Goal: Task Accomplishment & Management: Use online tool/utility

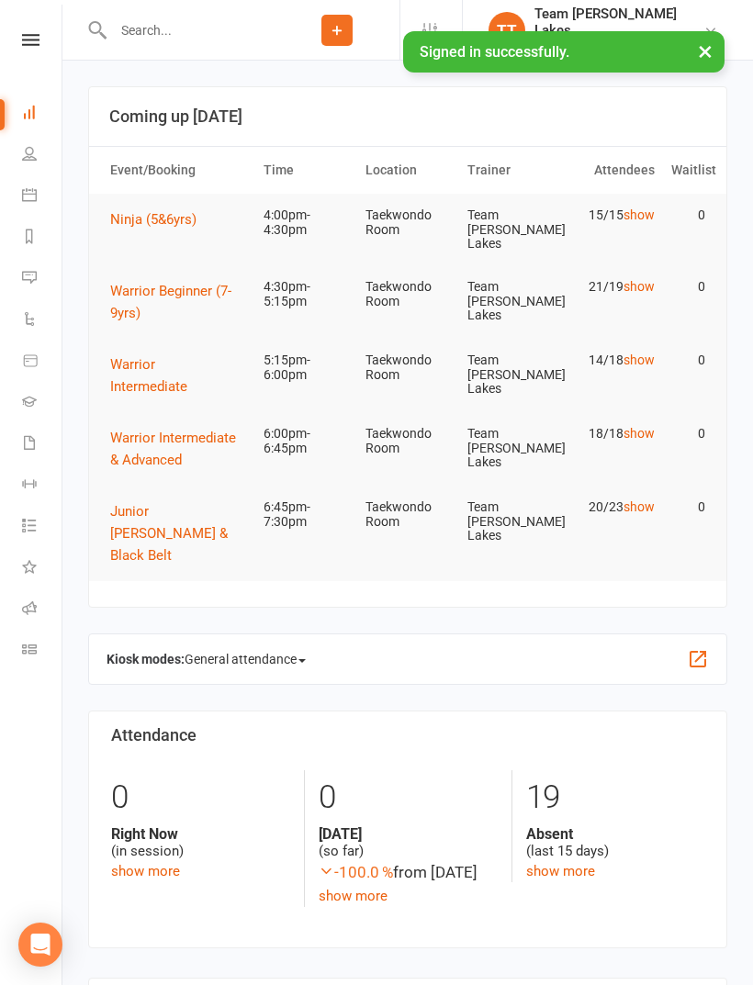
click at [32, 184] on link "Calendar" at bounding box center [42, 196] width 41 height 41
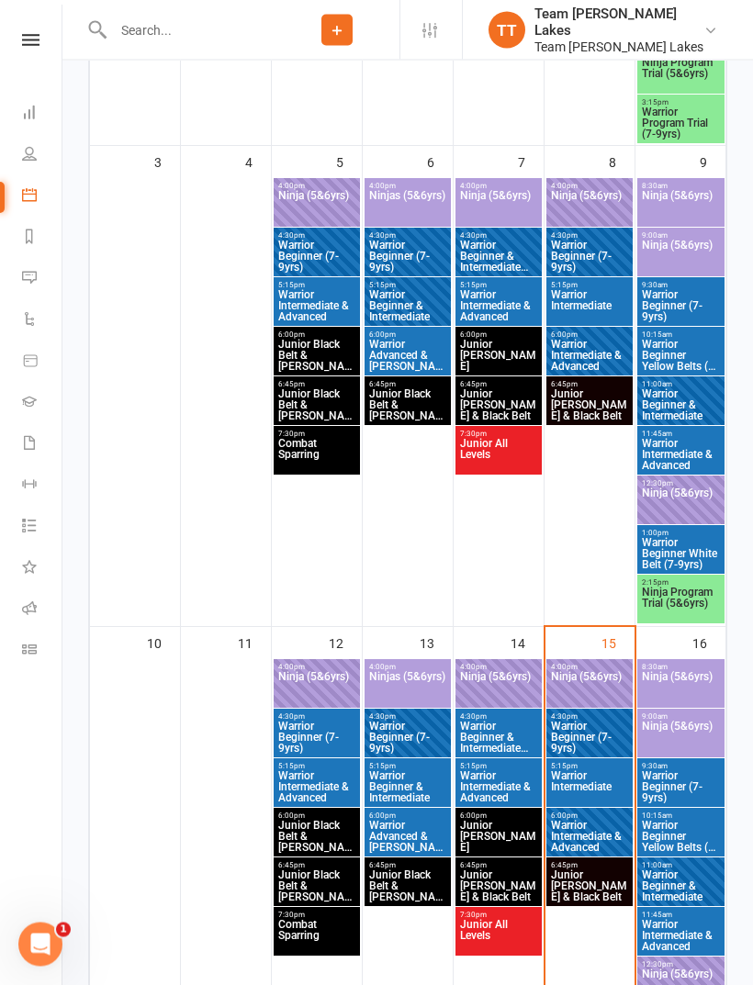
scroll to position [789, 0]
click at [599, 671] on span "Ninja (5&6yrs)" at bounding box center [589, 687] width 79 height 33
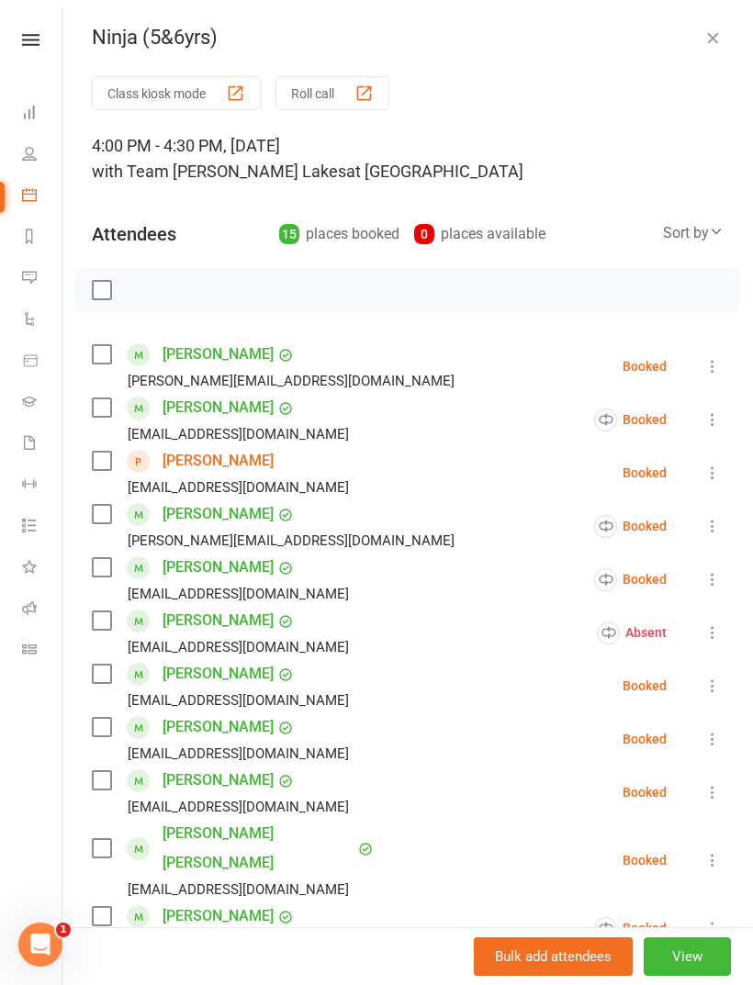
click at [329, 89] on button "Roll call" at bounding box center [332, 93] width 114 height 34
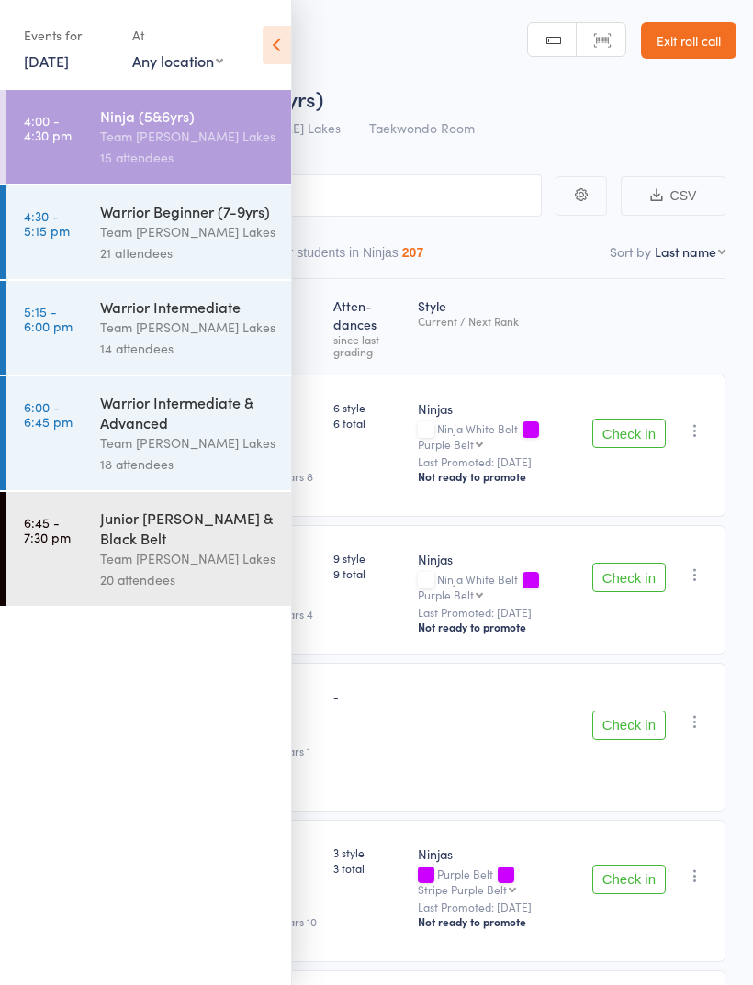
click at [271, 44] on icon at bounding box center [276, 45] width 28 height 39
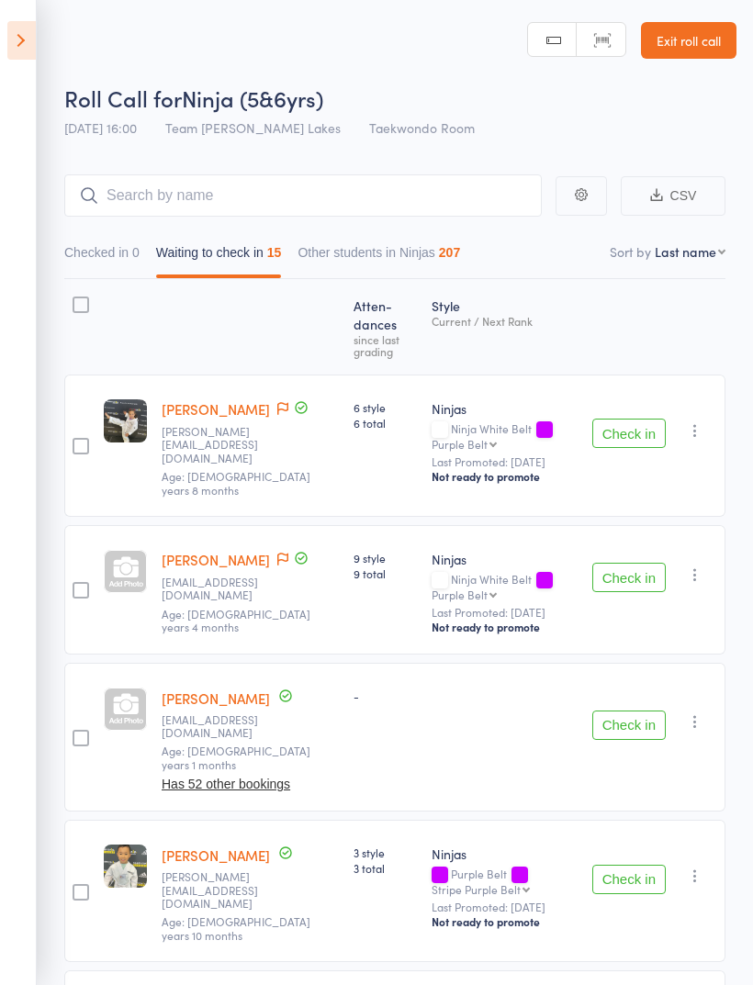
click at [634, 419] on button "Check in" at bounding box center [628, 433] width 73 height 29
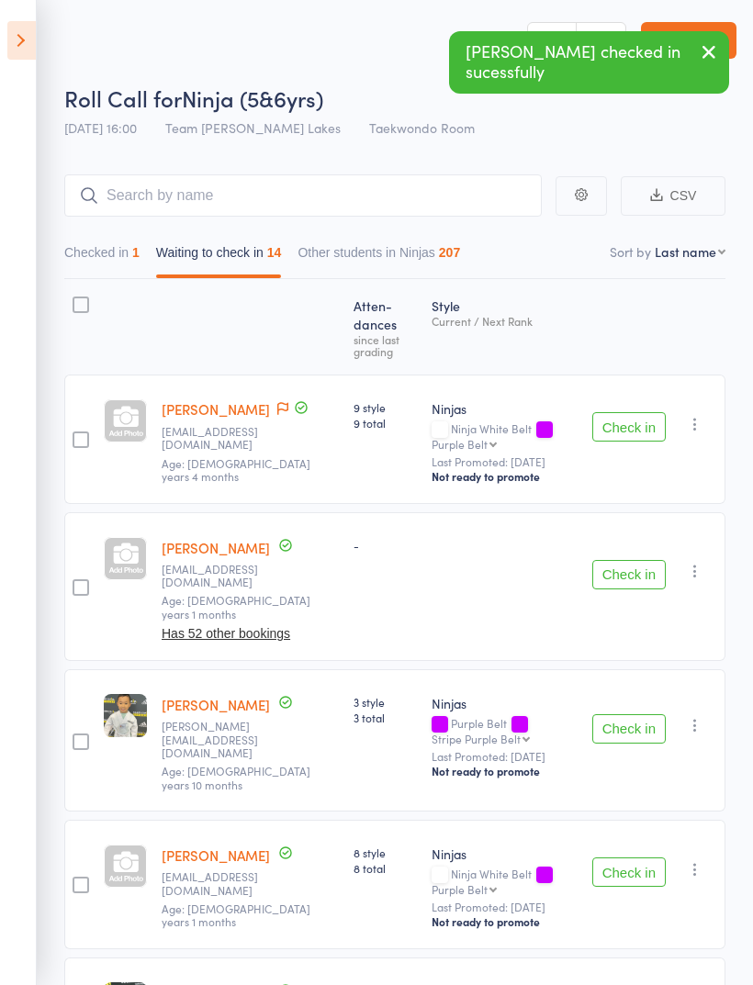
click at [717, 253] on select "First name Last name Birthday today? Behind on payments? Check in time Next pay…" at bounding box center [689, 251] width 71 height 18
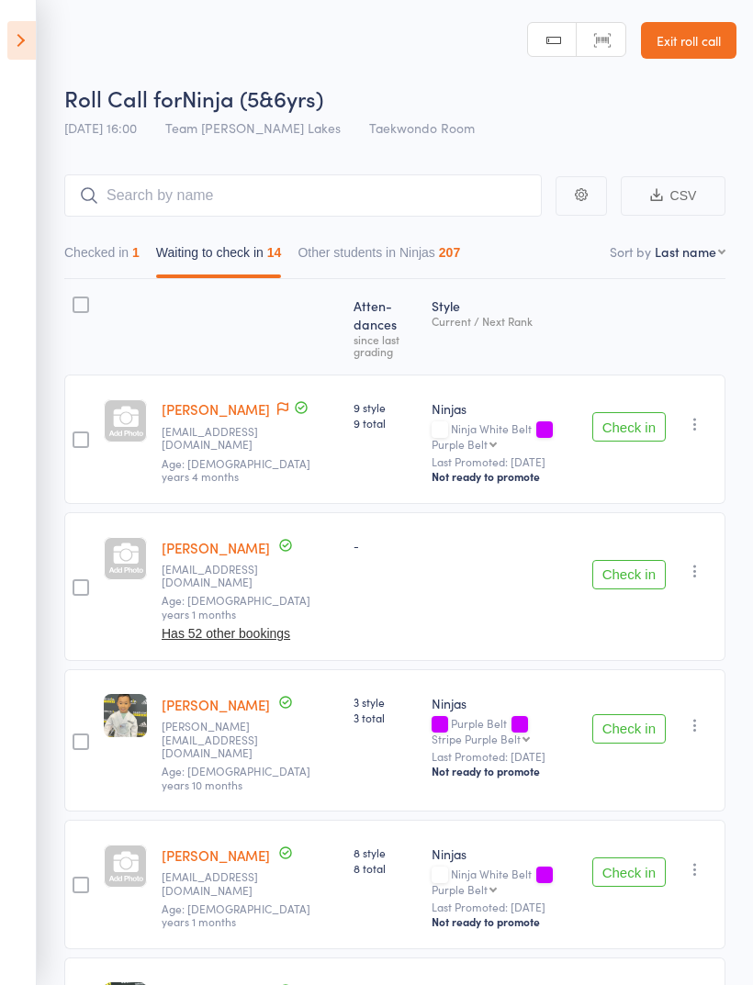
select select "10"
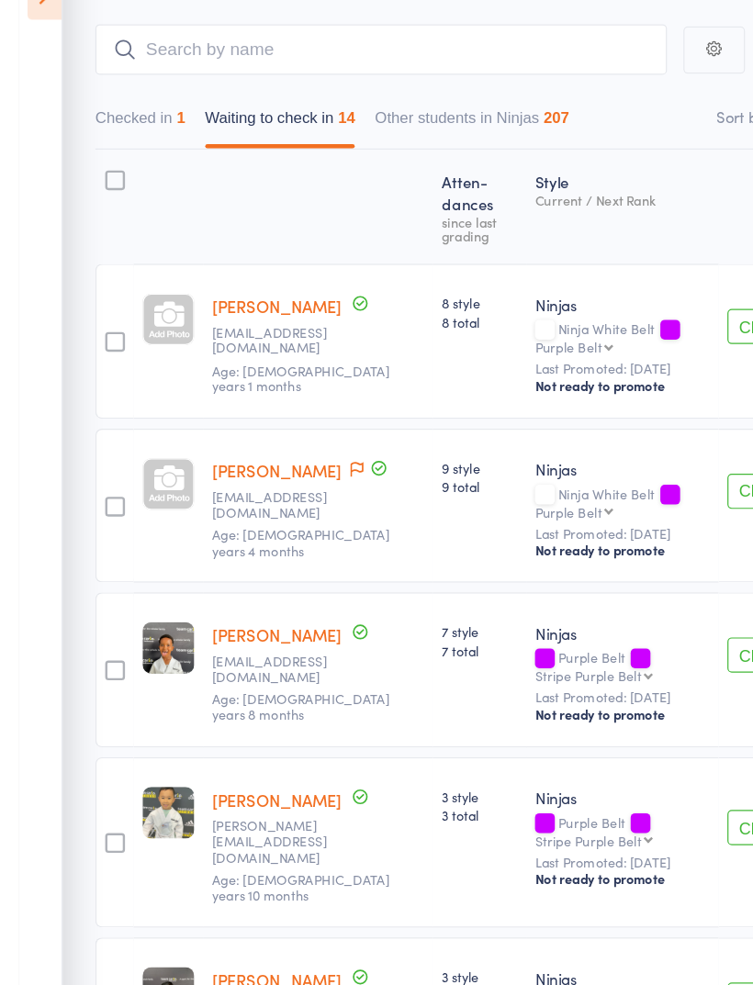
scroll to position [104, 0]
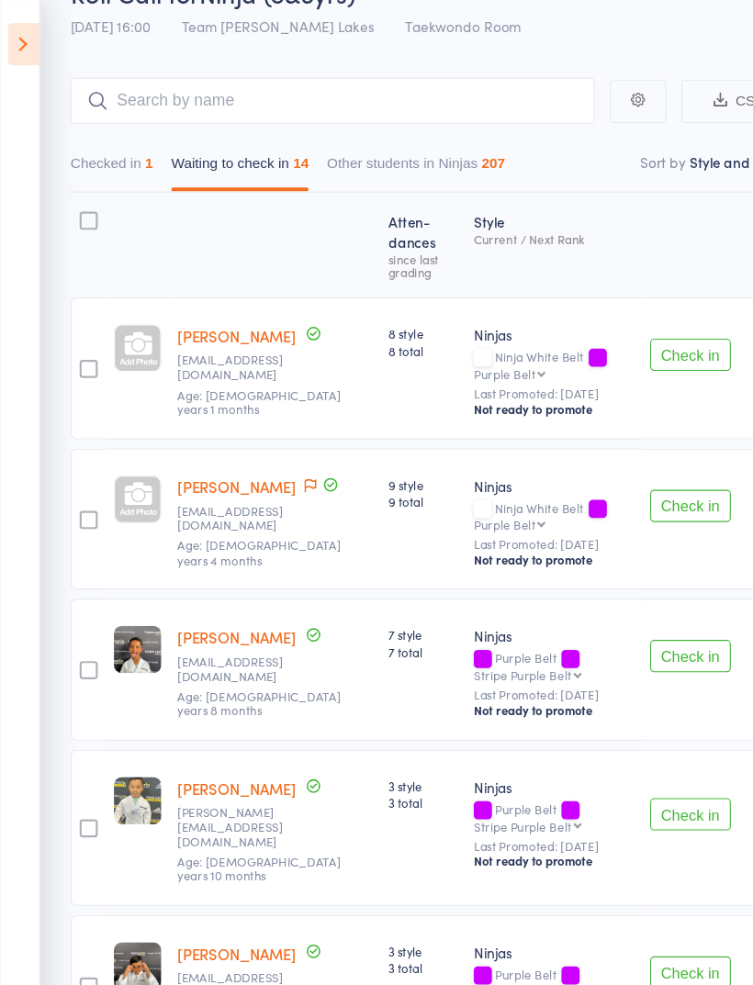
click at [631, 591] on button "Check in" at bounding box center [628, 597] width 73 height 29
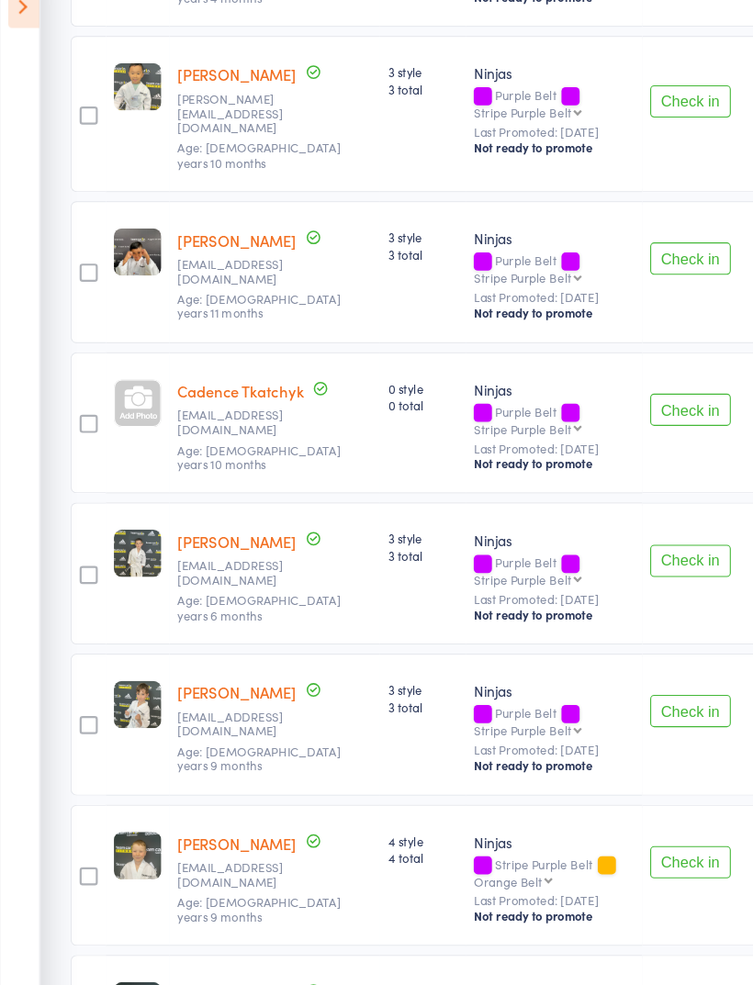
scroll to position [583, 0]
click at [641, 530] on button "Check in" at bounding box center [628, 544] width 73 height 29
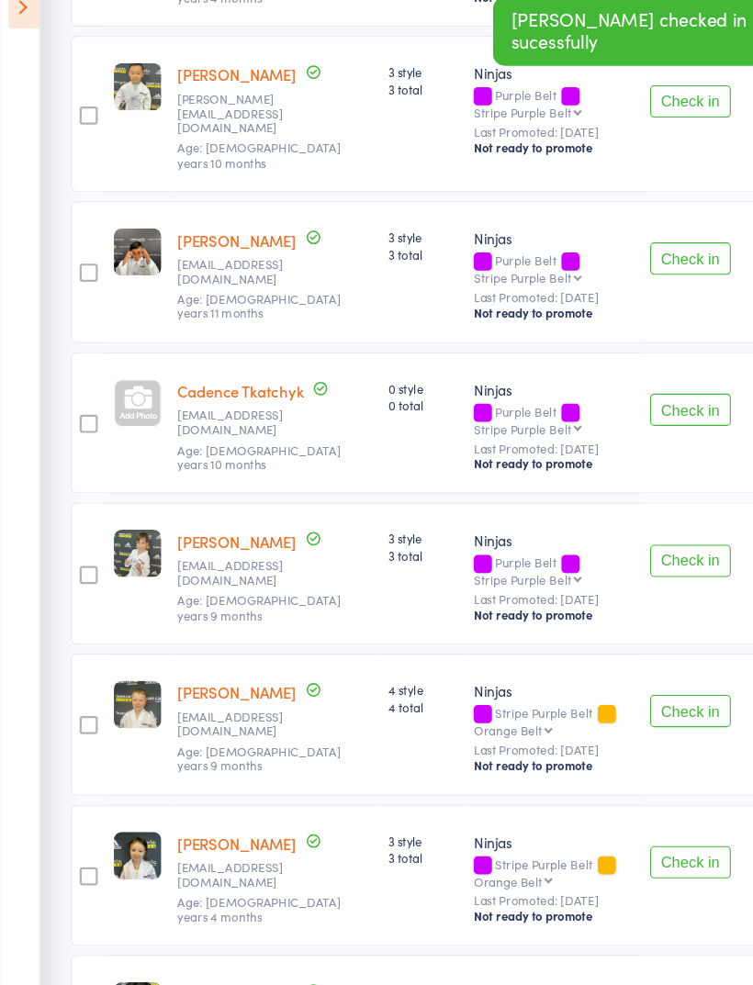
click at [656, 530] on button "Check in" at bounding box center [628, 544] width 73 height 29
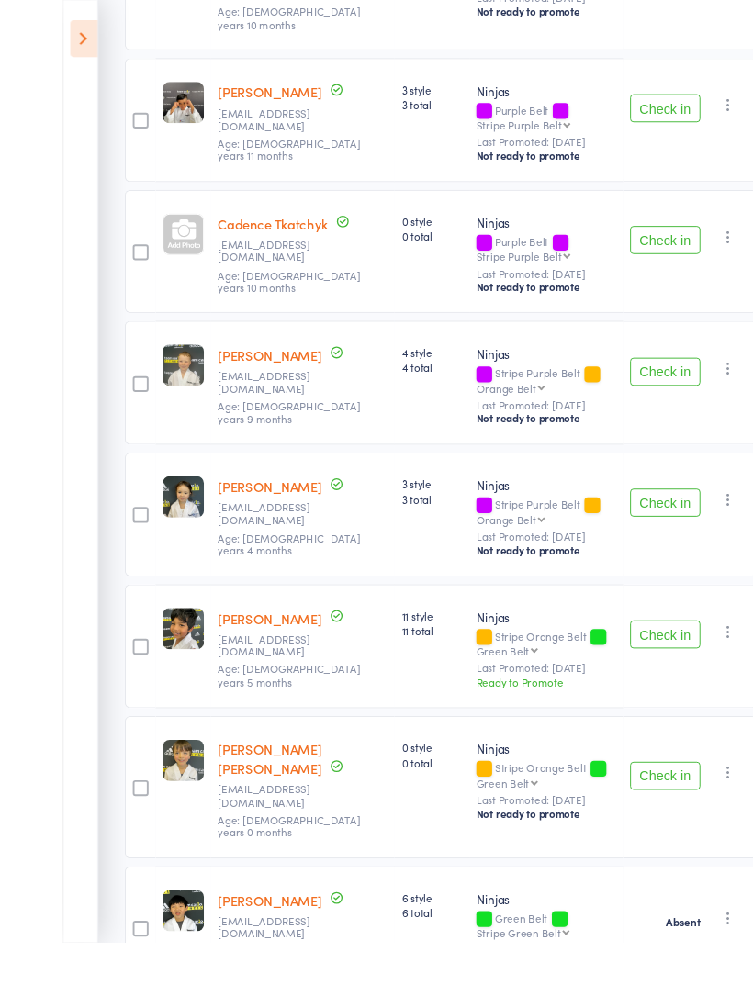
scroll to position [773, 0]
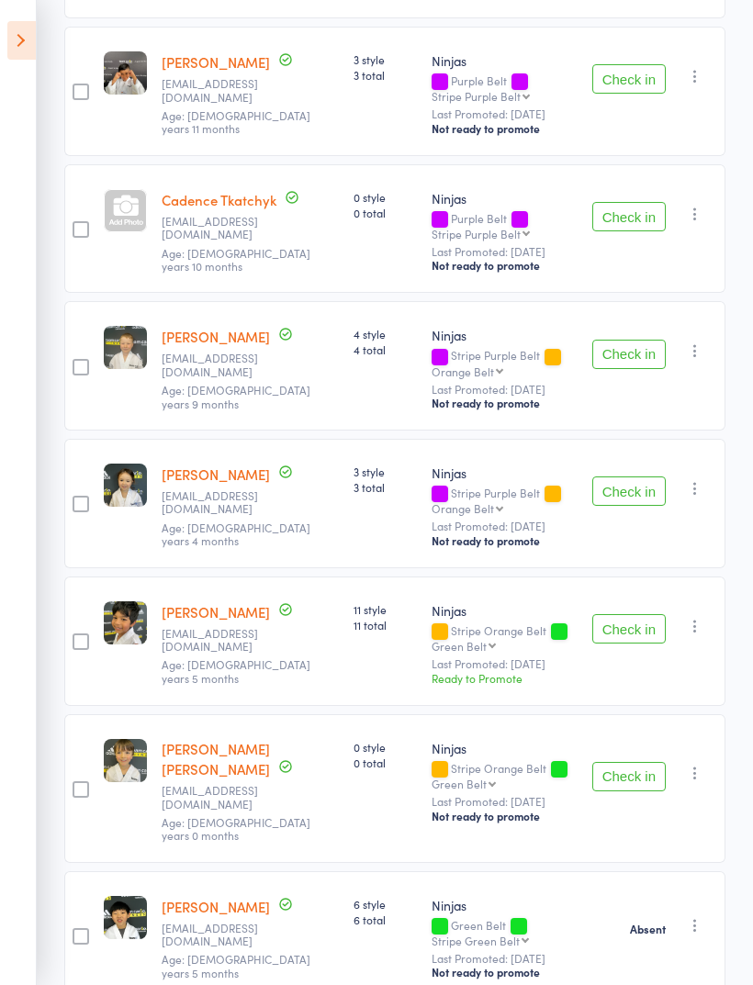
click at [633, 762] on button "Check in" at bounding box center [628, 776] width 73 height 29
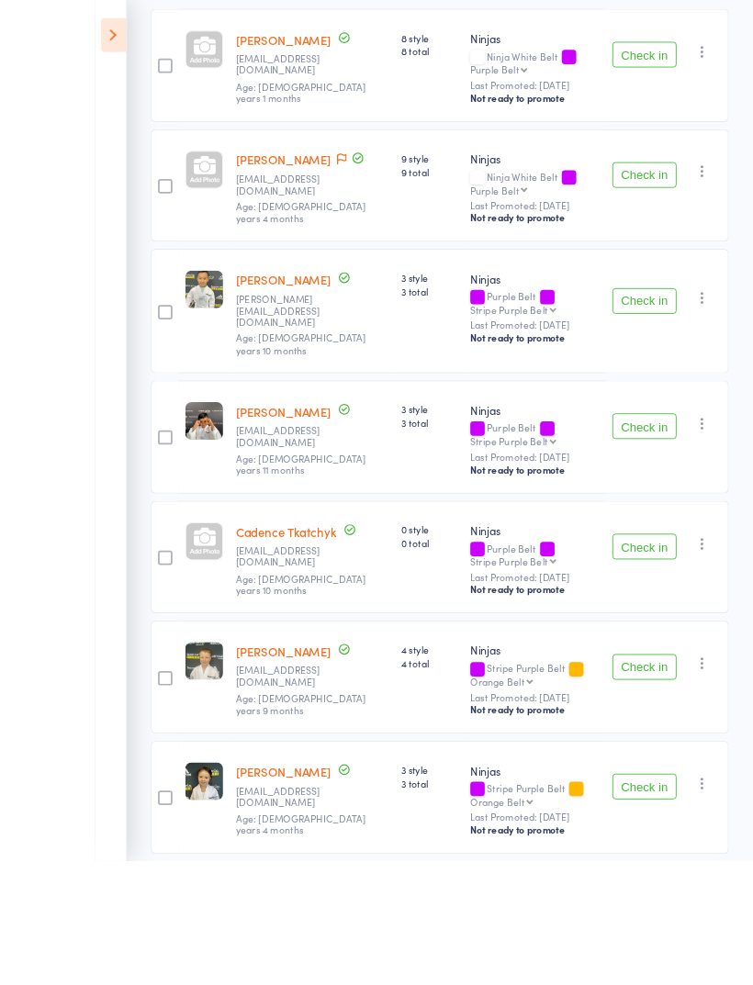
scroll to position [543, 0]
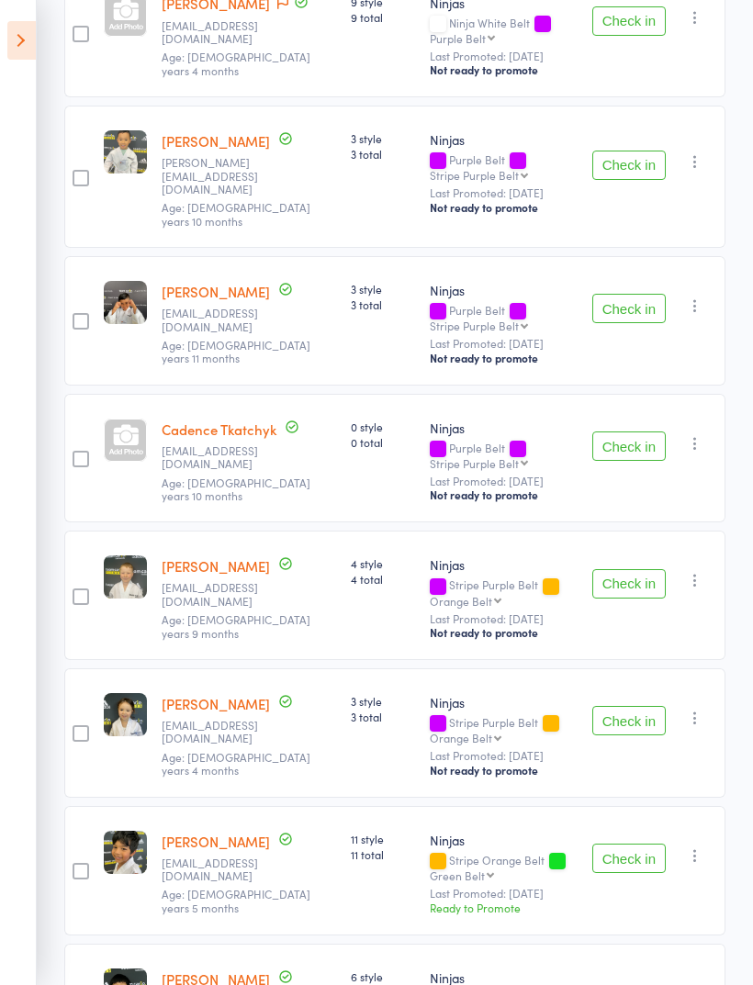
click at [630, 724] on button "Check in" at bounding box center [628, 720] width 73 height 29
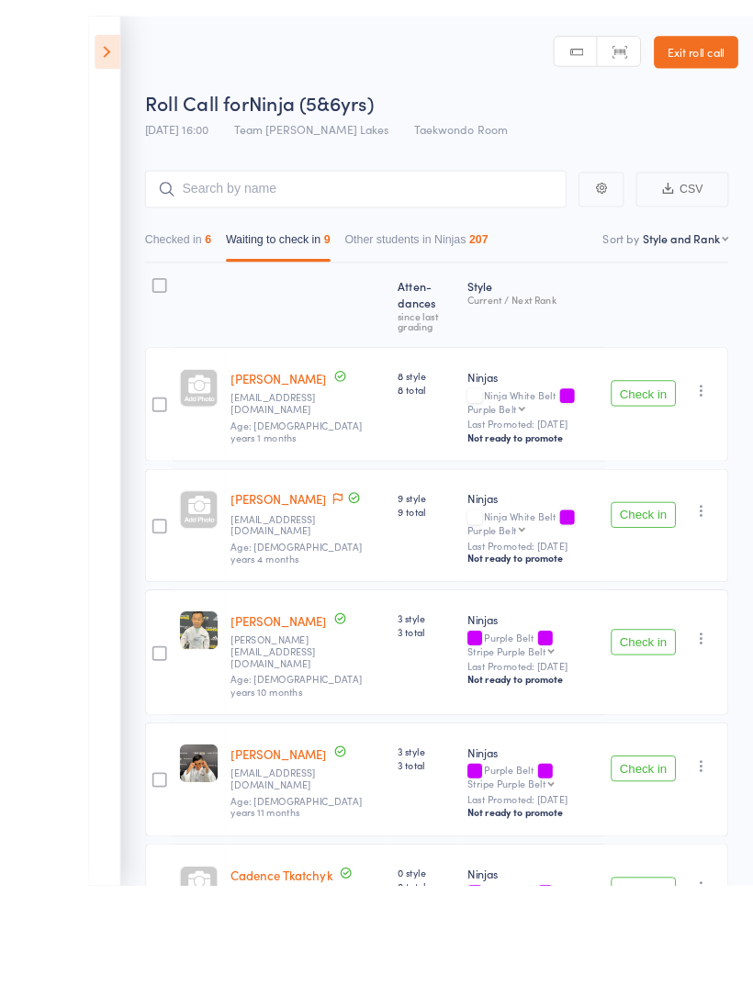
scroll to position [21, 0]
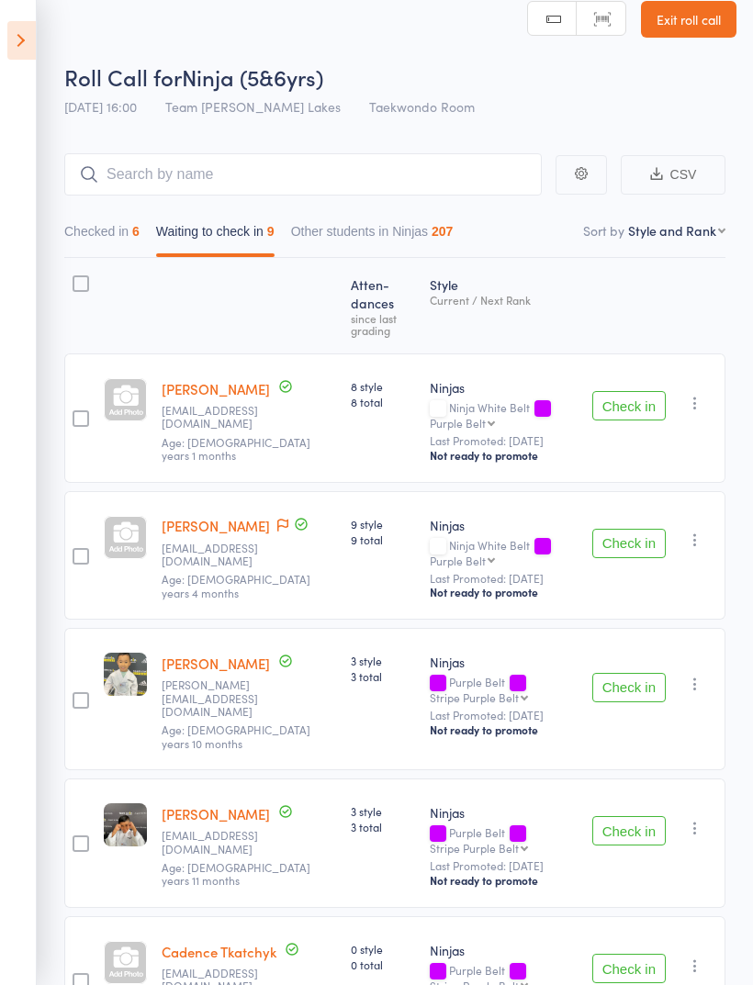
click at [636, 825] on button "Check in" at bounding box center [628, 830] width 73 height 29
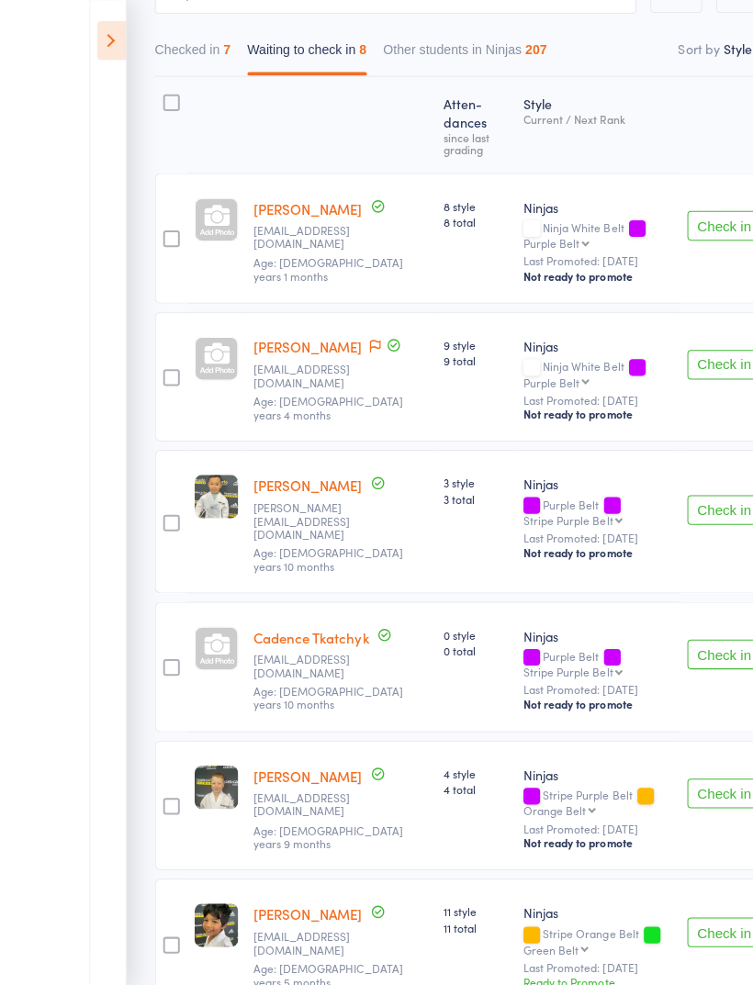
scroll to position [197, 0]
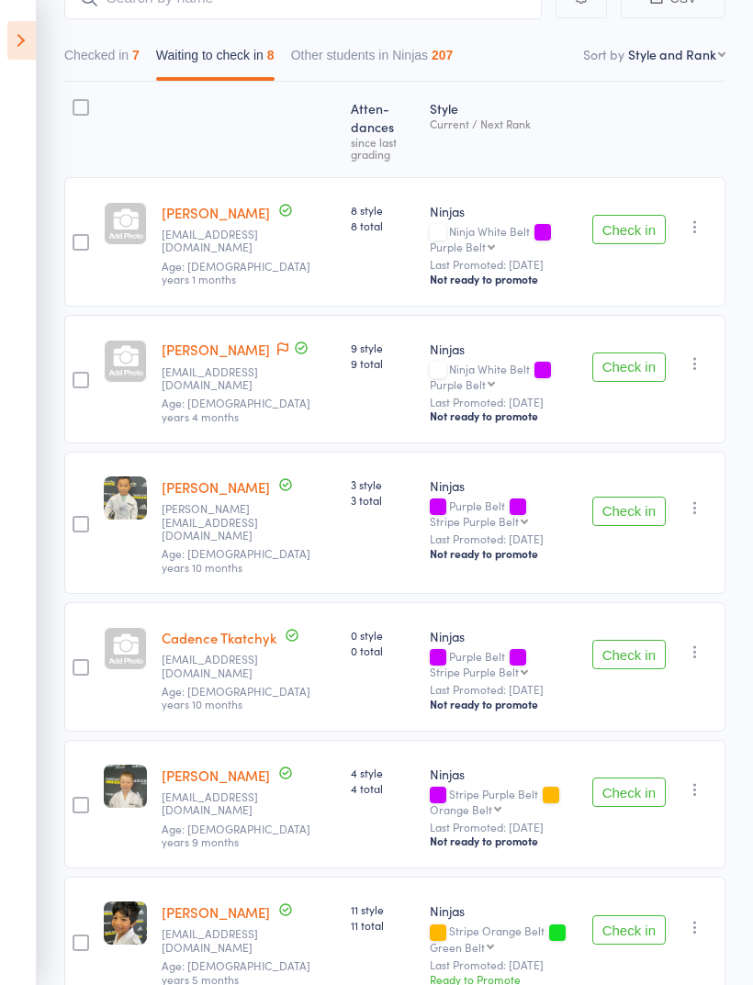
click at [694, 780] on icon "button" at bounding box center [695, 789] width 18 height 18
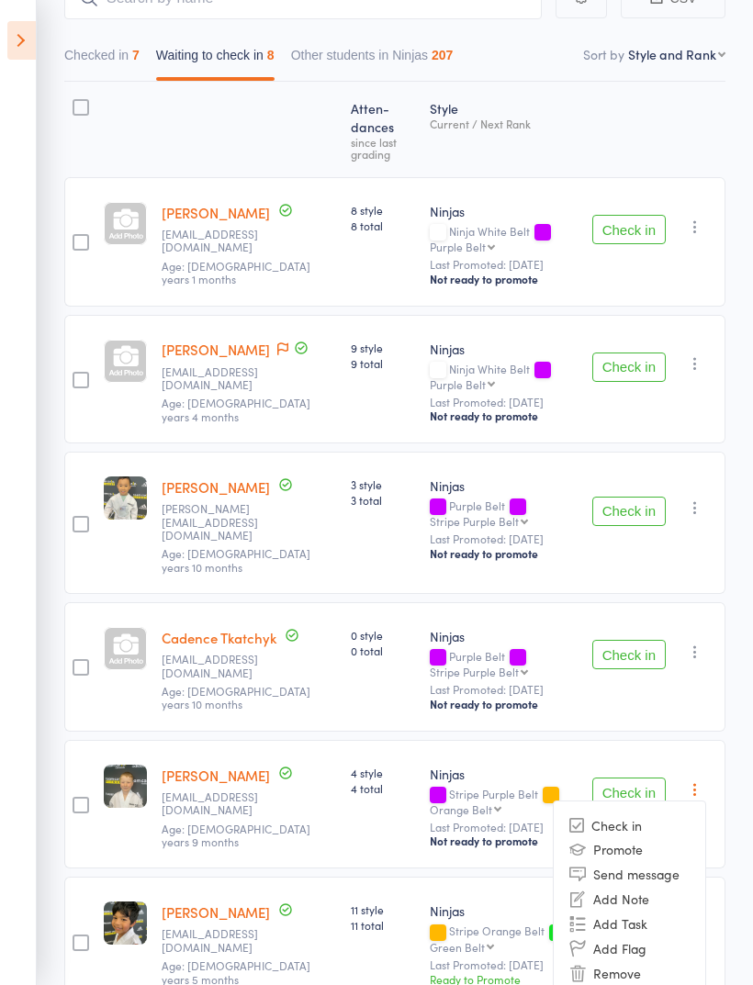
click at [656, 984] on li "Mark absent" at bounding box center [628, 998] width 151 height 25
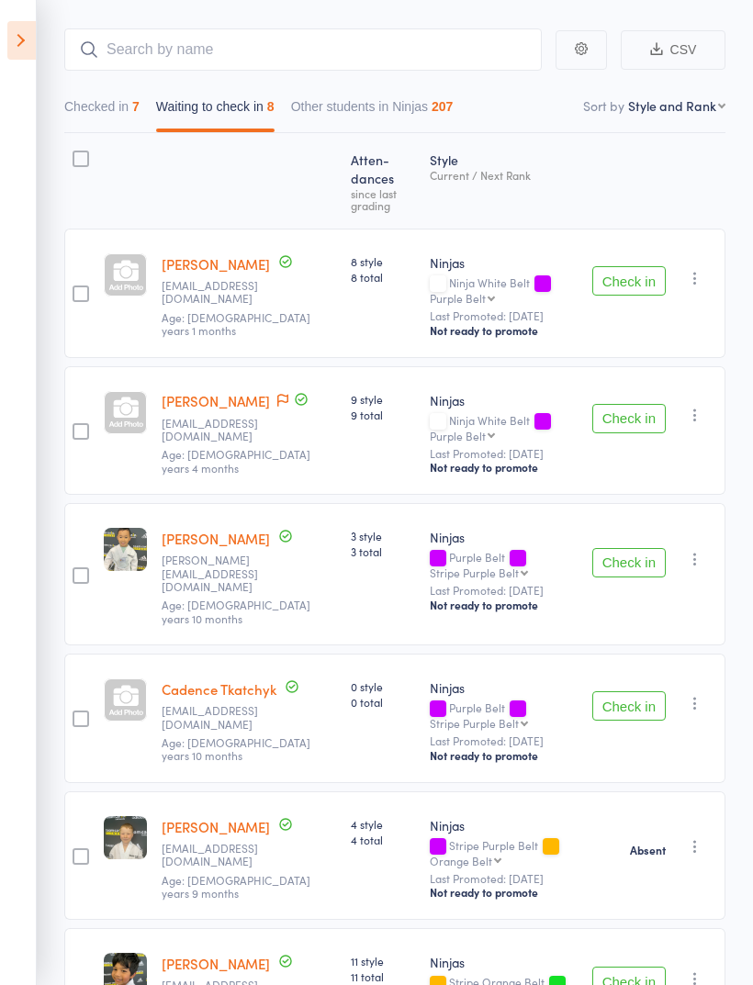
scroll to position [0, 0]
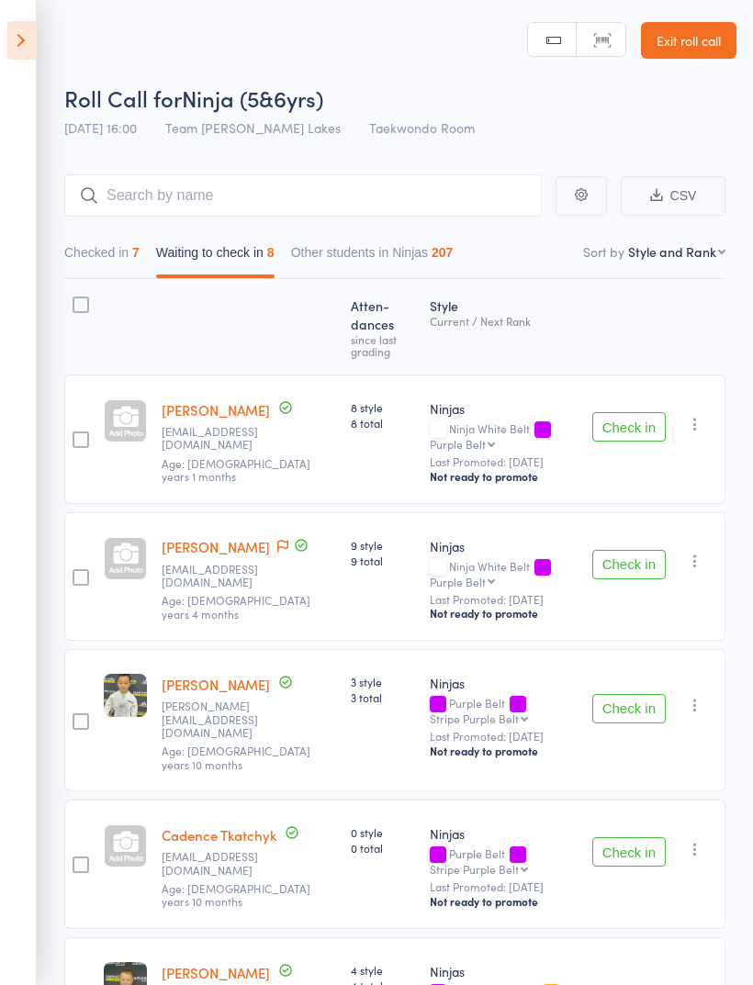
click at [115, 245] on button "Checked in 7" at bounding box center [101, 257] width 75 height 42
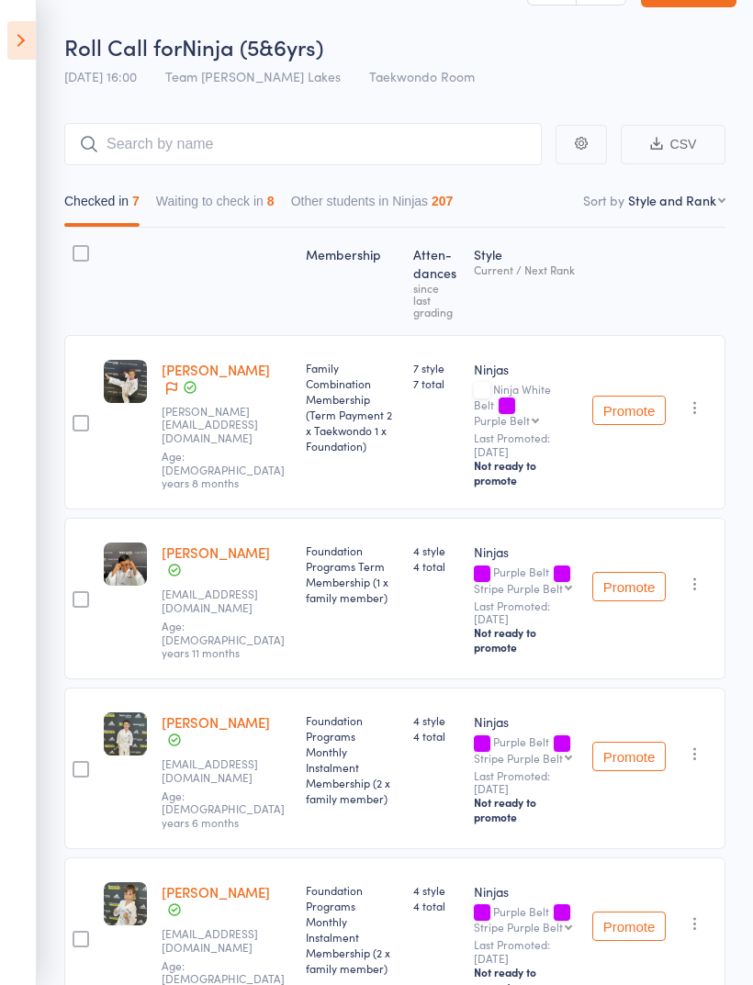
scroll to position [53, 0]
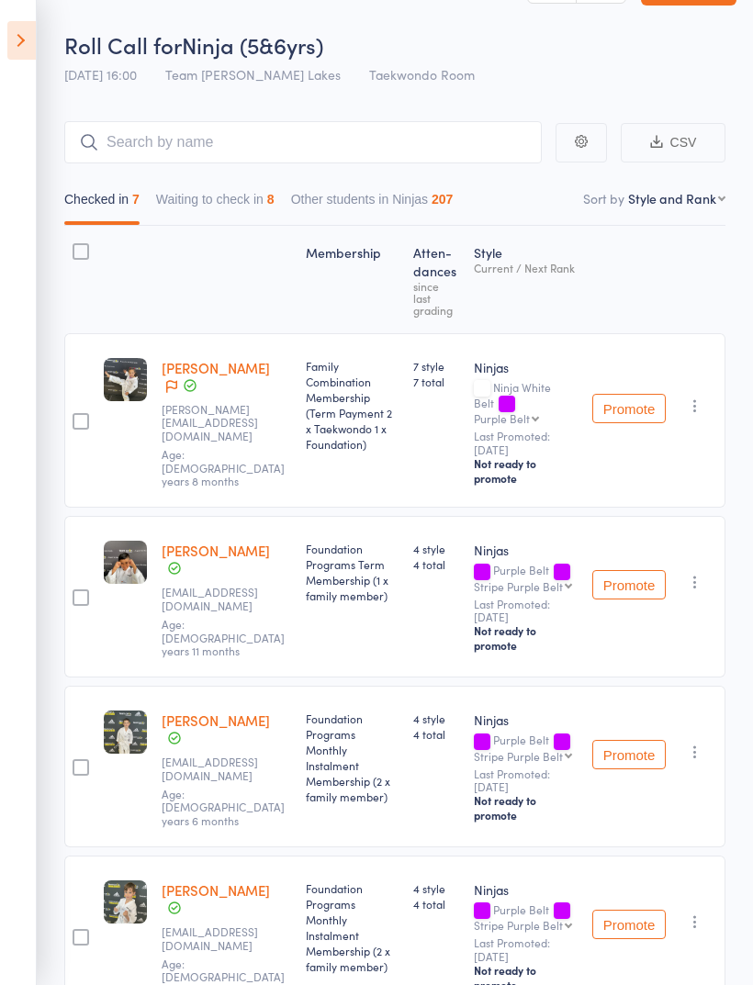
click at [243, 200] on button "Waiting to check in 8" at bounding box center [215, 204] width 118 height 42
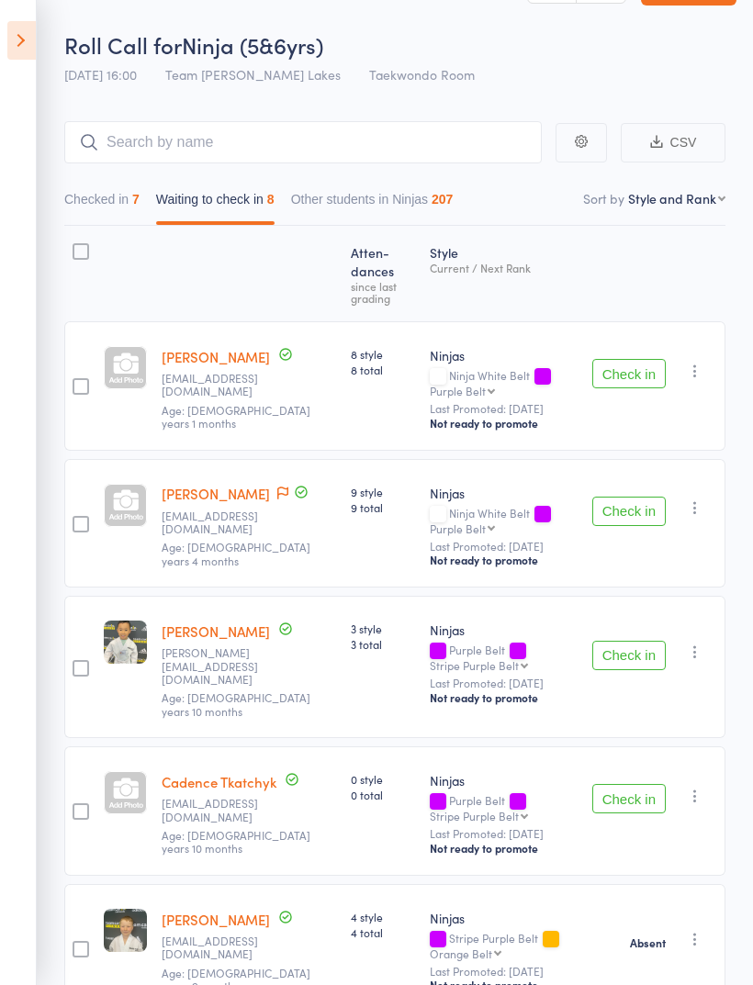
click at [636, 373] on button "Check in" at bounding box center [628, 373] width 73 height 29
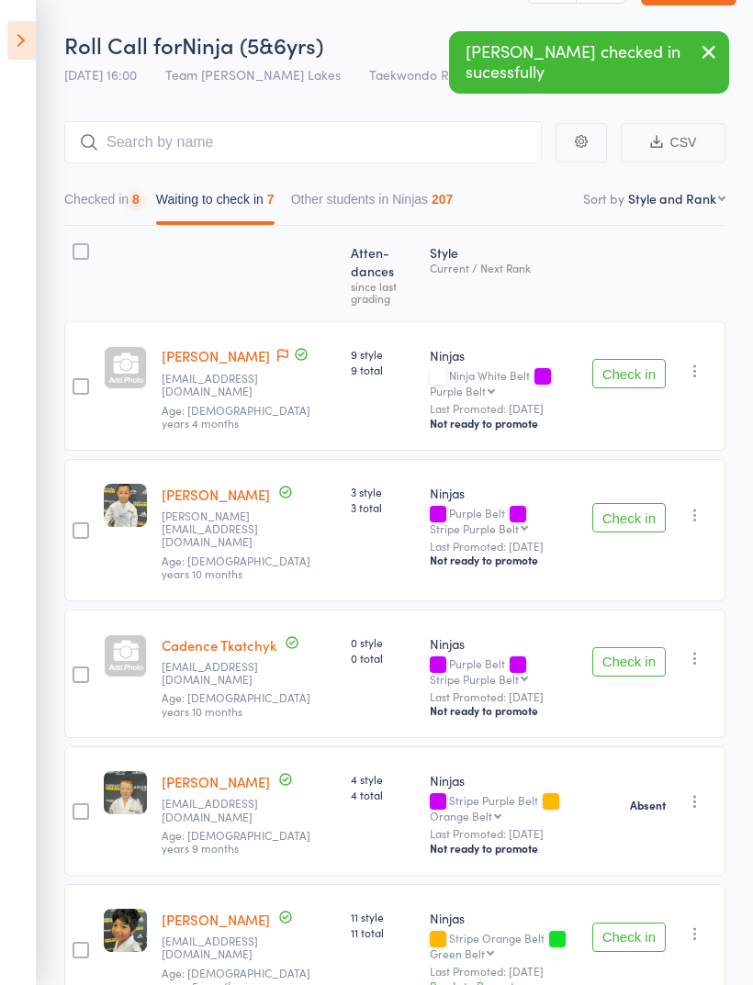
click at [101, 198] on button "Checked in 8" at bounding box center [101, 204] width 75 height 42
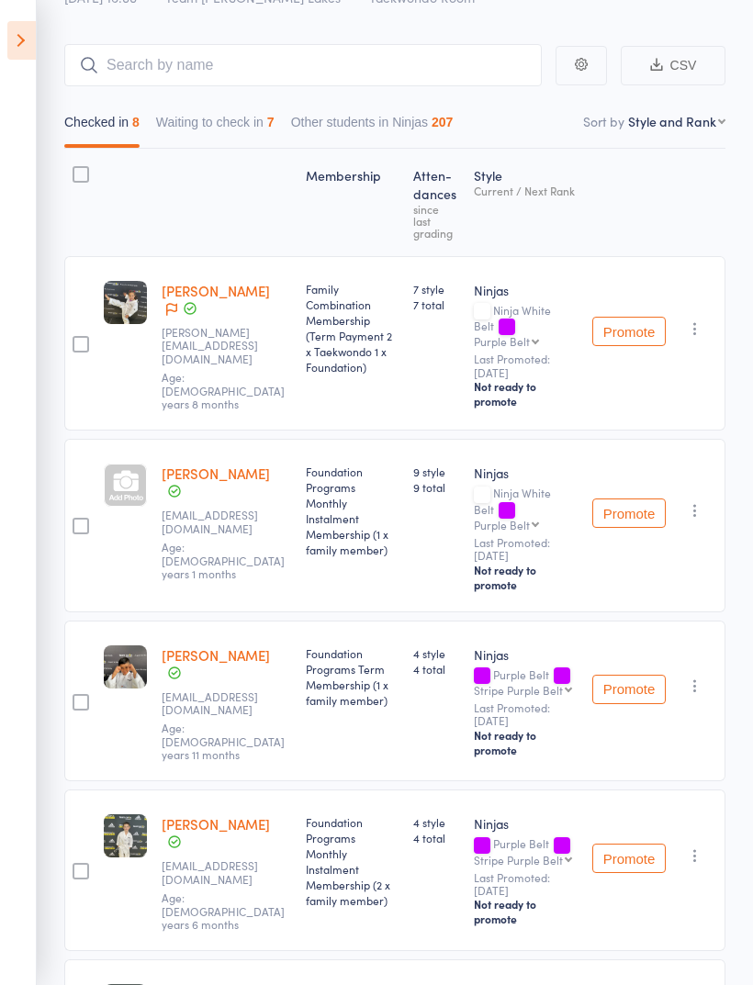
scroll to position [0, 0]
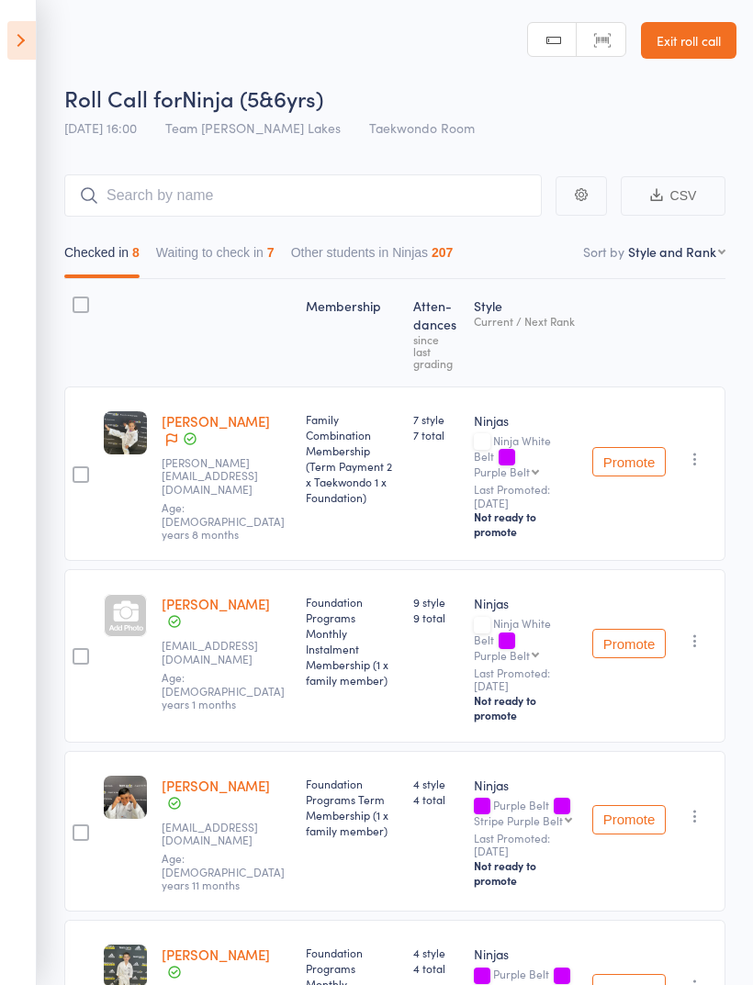
click at [242, 244] on button "Waiting to check in 7" at bounding box center [215, 257] width 118 height 42
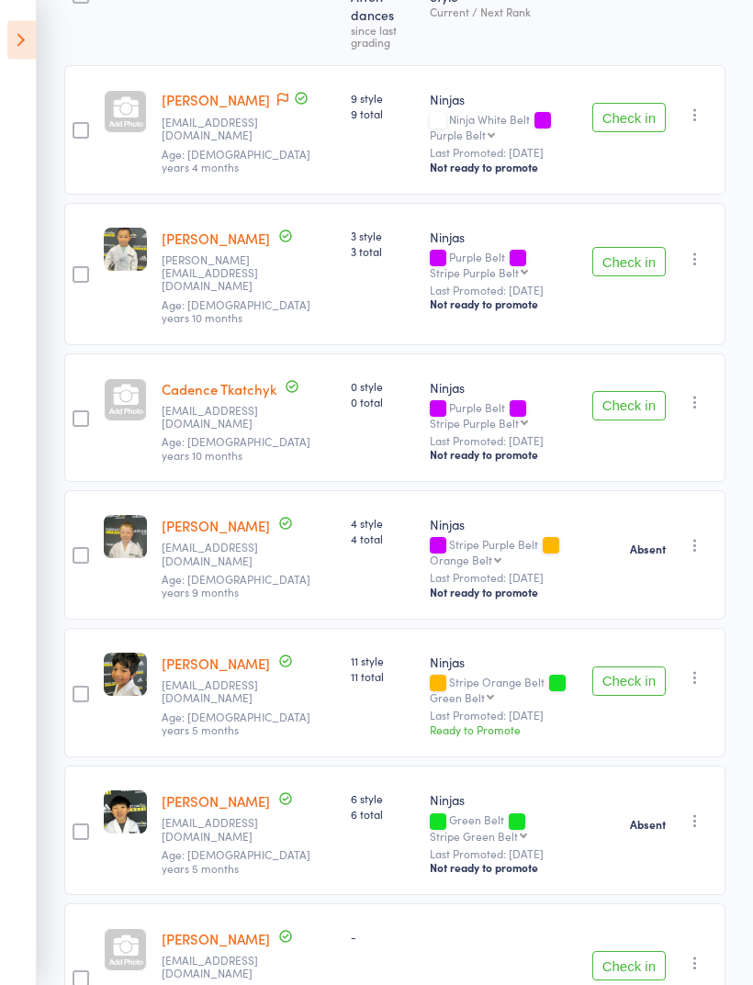
scroll to position [312, 0]
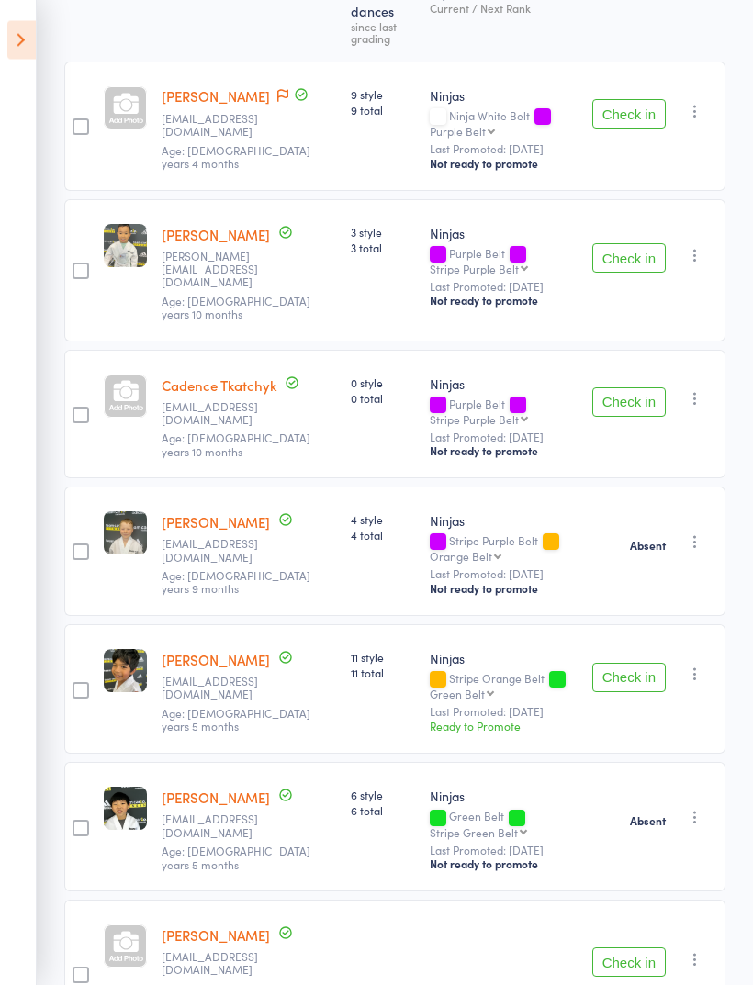
click at [640, 664] on button "Check in" at bounding box center [628, 678] width 73 height 29
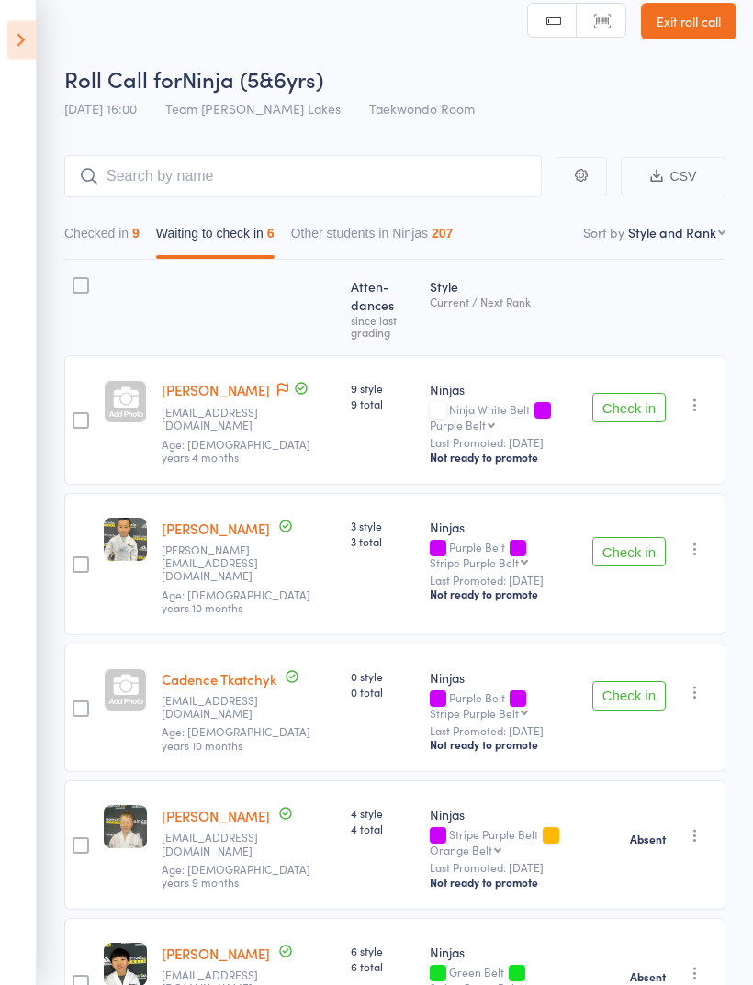
scroll to position [19, 0]
click at [637, 681] on button "Check in" at bounding box center [628, 695] width 73 height 29
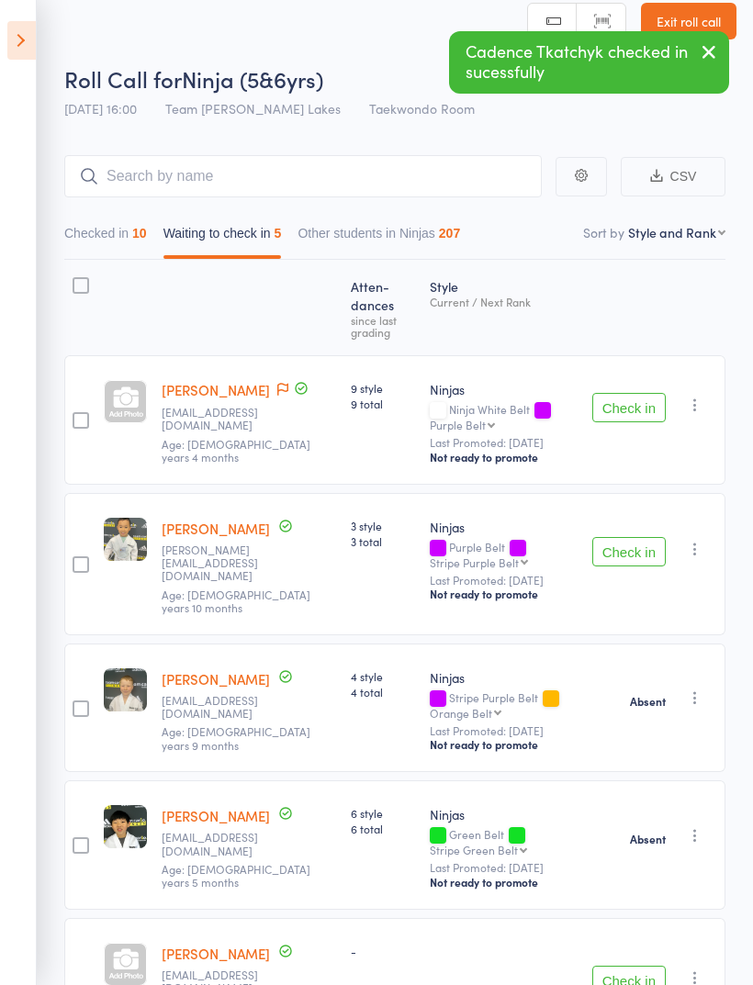
click at [637, 393] on button "Check in" at bounding box center [628, 407] width 73 height 29
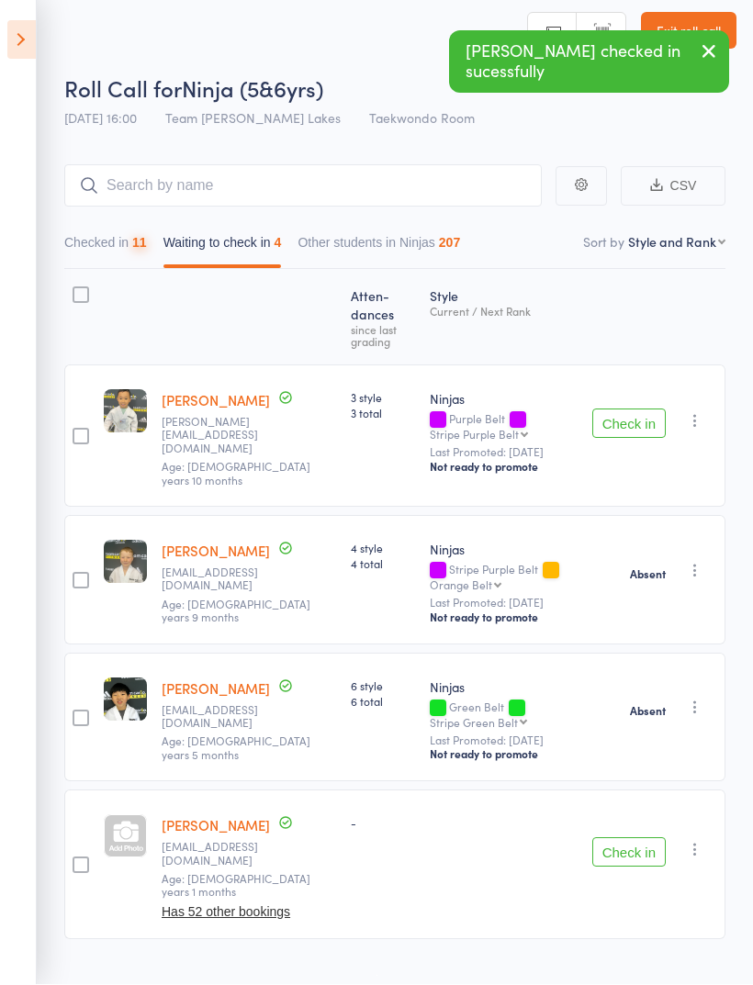
scroll to position [13, 0]
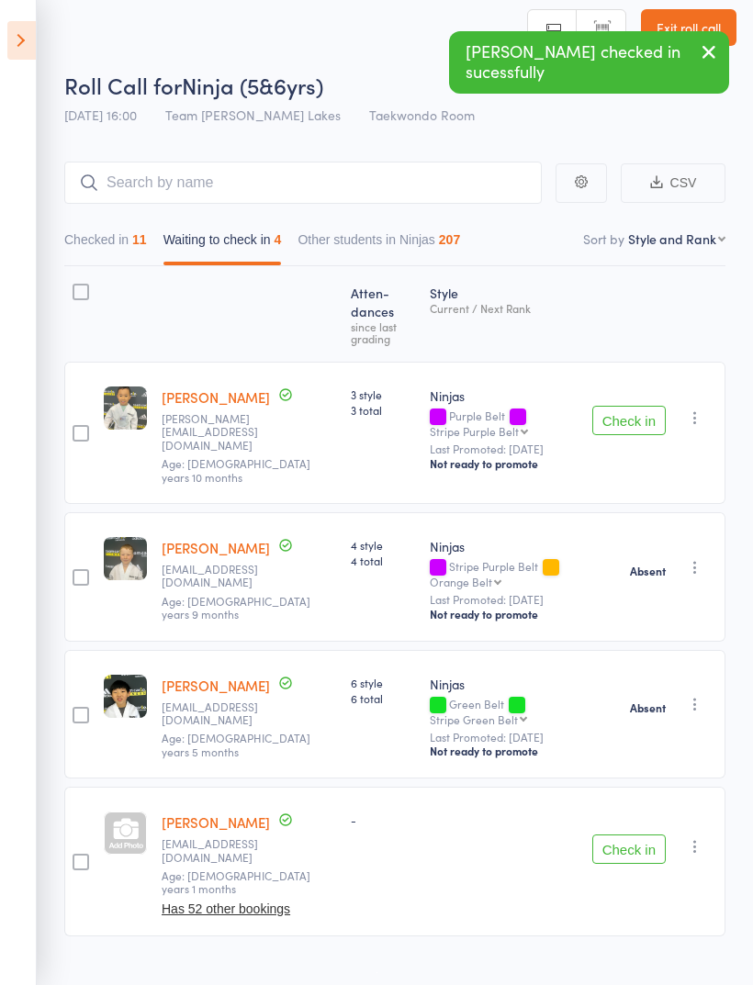
click at [653, 834] on button "Check in" at bounding box center [628, 848] width 73 height 29
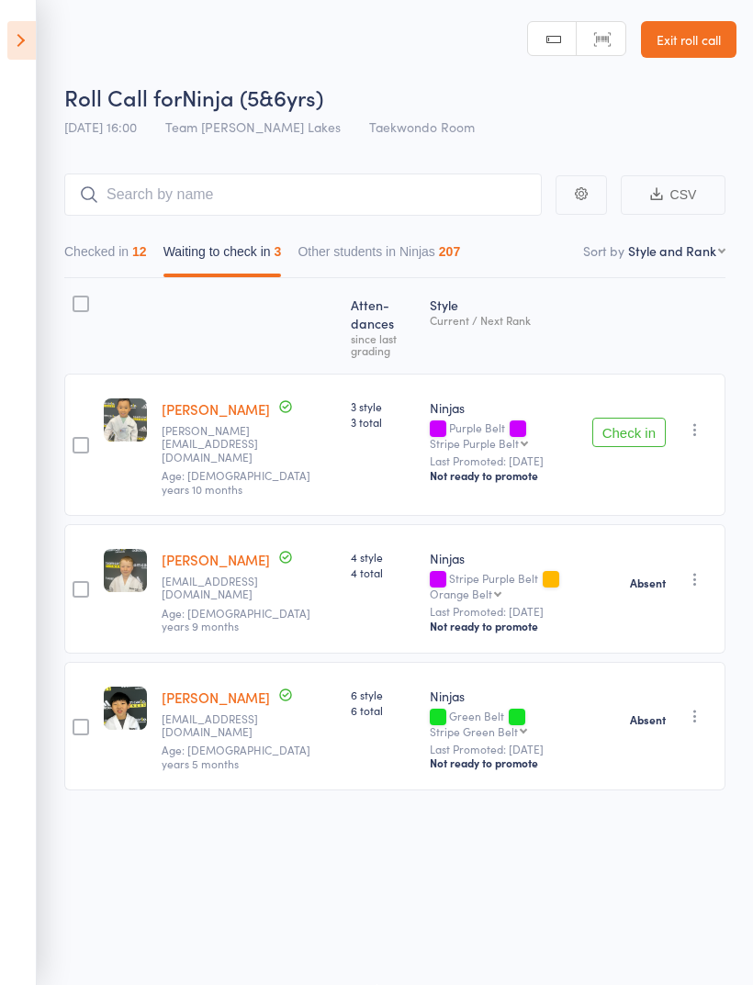
click at [234, 252] on button "Waiting to check in 3" at bounding box center [222, 256] width 118 height 42
click at [120, 236] on button "Checked in 12" at bounding box center [105, 256] width 83 height 42
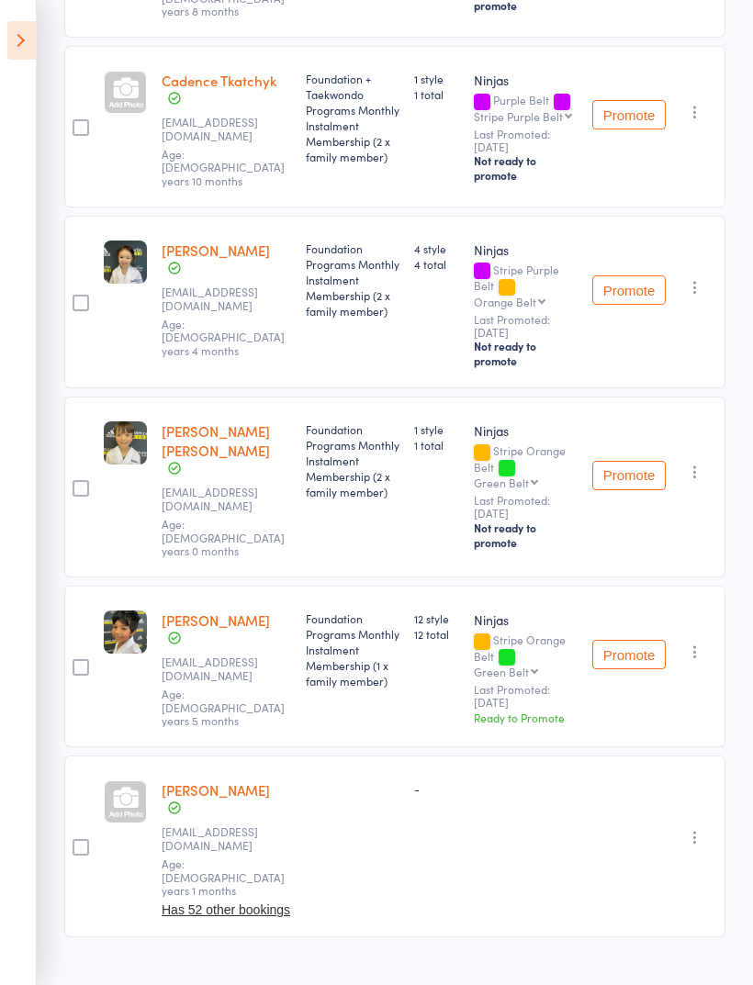
scroll to position [1558, 0]
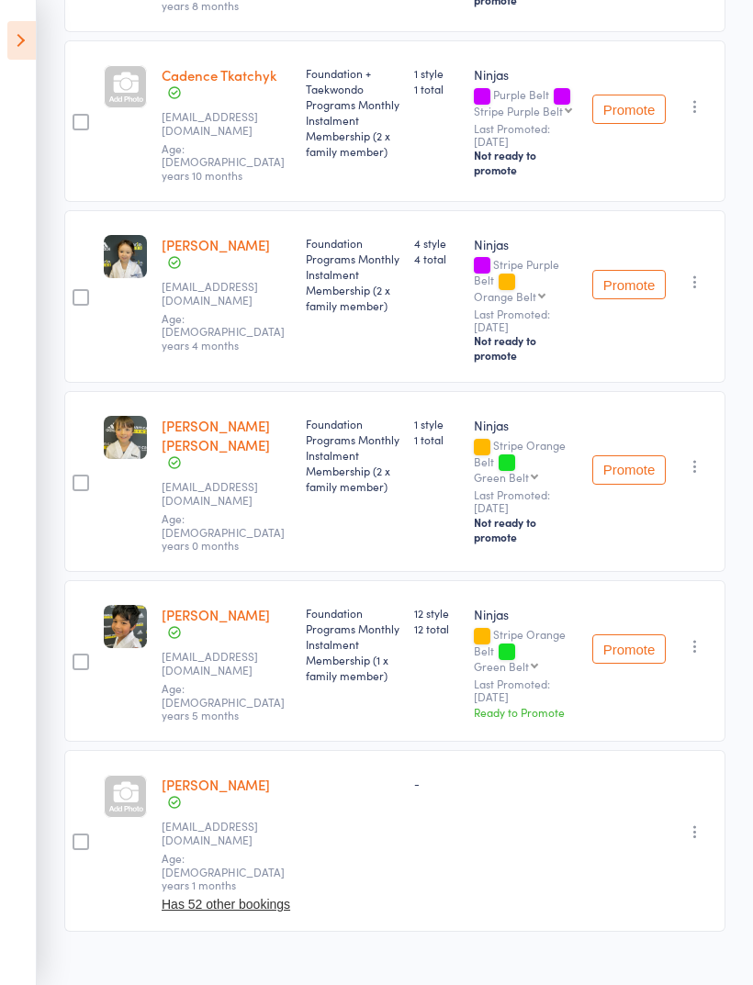
click at [135, 818] on div at bounding box center [125, 796] width 43 height 43
click at [144, 108] on div at bounding box center [125, 86] width 43 height 43
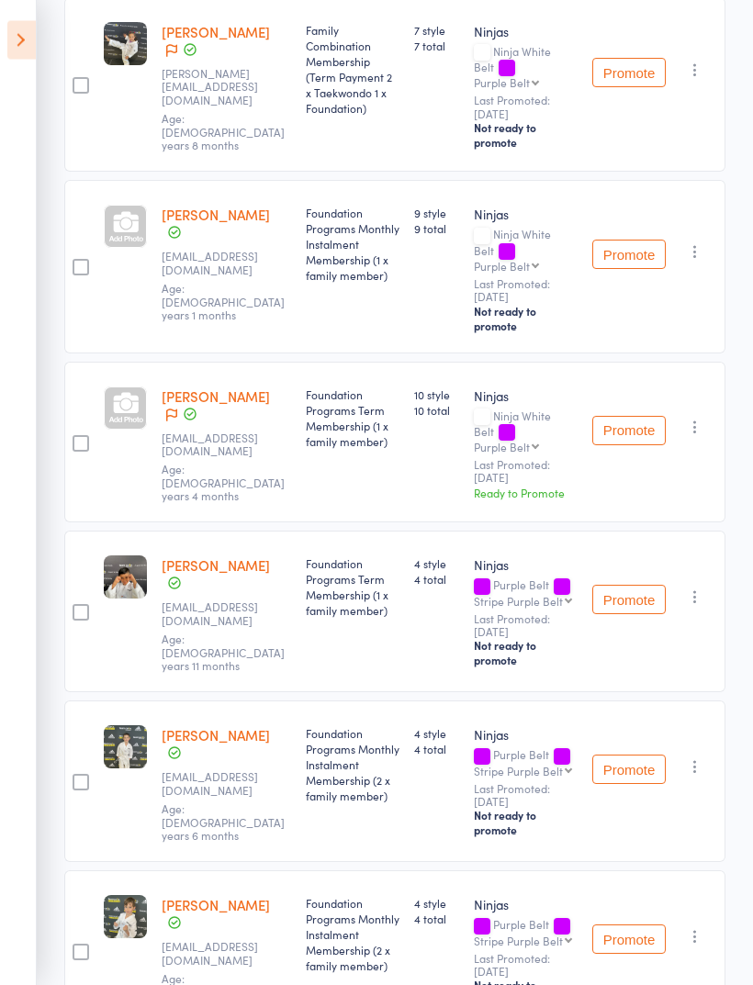
scroll to position [389, 0]
click at [159, 419] on div "Jude Jozeljic gl.jozeljic@gmail.com Age: 5 years 4 months" at bounding box center [226, 443] width 144 height 162
click at [135, 404] on div at bounding box center [125, 407] width 43 height 43
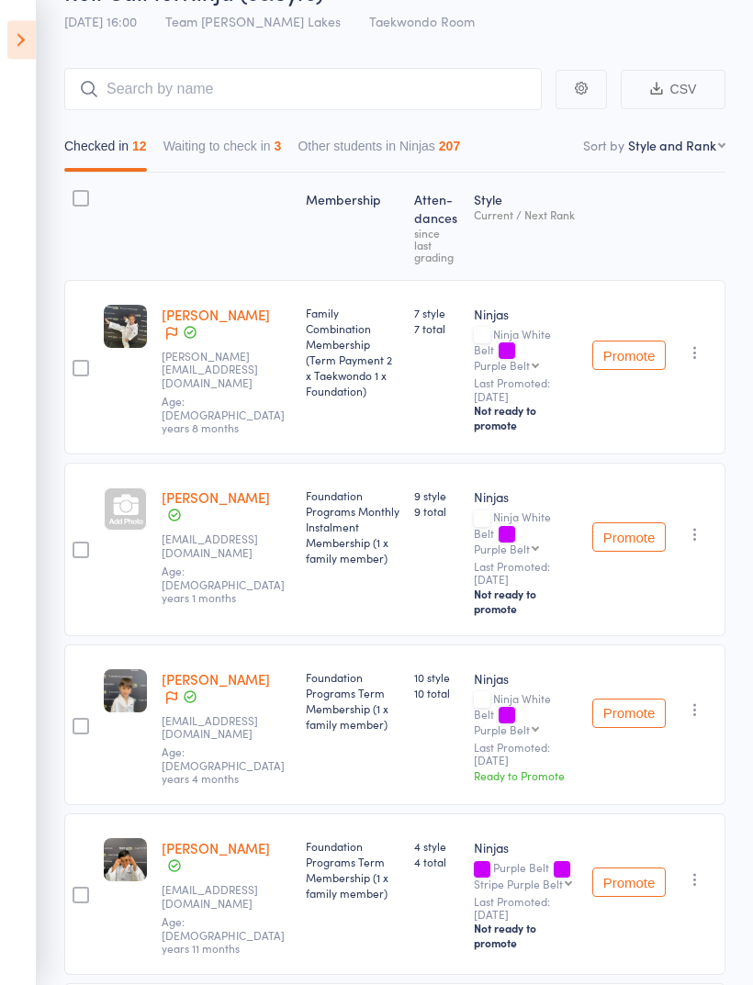
scroll to position [84, 0]
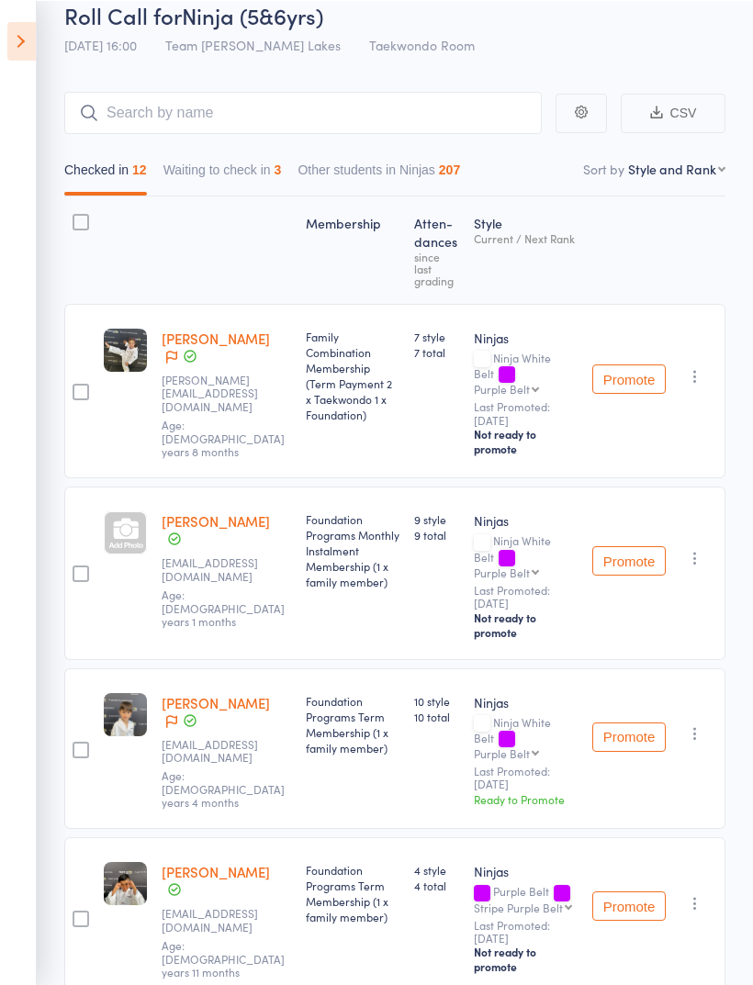
click at [205, 159] on button "Waiting to check in 3" at bounding box center [222, 173] width 118 height 42
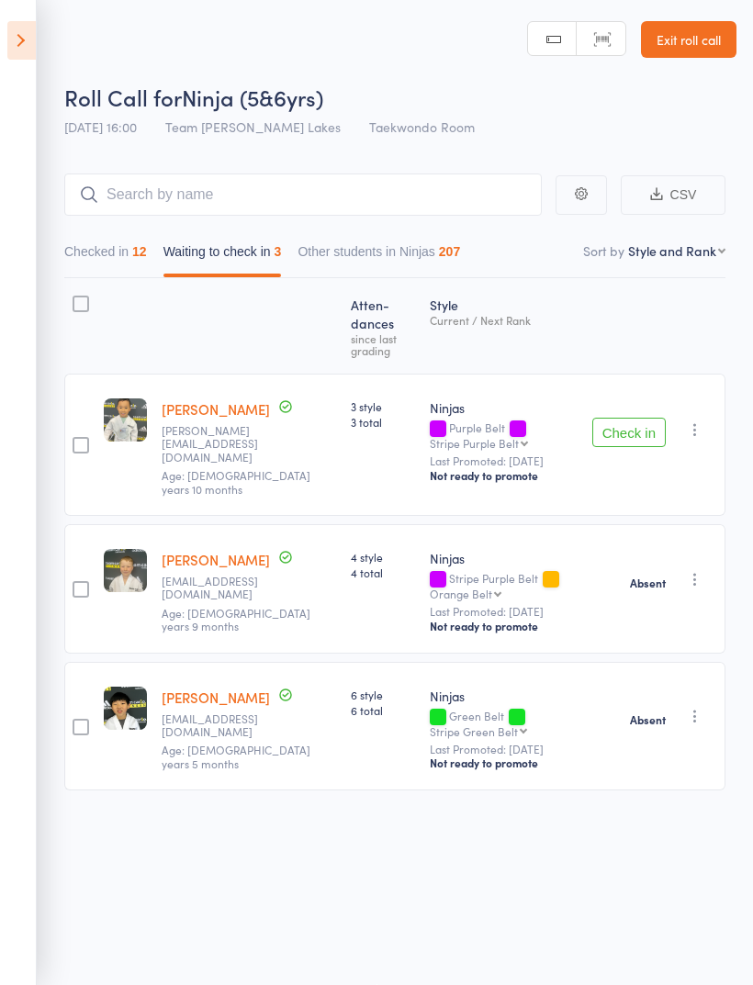
click at [64, 286] on div at bounding box center [80, 325] width 32 height 79
click at [73, 297] on div at bounding box center [81, 304] width 17 height 17
click at [76, 298] on input "checkbox" at bounding box center [76, 298] width 0 height 0
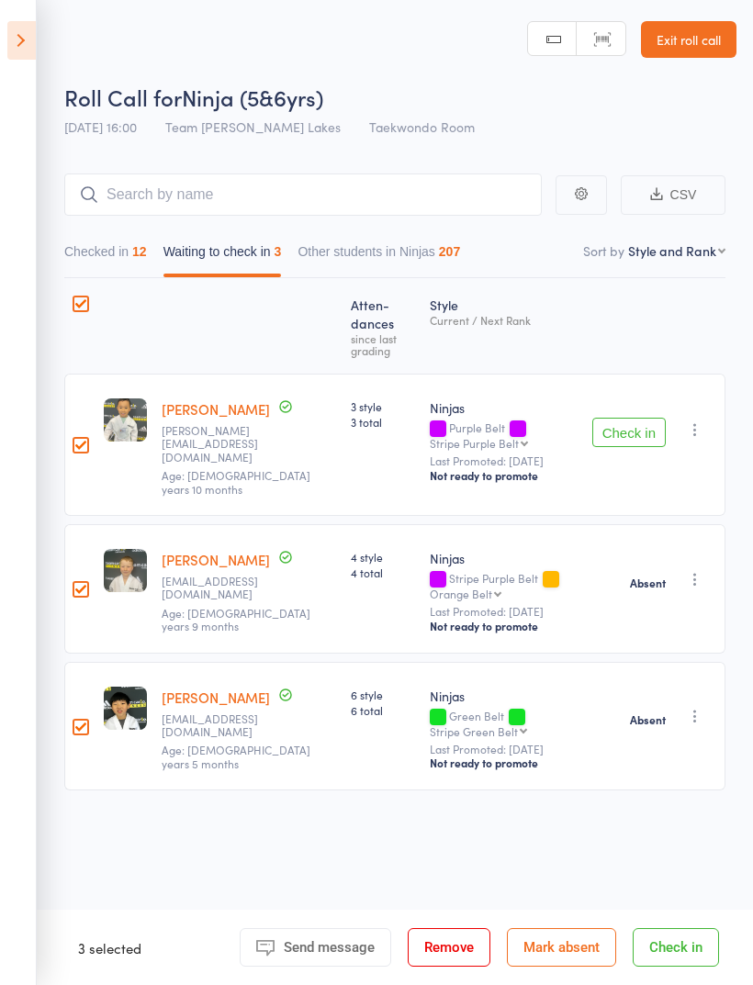
click at [586, 939] on button "Mark absent" at bounding box center [561, 947] width 109 height 39
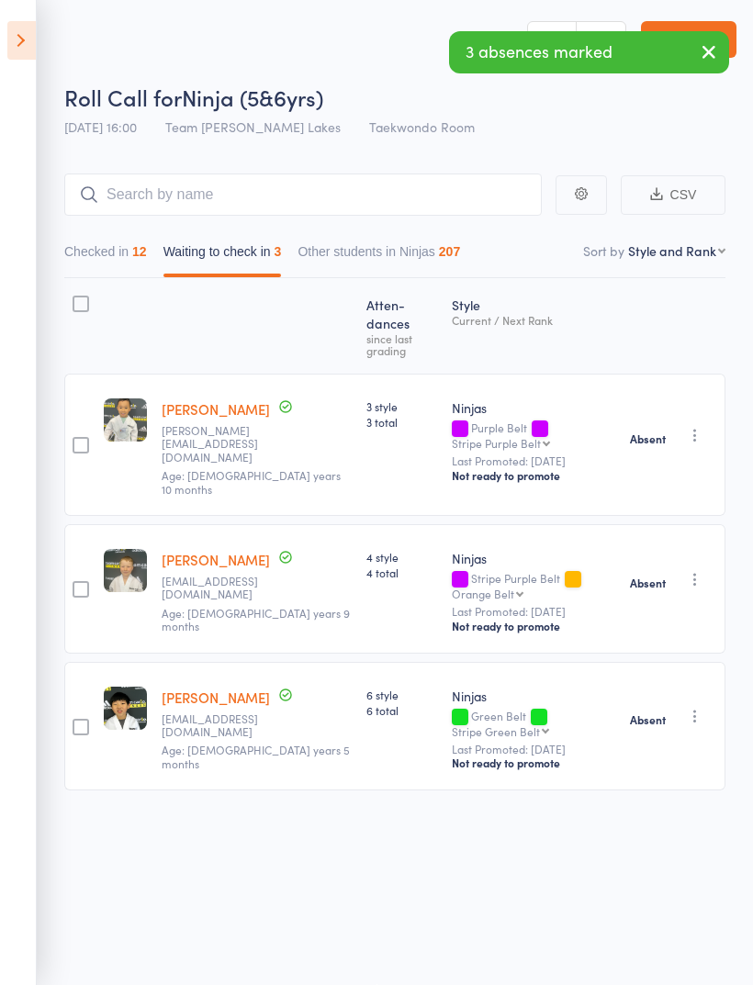
click at [113, 239] on button "Checked in 12" at bounding box center [105, 256] width 83 height 42
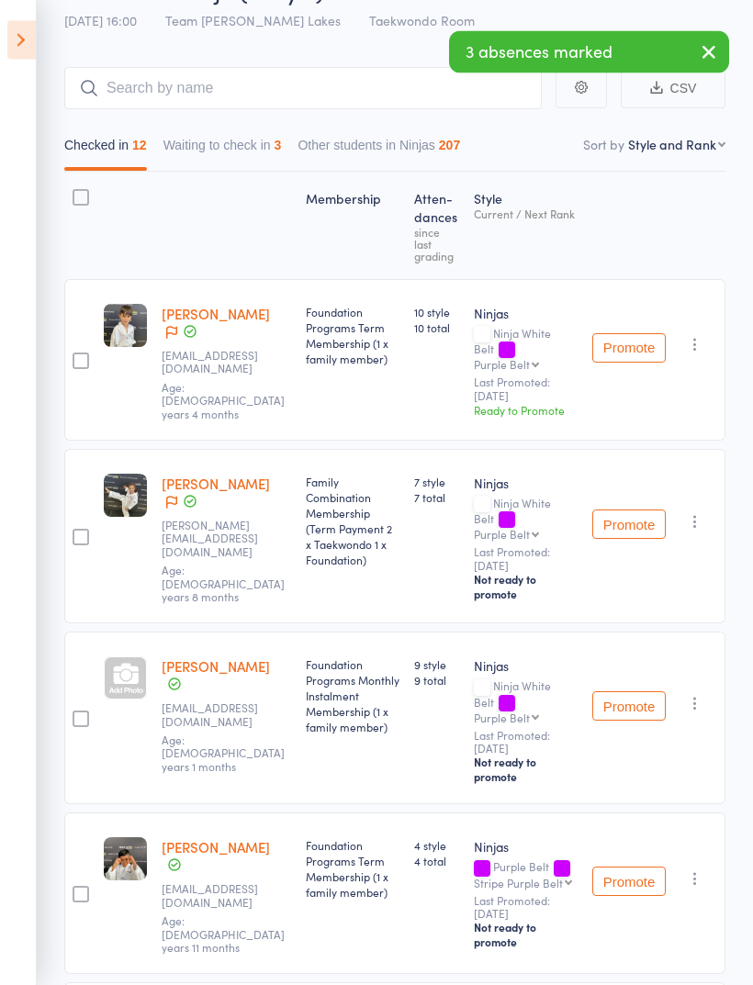
scroll to position [107, 0]
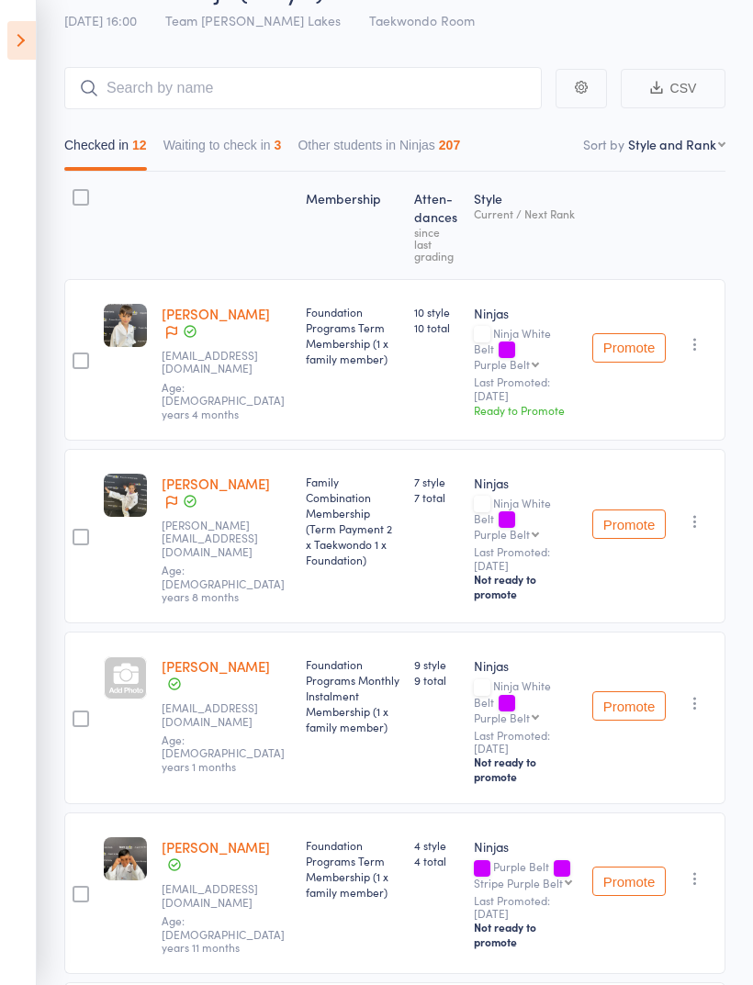
click at [127, 666] on div at bounding box center [125, 677] width 43 height 43
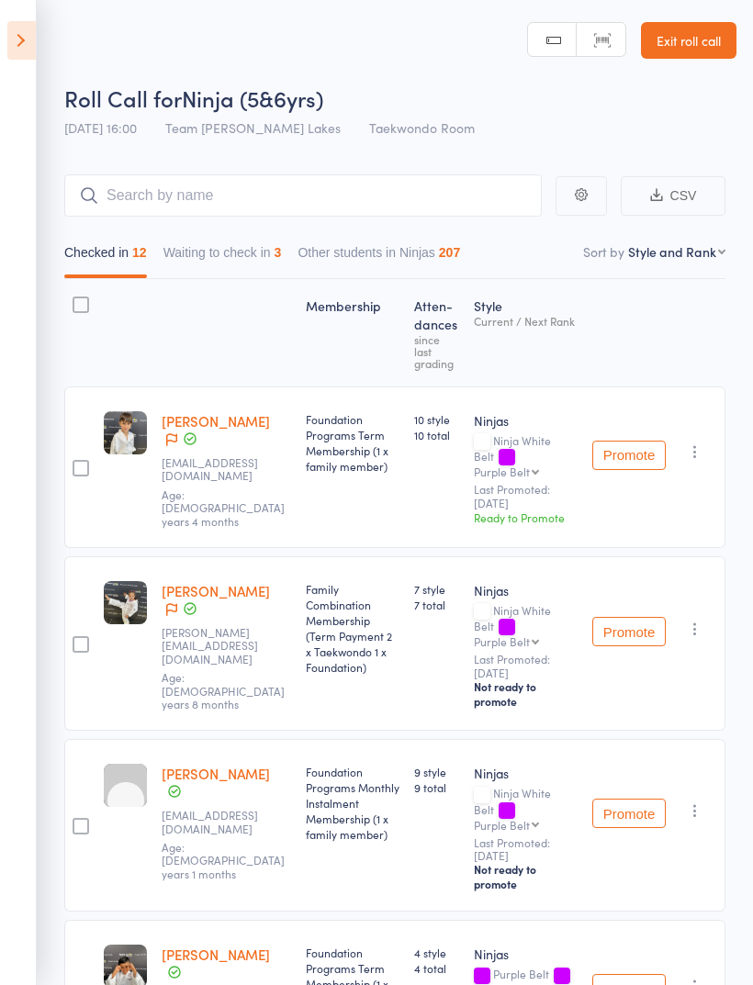
select select "10"
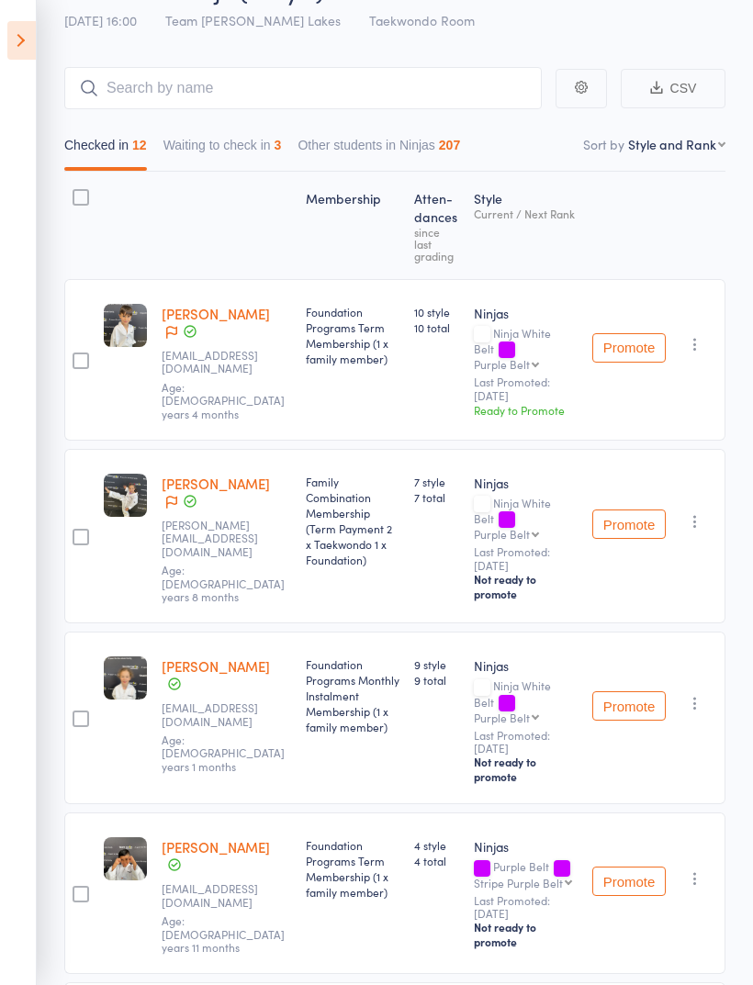
click at [227, 139] on button "Waiting to check in 3" at bounding box center [222, 149] width 118 height 42
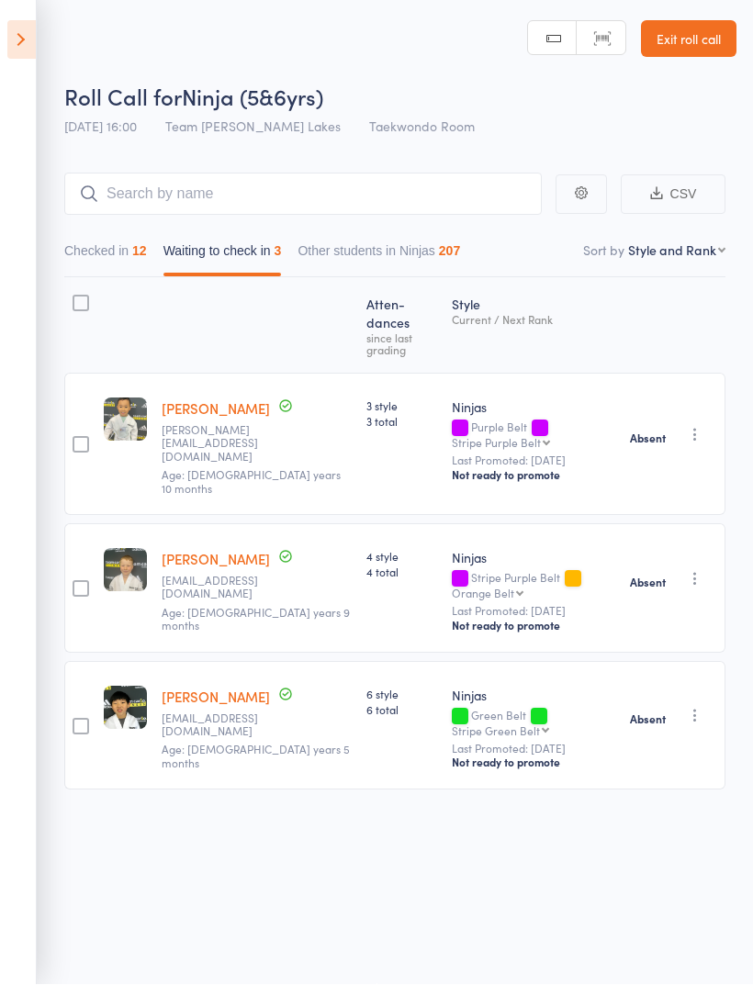
scroll to position [13, 0]
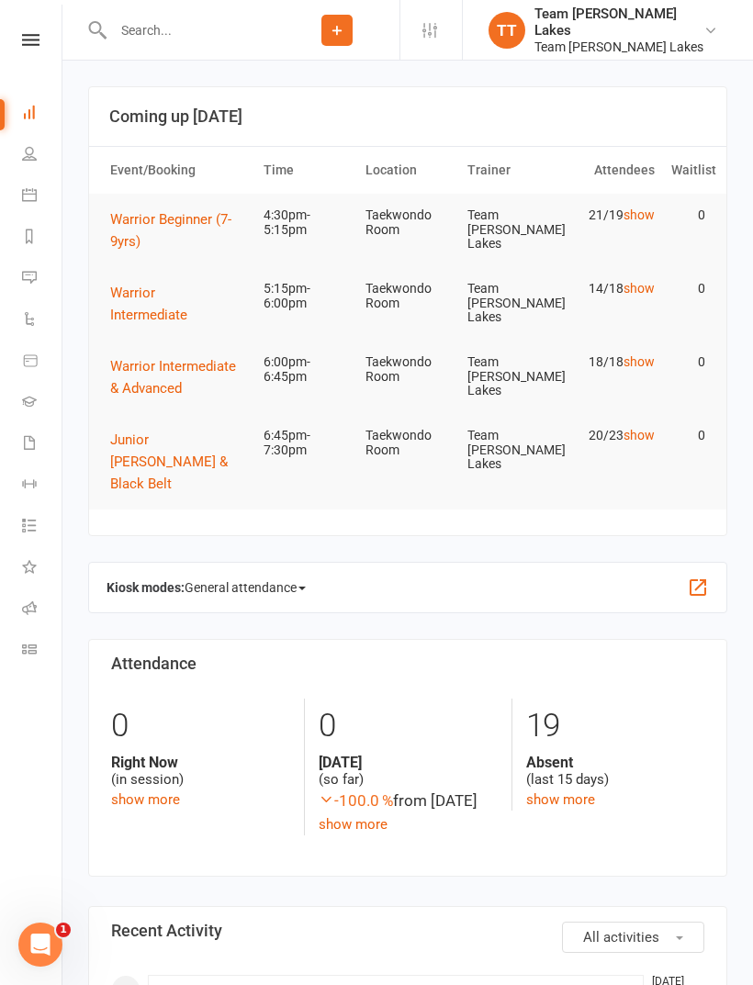
click at [35, 184] on link "Calendar" at bounding box center [42, 196] width 41 height 41
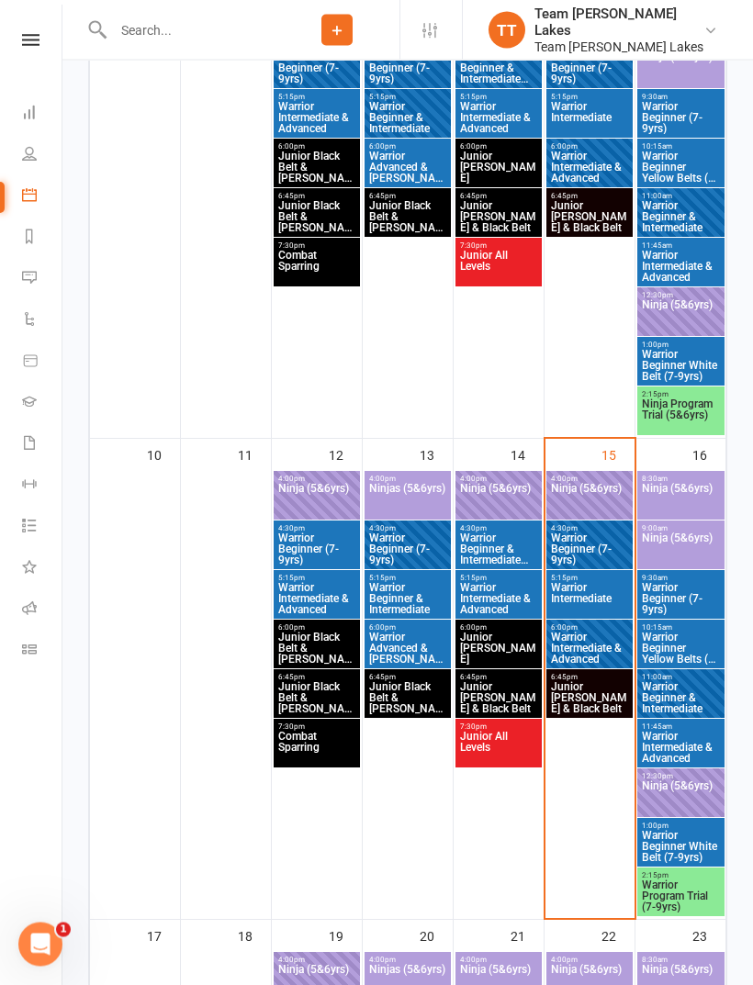
scroll to position [1009, 0]
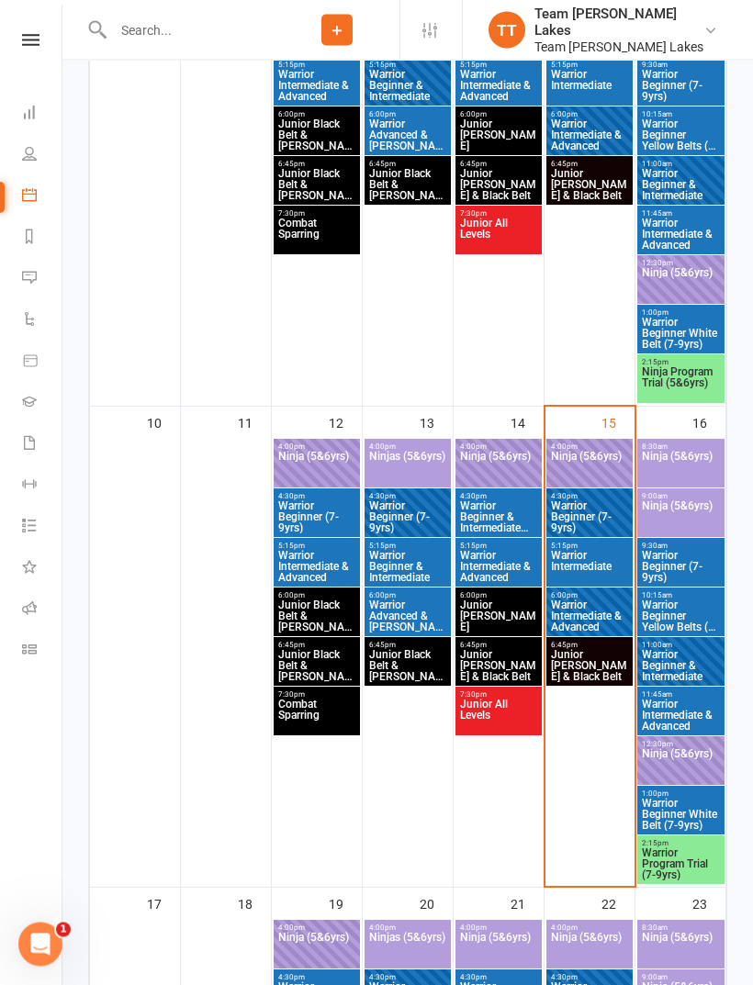
click at [604, 510] on span "Warrior Beginner (7-9yrs)" at bounding box center [589, 517] width 79 height 33
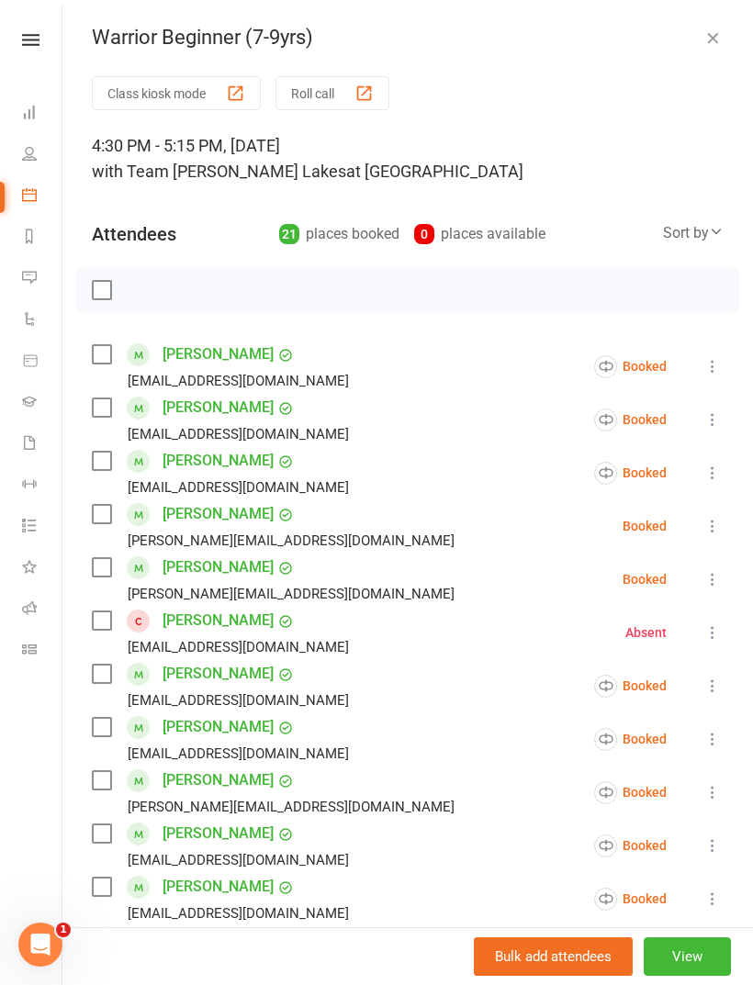
click at [340, 68] on div "Warrior Beginner (7-9yrs) Class kiosk mode Roll call 4:30 PM - 5:15 PM, Friday,…" at bounding box center [407, 492] width 690 height 985
click at [327, 73] on div "Warrior Beginner (7-9yrs) Class kiosk mode Roll call 4:30 PM - 5:15 PM, Friday,…" at bounding box center [407, 492] width 690 height 985
click at [327, 87] on button "Roll call" at bounding box center [332, 93] width 114 height 34
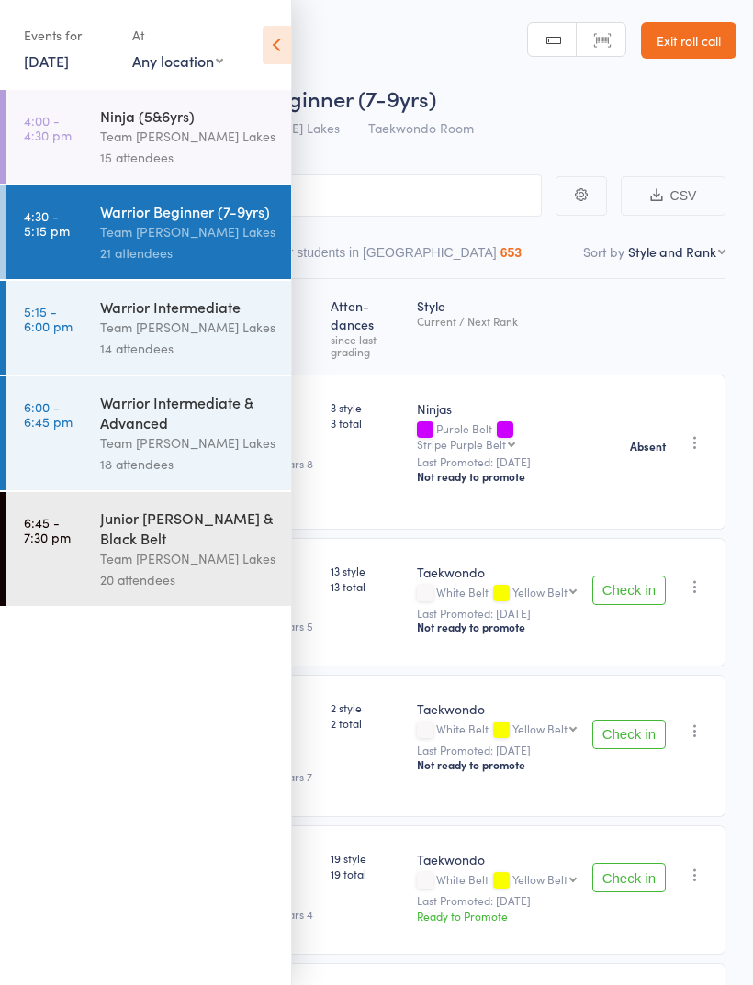
click at [277, 20] on div "Events for [DATE] [DATE] [DATE] Sun Mon Tue Wed Thu Fri Sat 31 27 28 29 30 31 0…" at bounding box center [145, 46] width 291 height 93
click at [285, 39] on icon at bounding box center [276, 45] width 28 height 39
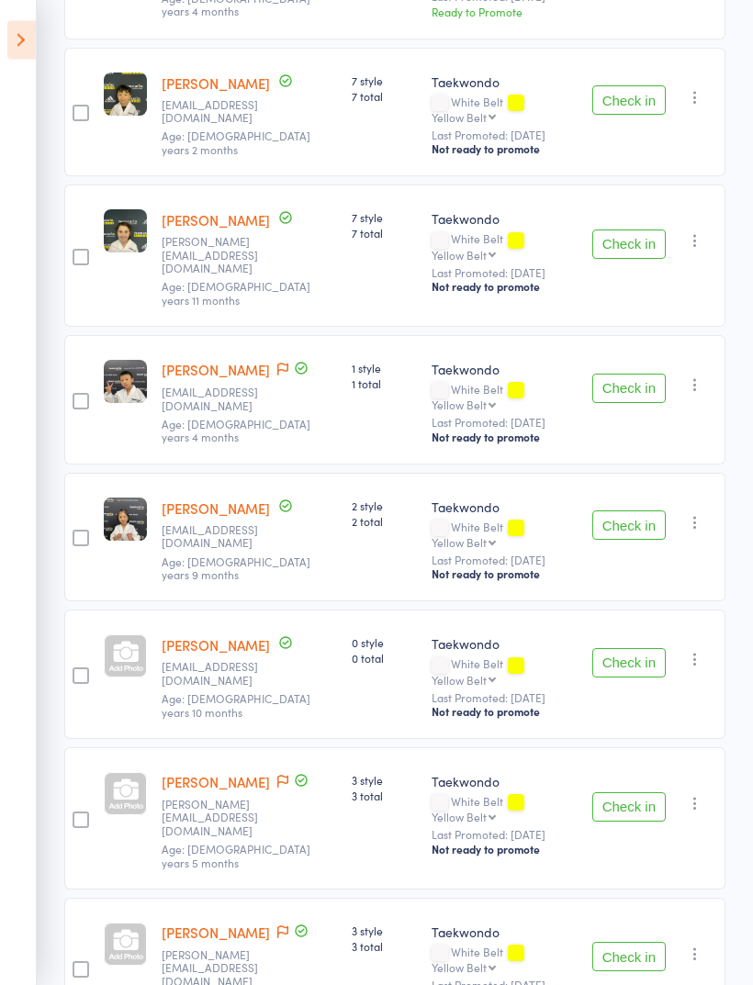
scroll to position [918, 0]
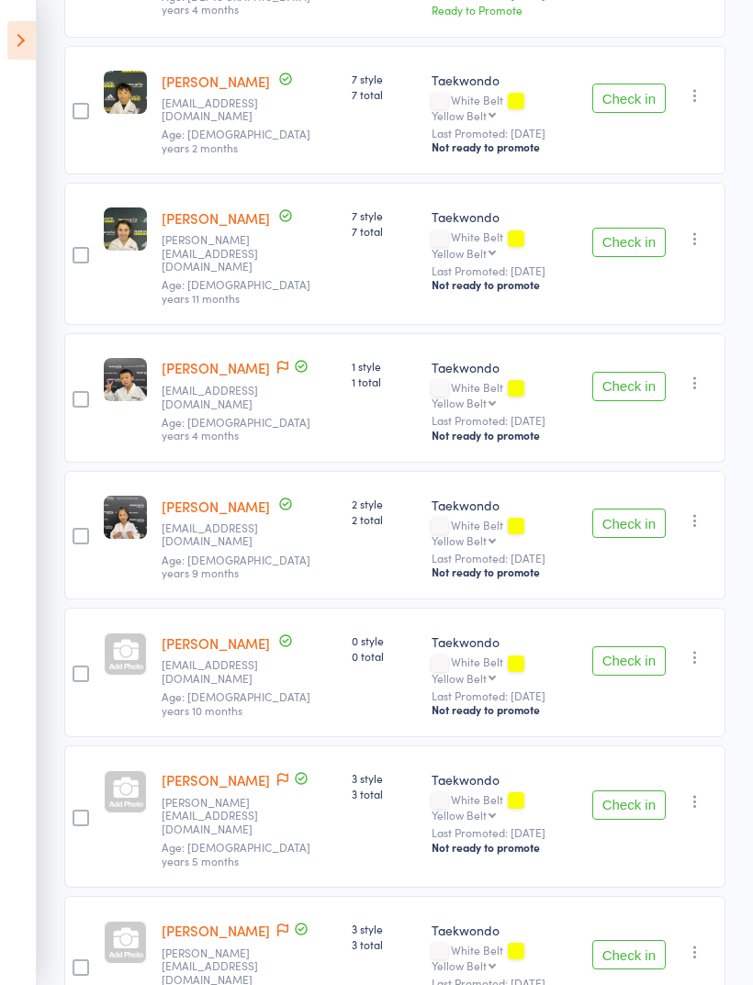
click at [634, 940] on button "Check in" at bounding box center [628, 954] width 73 height 29
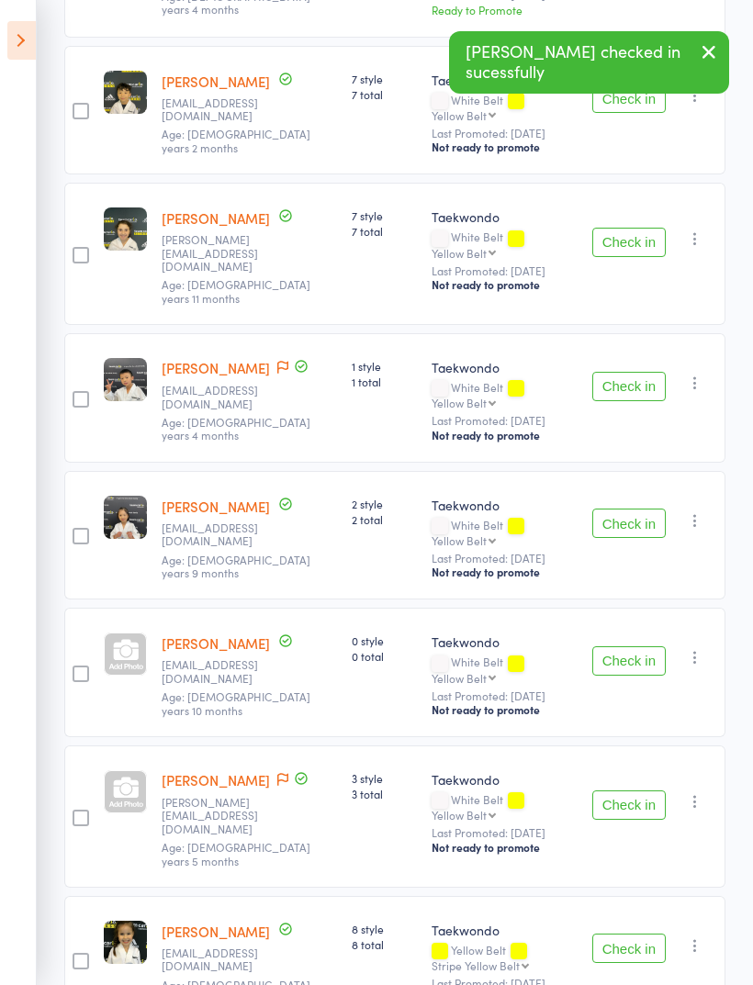
click at [641, 790] on button "Check in" at bounding box center [628, 804] width 73 height 29
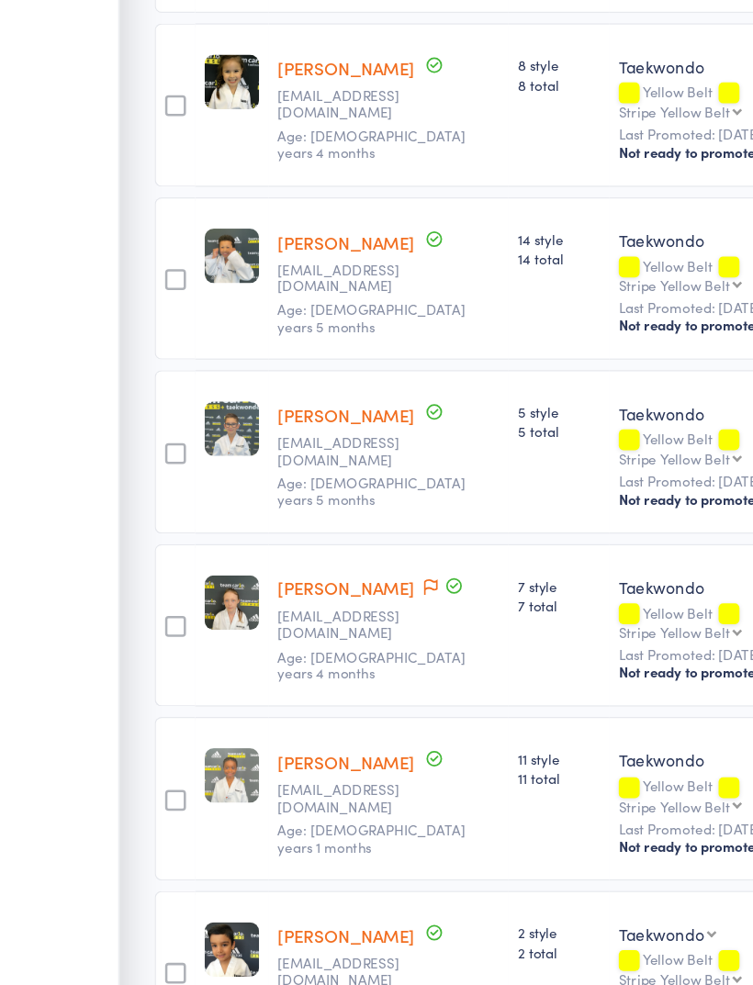
scroll to position [1535, 0]
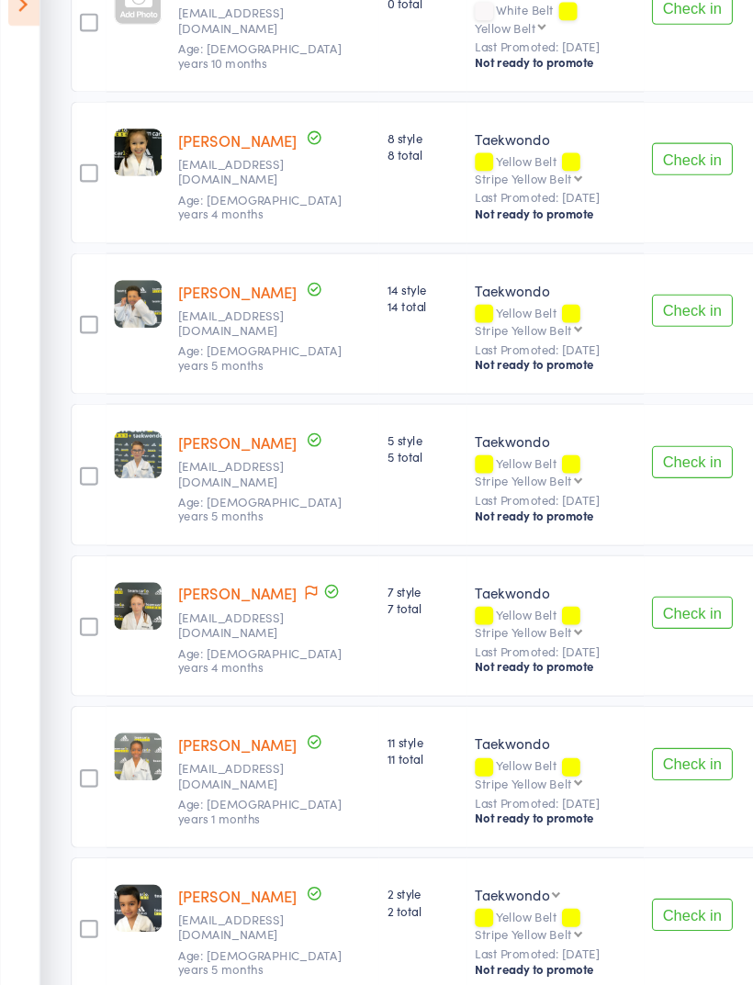
click at [635, 716] on button "Check in" at bounding box center [628, 730] width 73 height 29
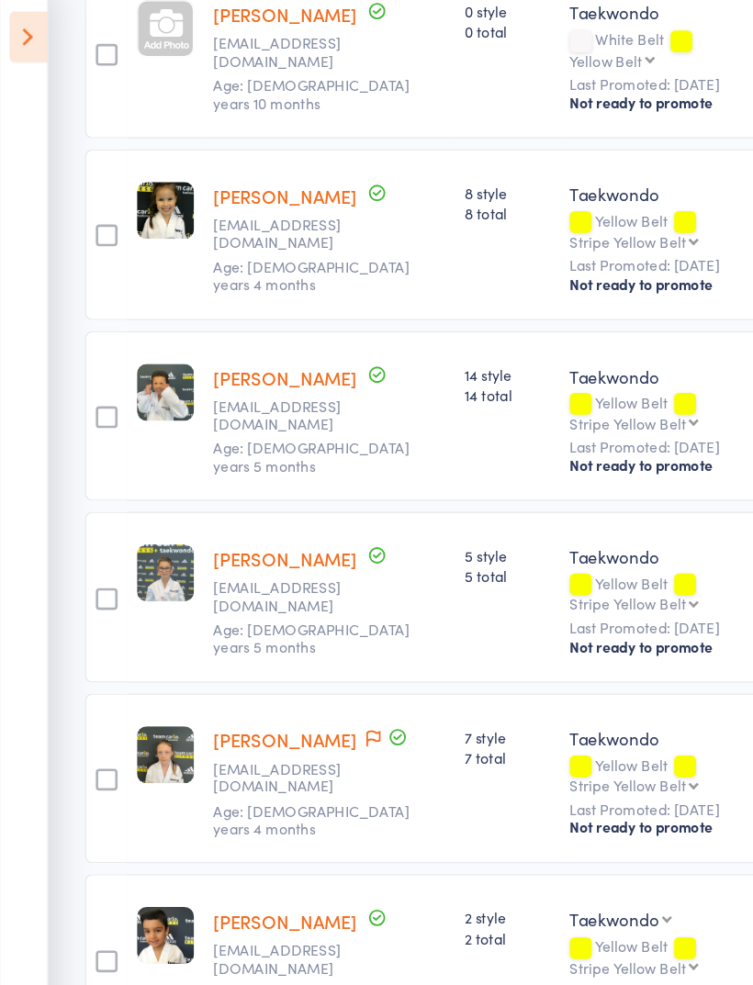
scroll to position [1480, 0]
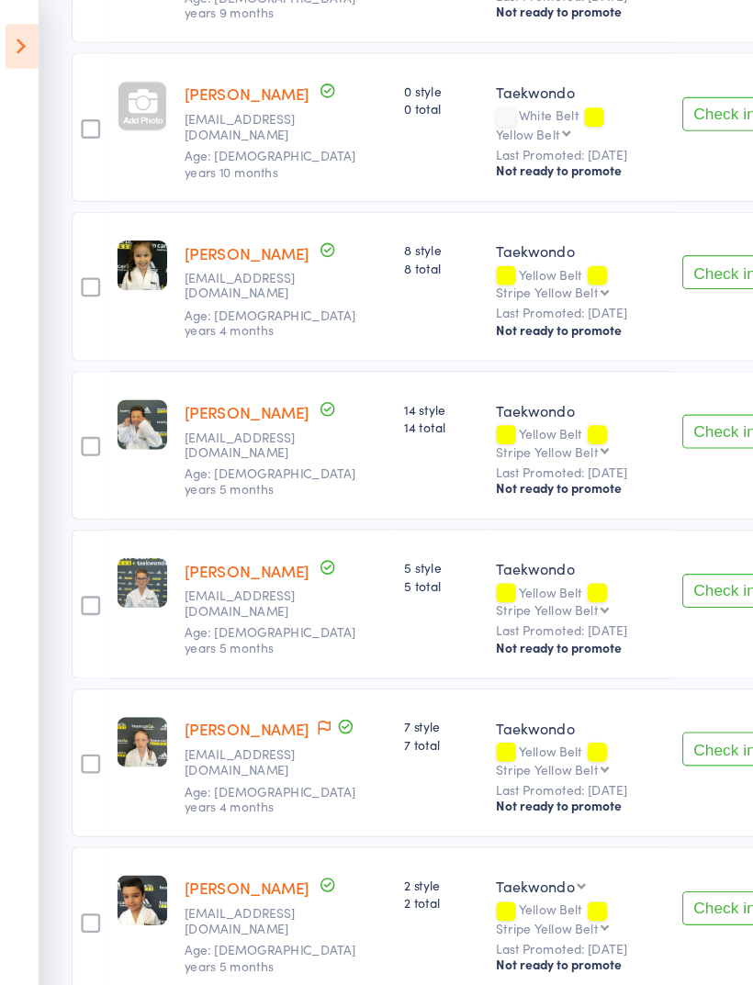
click at [623, 633] on button "Check in" at bounding box center [628, 647] width 73 height 29
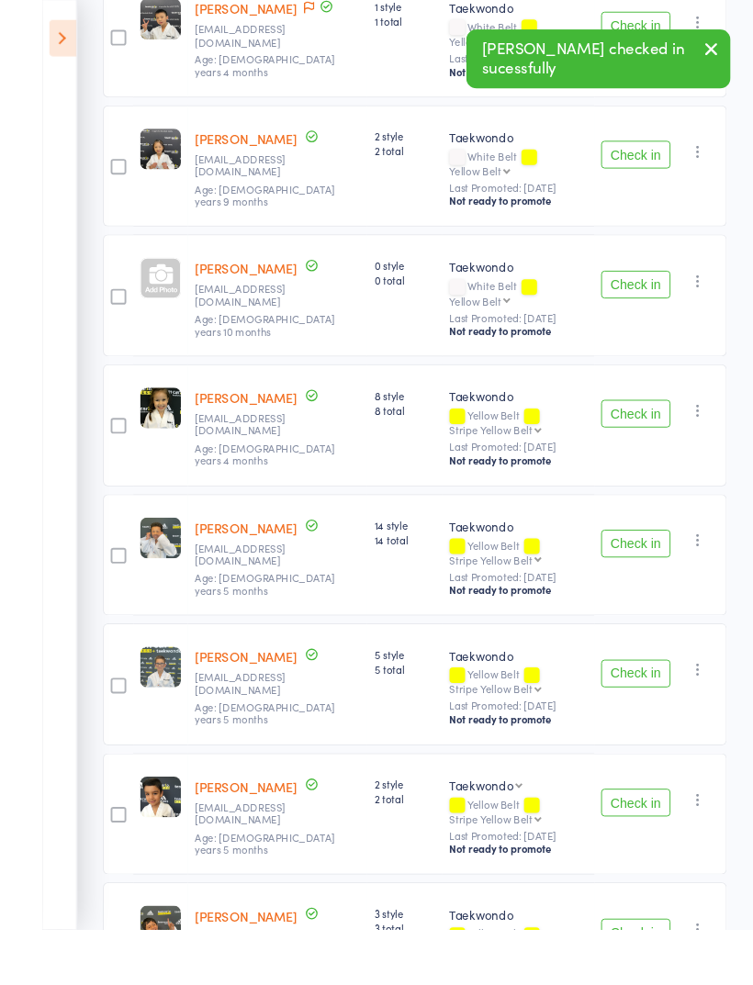
scroll to position [1351, 0]
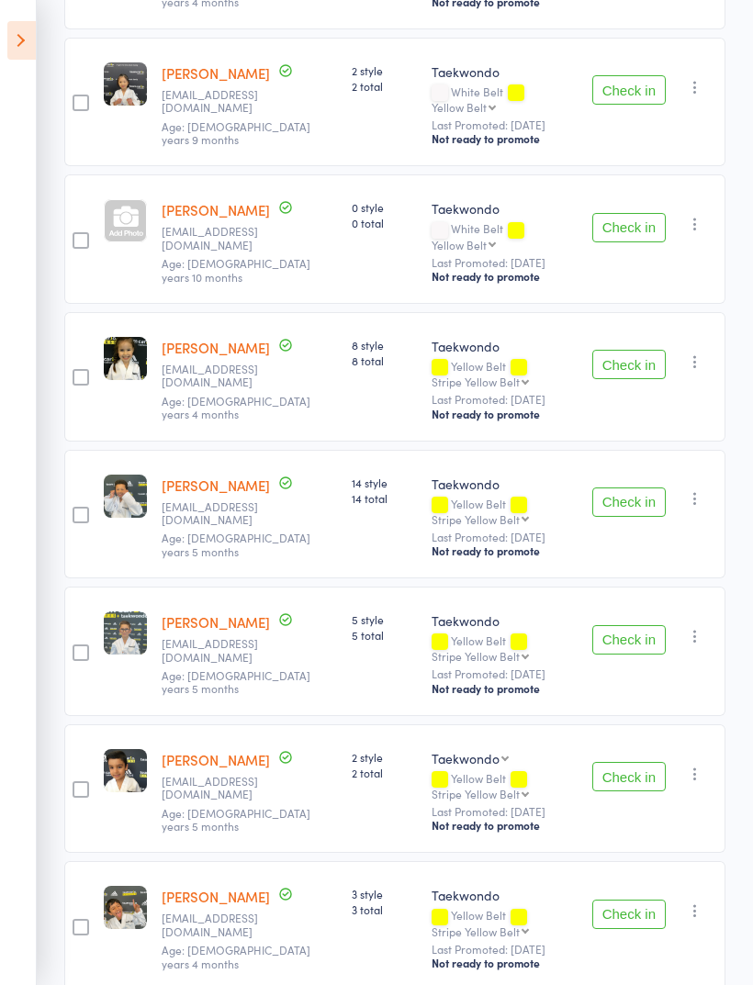
click at [642, 625] on button "Check in" at bounding box center [628, 639] width 73 height 29
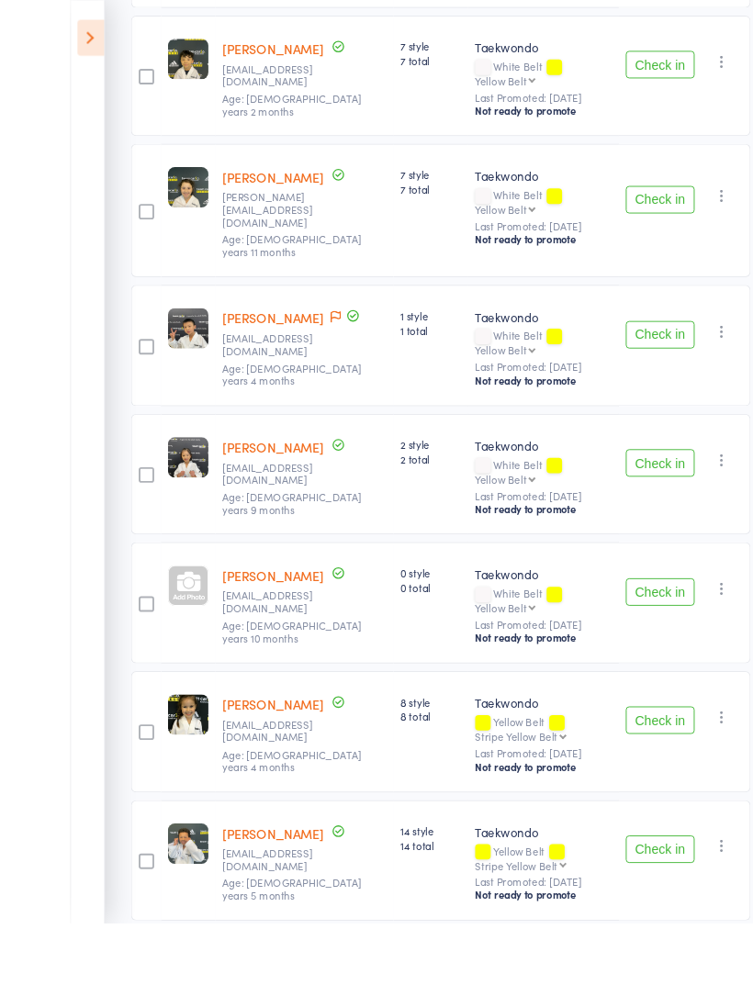
scroll to position [971, 0]
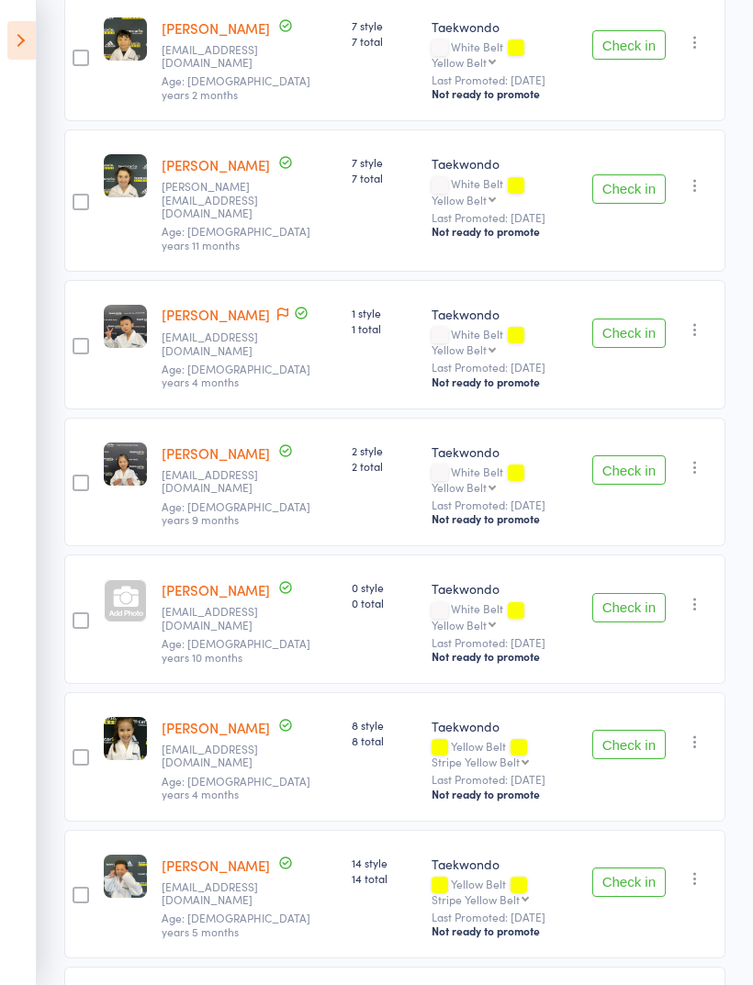
click at [629, 418] on div "Check in Check in Promote Send message Add Note Add Task Add Flag Remove Mark a…" at bounding box center [655, 482] width 140 height 129
click at [642, 455] on button "Check in" at bounding box center [628, 469] width 73 height 29
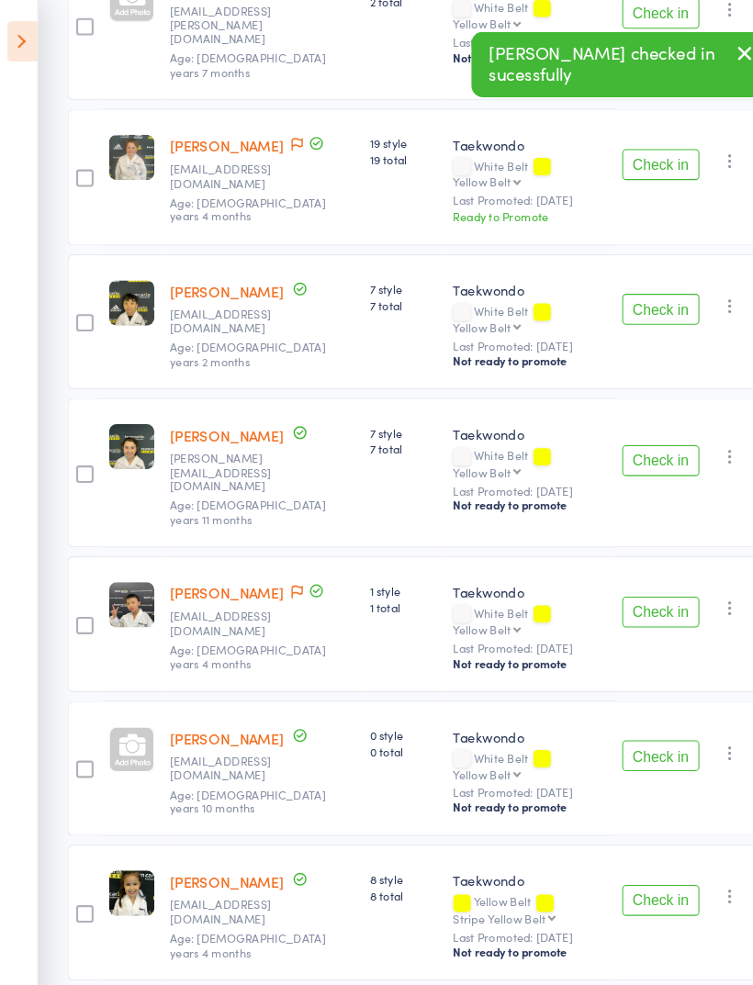
scroll to position [685, 0]
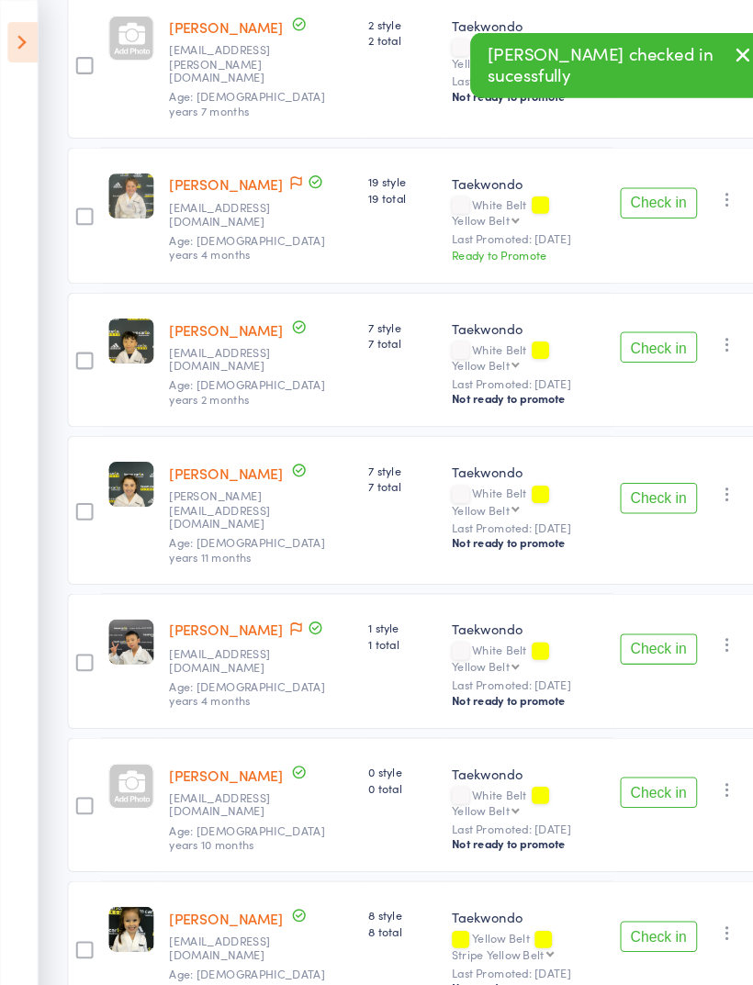
click at [636, 461] on button "Check in" at bounding box center [628, 475] width 73 height 29
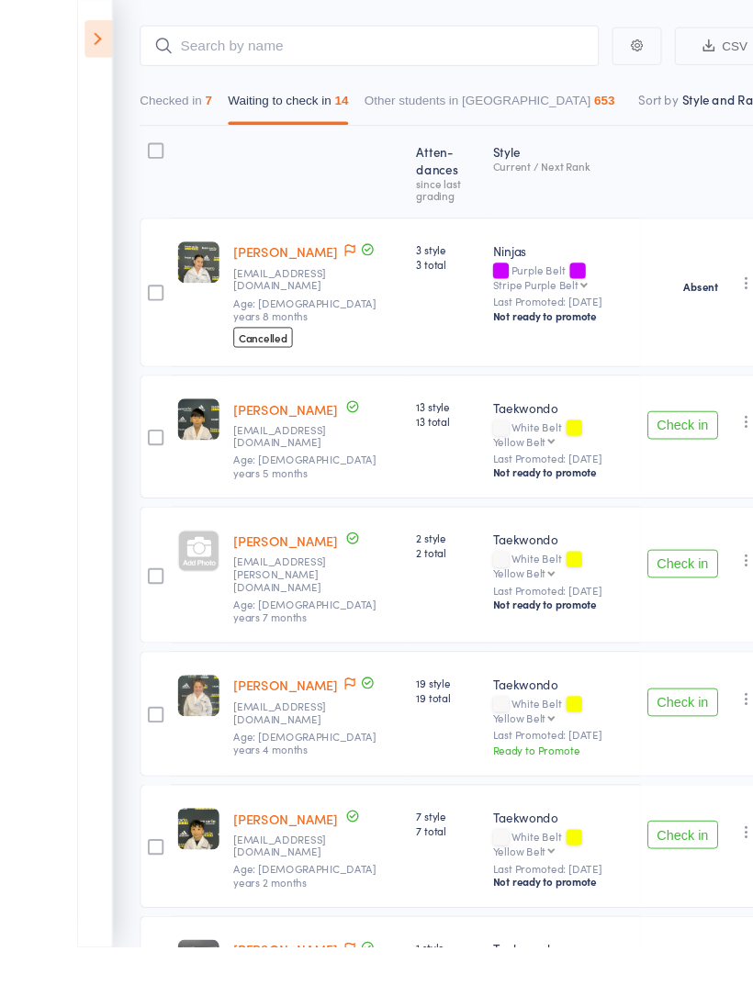
scroll to position [175, 0]
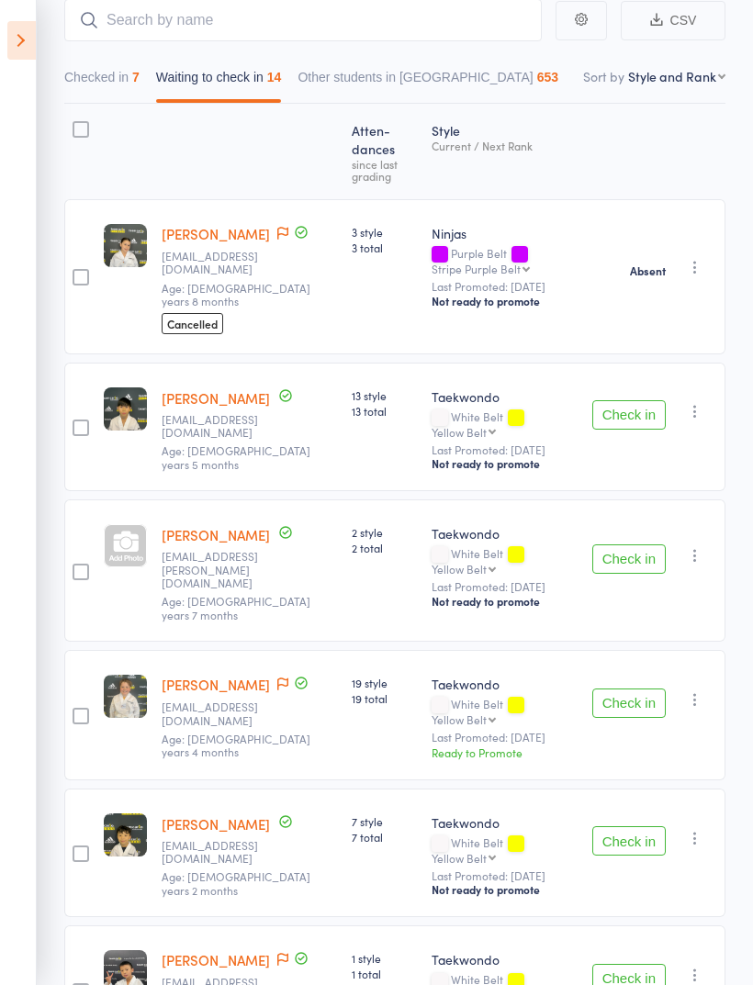
click at [637, 688] on button "Check in" at bounding box center [628, 702] width 73 height 29
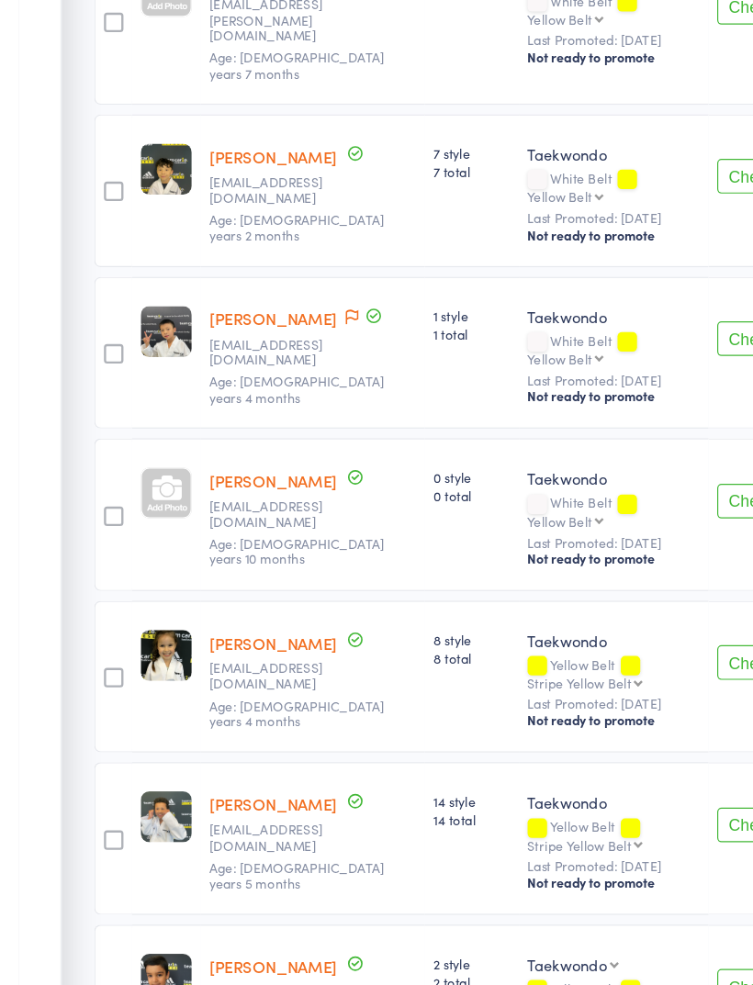
scroll to position [629, 0]
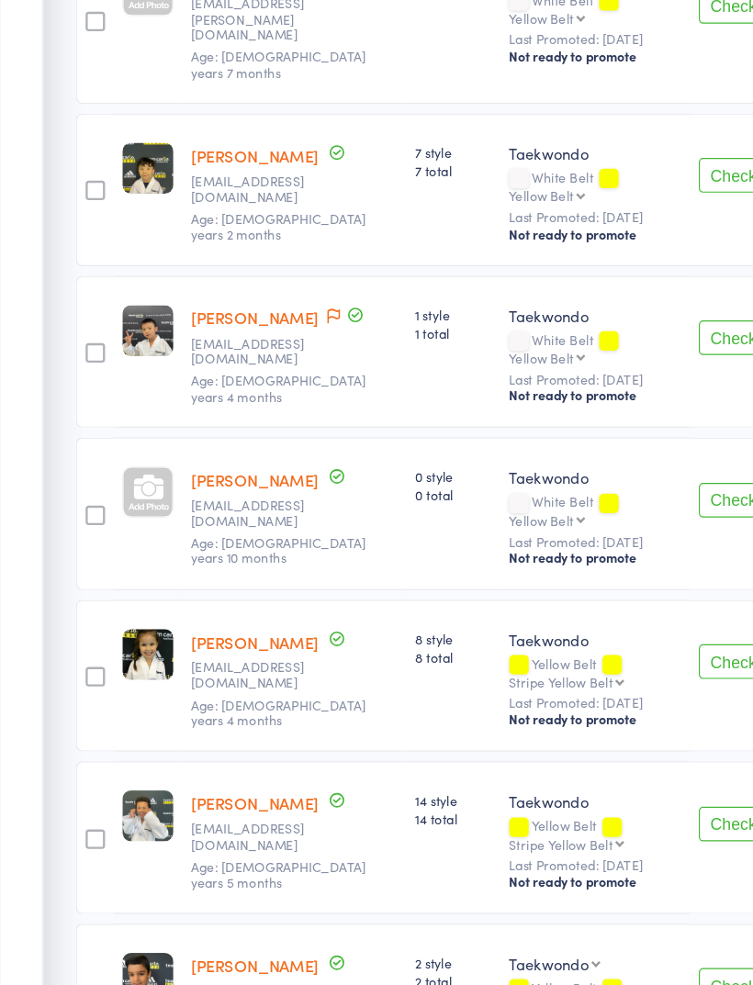
click at [616, 646] on button "Check in" at bounding box center [628, 660] width 73 height 29
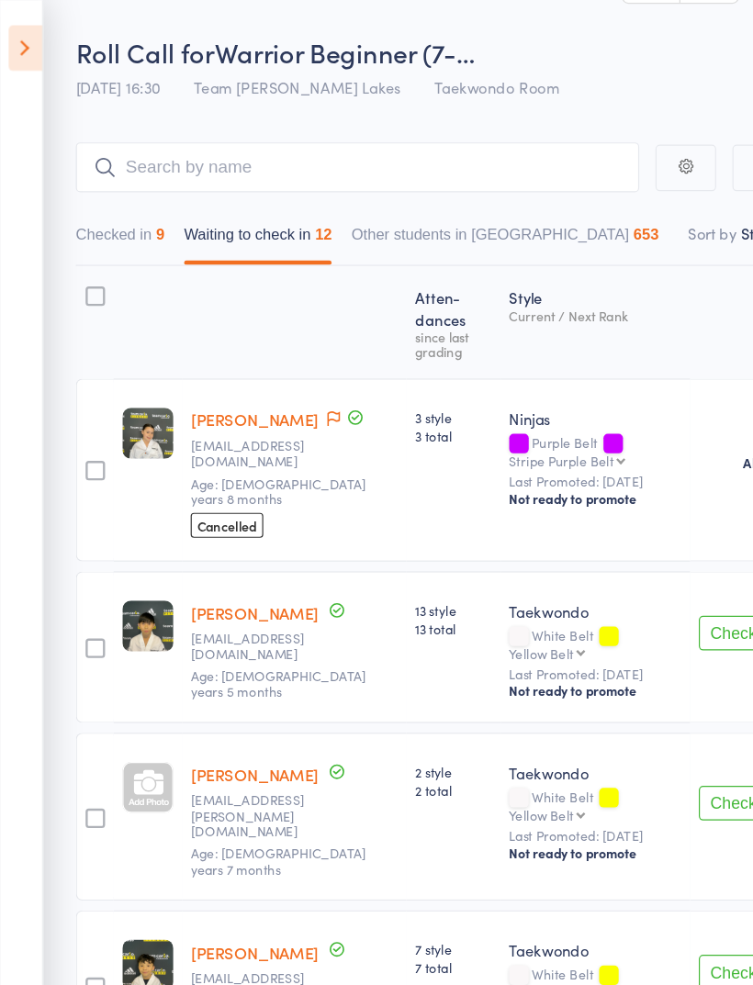
scroll to position [0, 0]
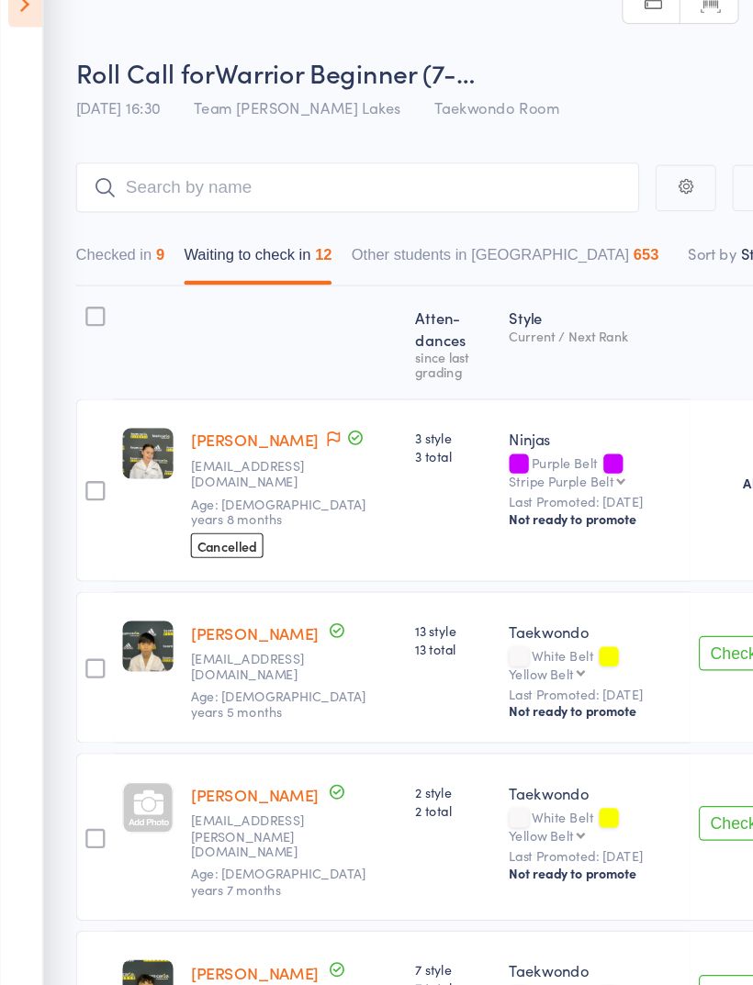
click at [110, 236] on button "Checked in 9" at bounding box center [101, 257] width 75 height 42
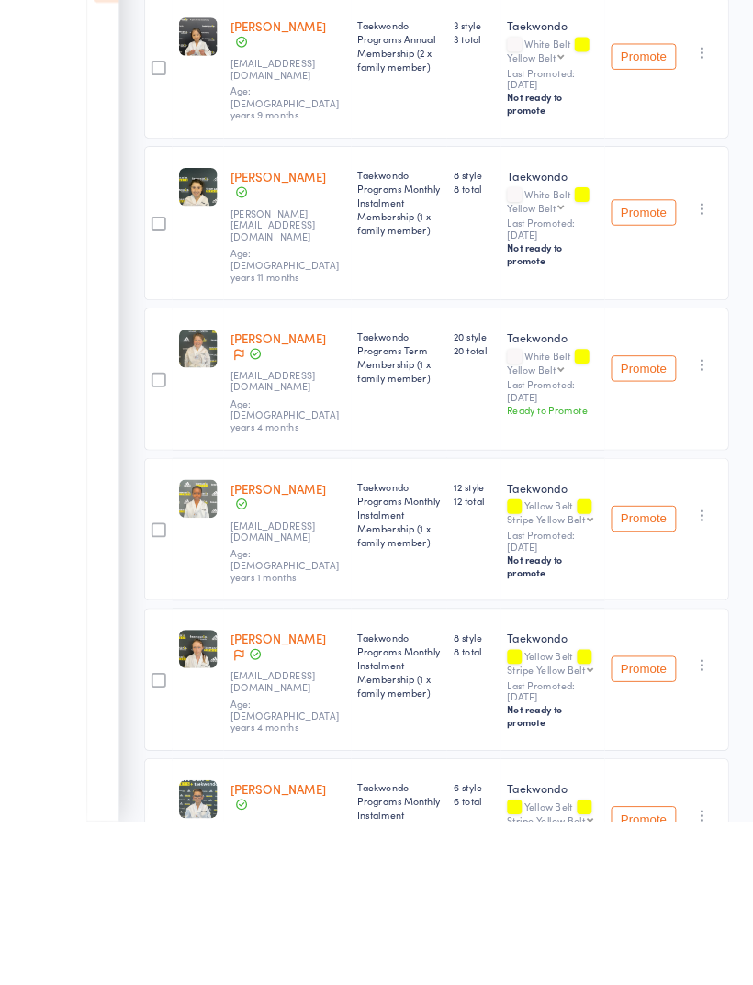
scroll to position [982, 0]
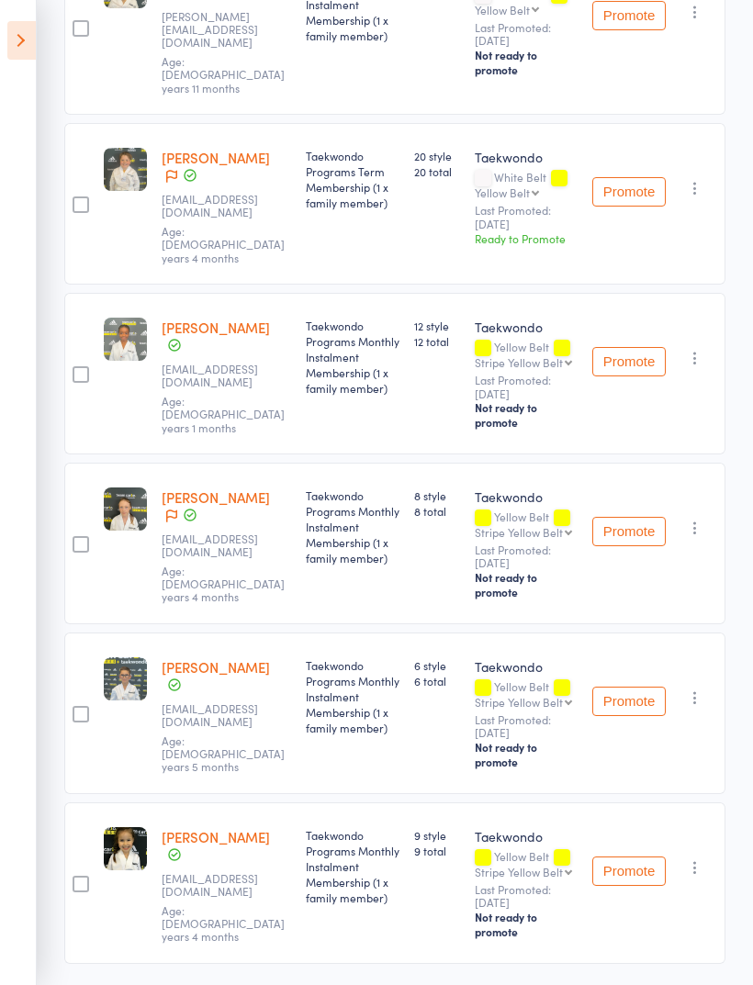
click at [701, 863] on icon "button" at bounding box center [695, 867] width 18 height 18
click at [672, 892] on li "Undo check-in" at bounding box center [628, 903] width 151 height 23
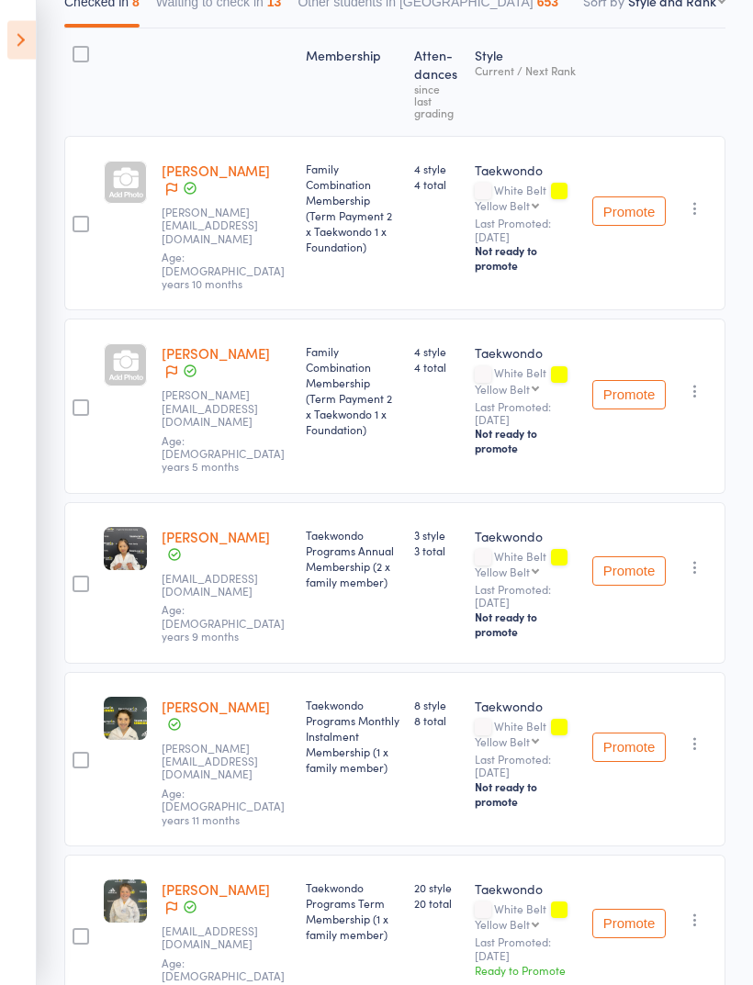
scroll to position [0, 0]
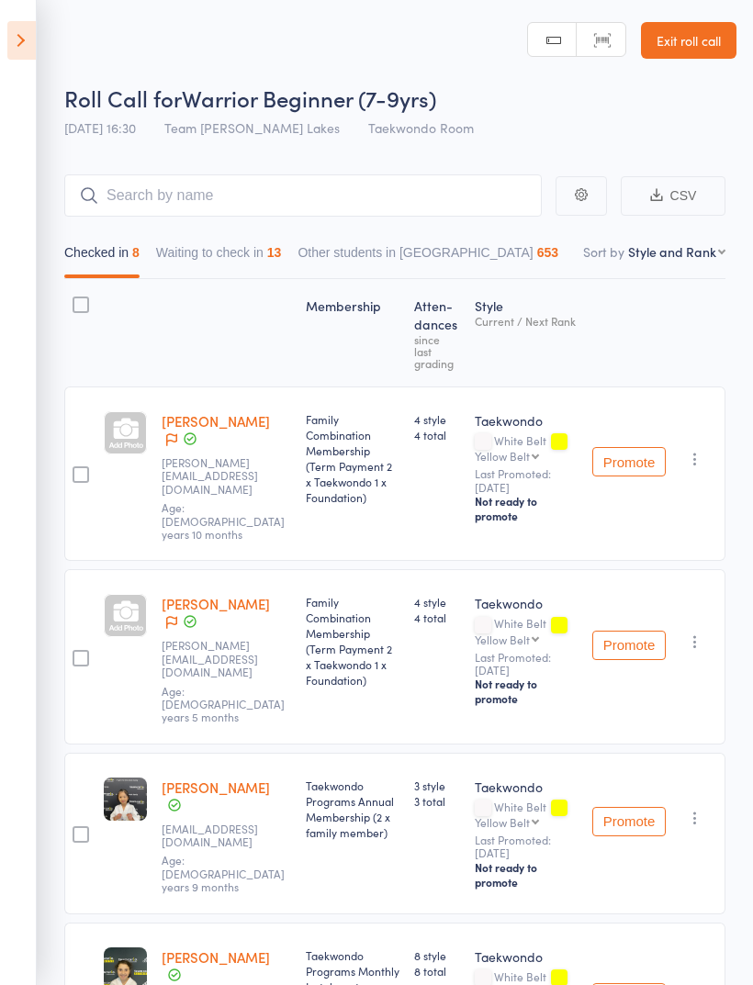
click at [240, 251] on button "Waiting to check in 13" at bounding box center [219, 257] width 126 height 42
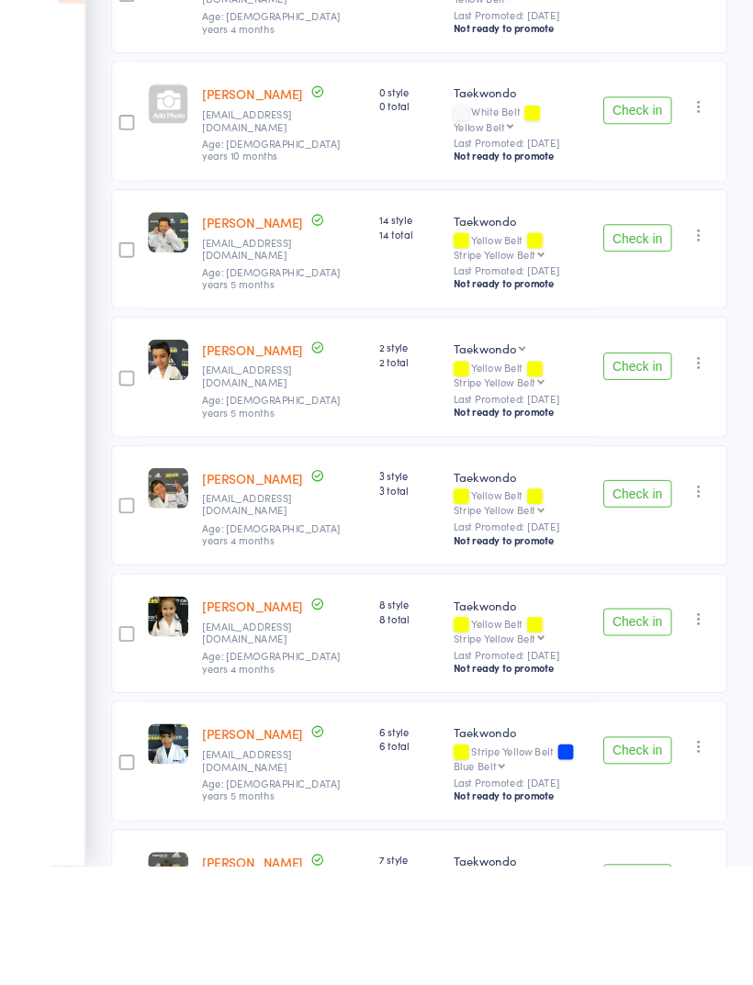
scroll to position [1034, 0]
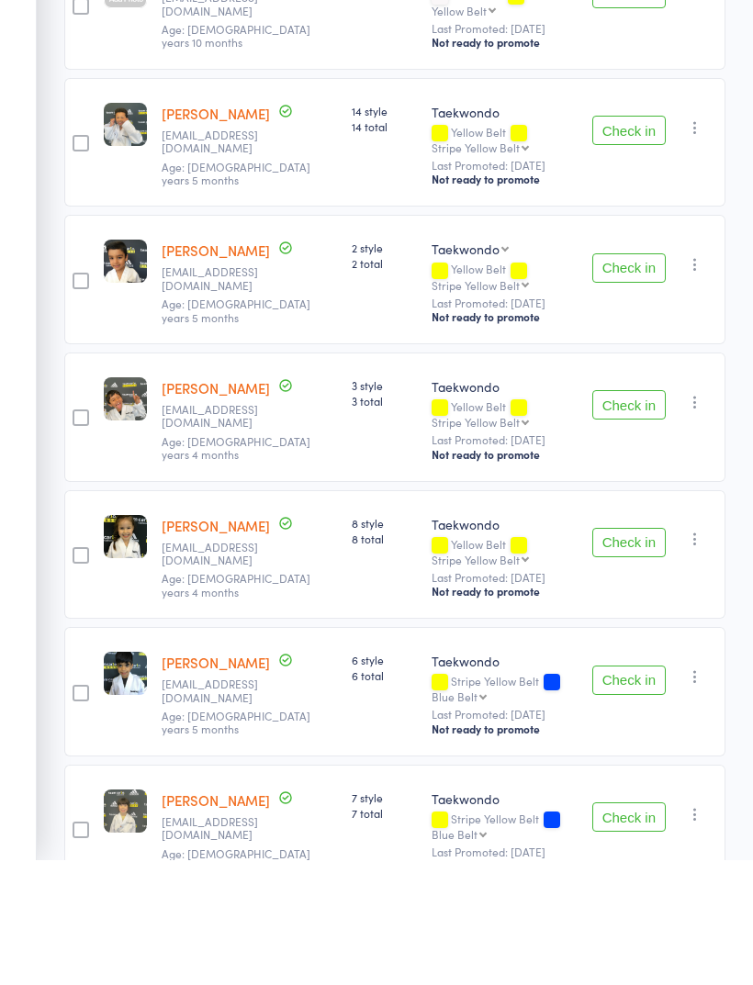
click at [649, 927] on button "Check in" at bounding box center [628, 941] width 73 height 29
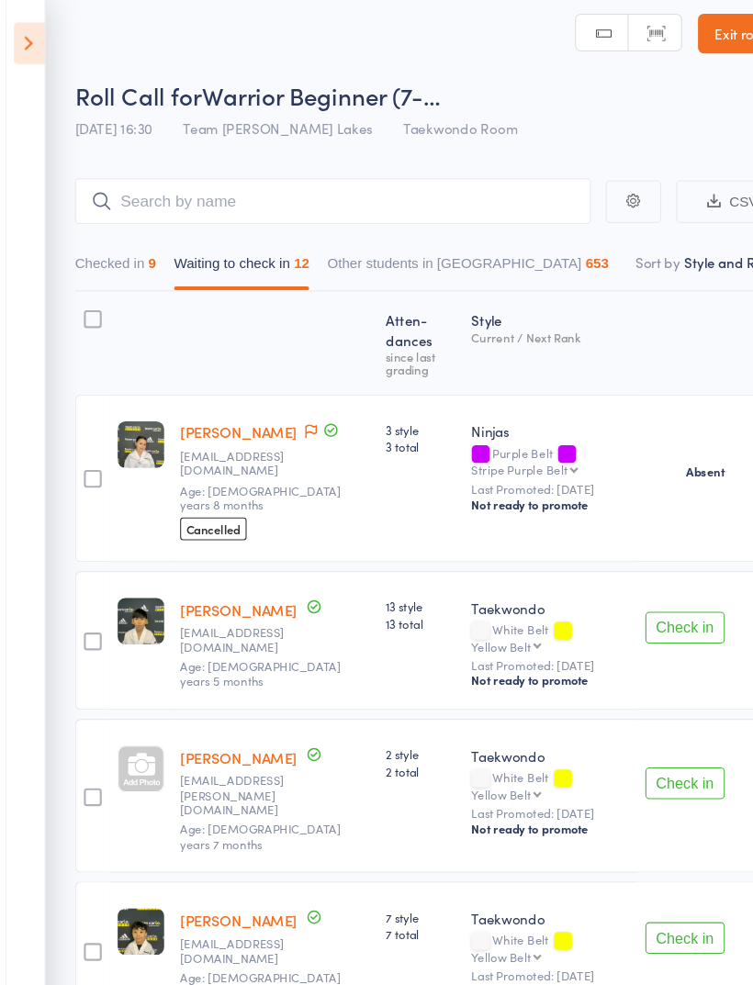
scroll to position [0, 0]
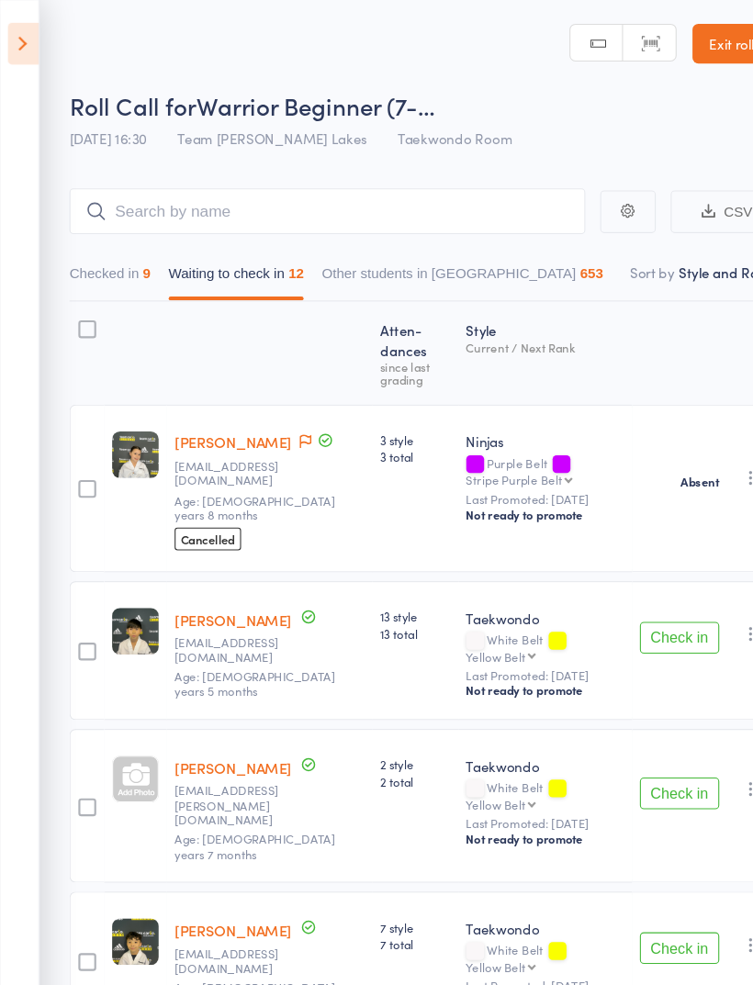
click at [661, 17] on header "Roll Call for Warrior Beginner (7-… 15 Aug 16:30 Team Carlo Taylors Lakes Taekw…" at bounding box center [376, 73] width 753 height 147
click at [678, 27] on link "Exit roll call" at bounding box center [688, 40] width 95 height 37
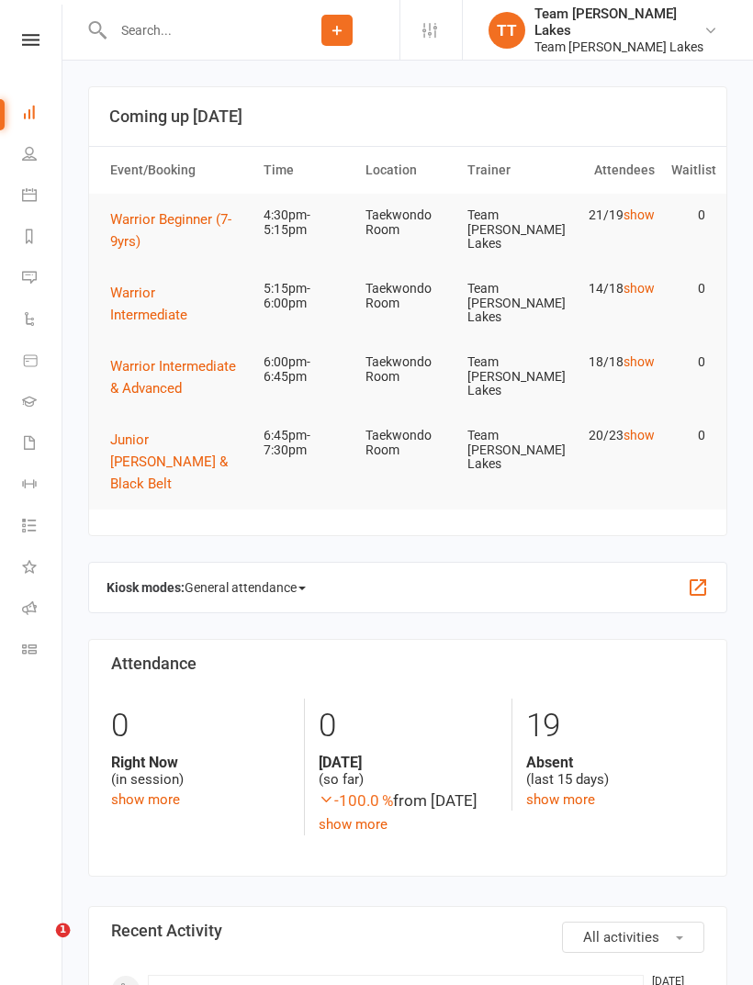
click at [33, 184] on link "Calendar" at bounding box center [42, 196] width 41 height 41
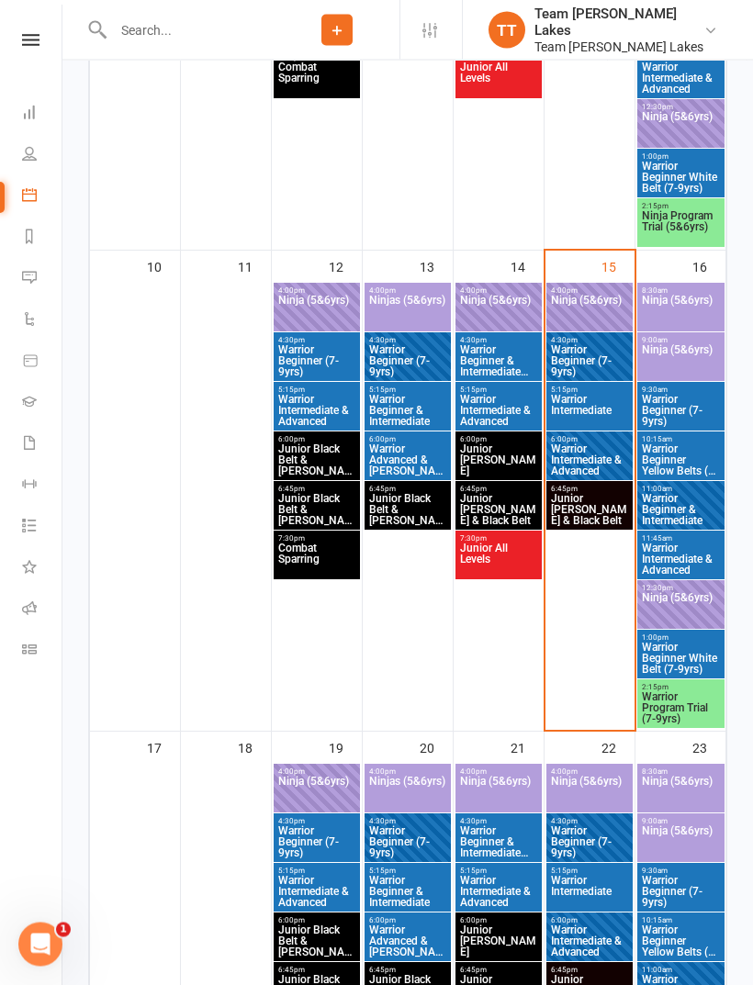
scroll to position [1166, 0]
click at [682, 452] on span "Warrior Beginner Yellow Belts (7-9yrs)" at bounding box center [681, 459] width 80 height 33
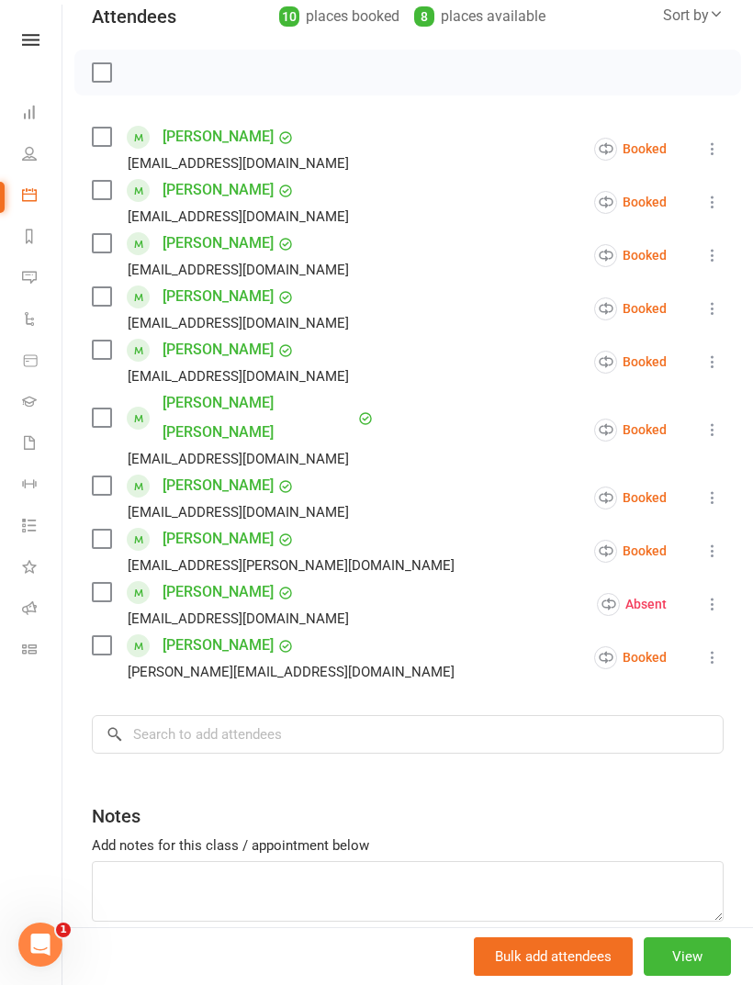
scroll to position [216, 0]
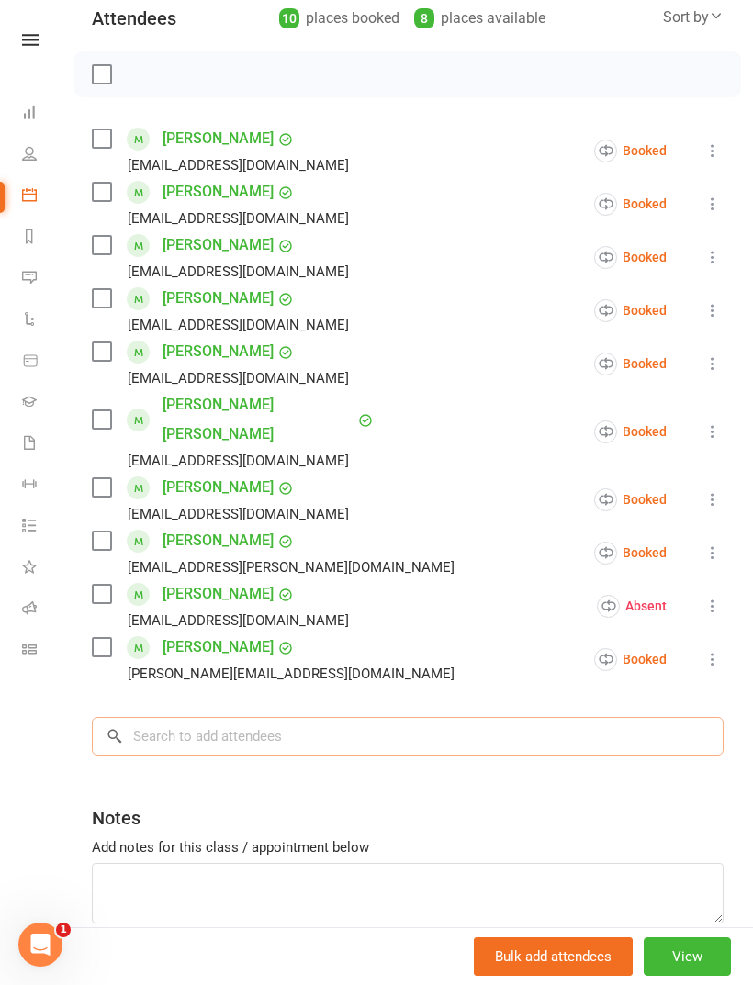
click at [316, 717] on input "search" at bounding box center [407, 736] width 631 height 39
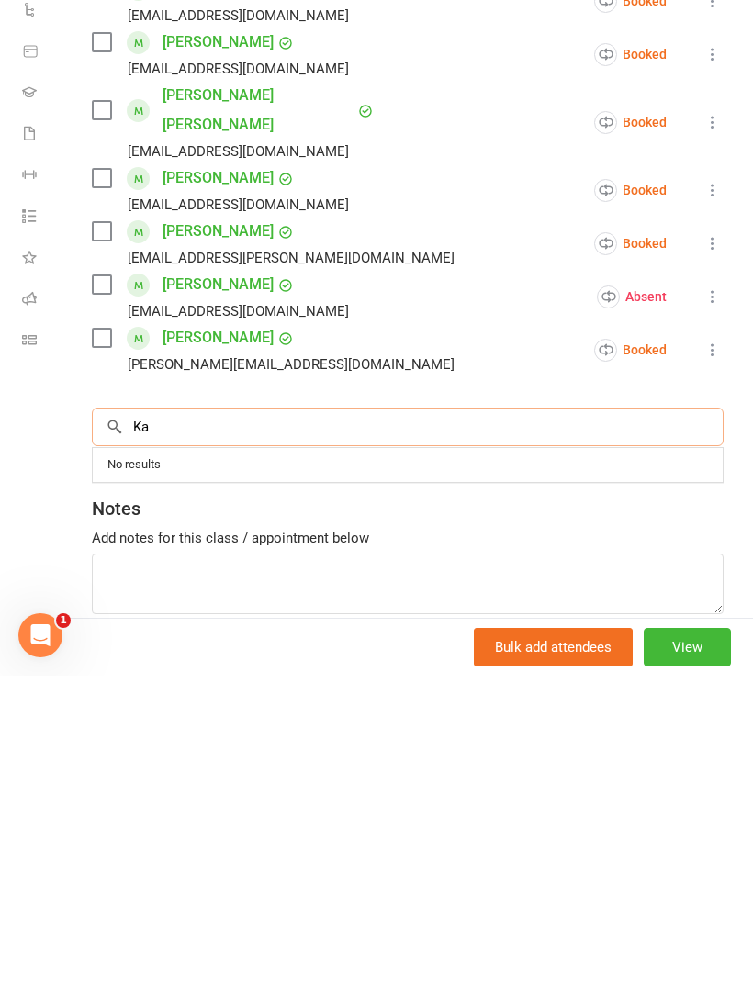
type input "K"
type input "Cayden"
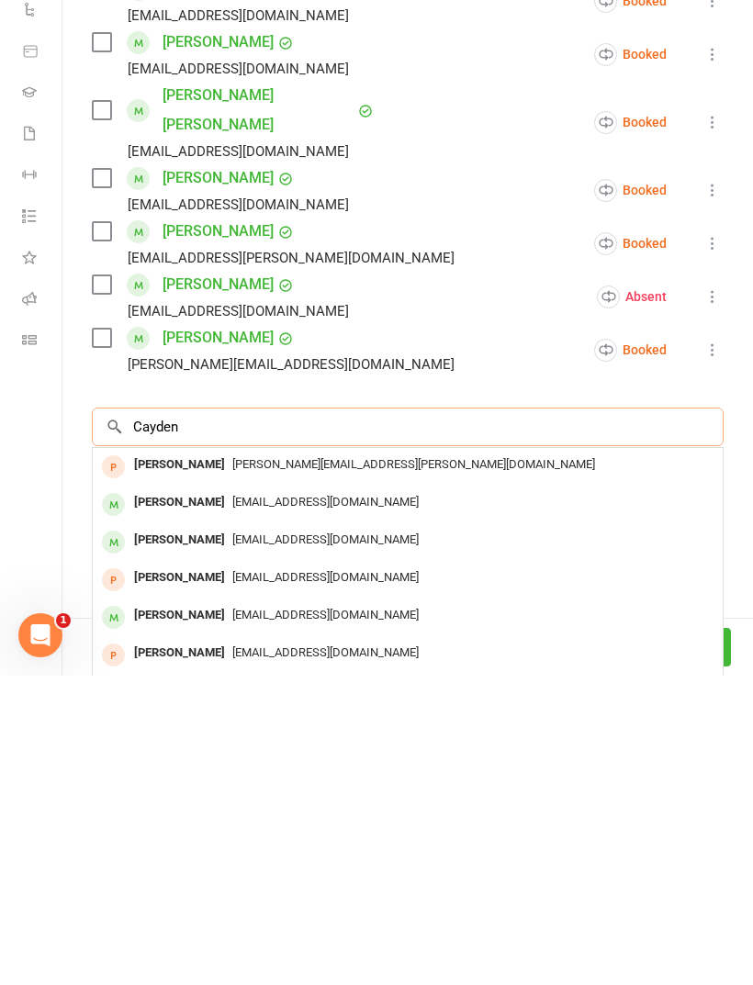
click at [301, 717] on input "Cayden" at bounding box center [407, 736] width 631 height 39
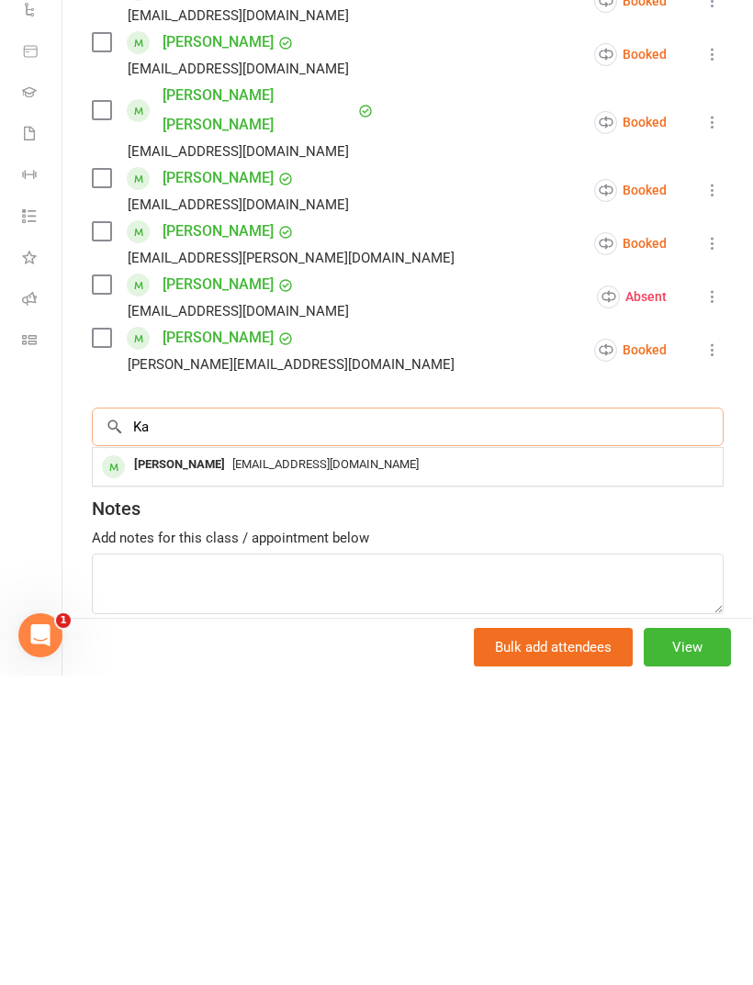
type input "K"
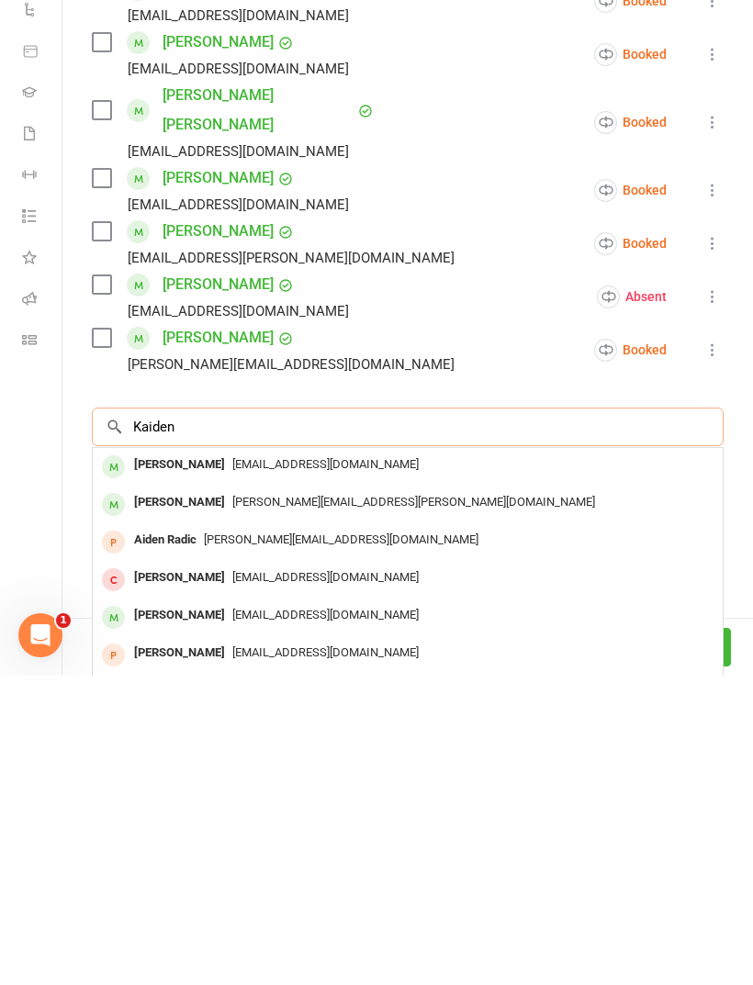
scroll to position [0, 0]
type input "K"
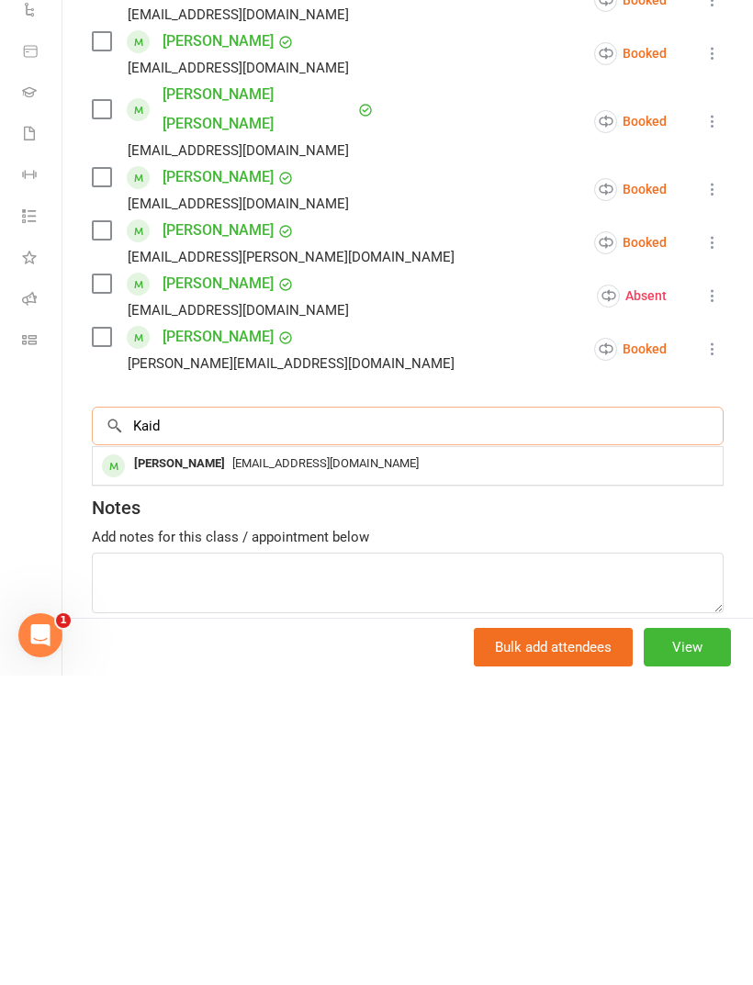
scroll to position [216, 0]
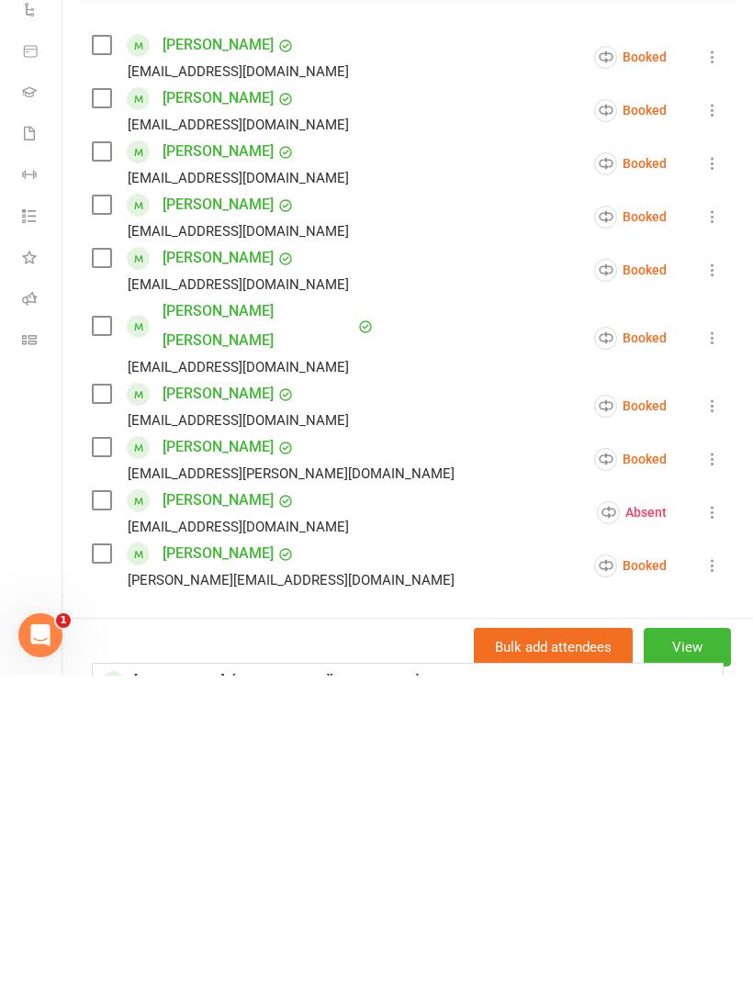
type input "Laid"
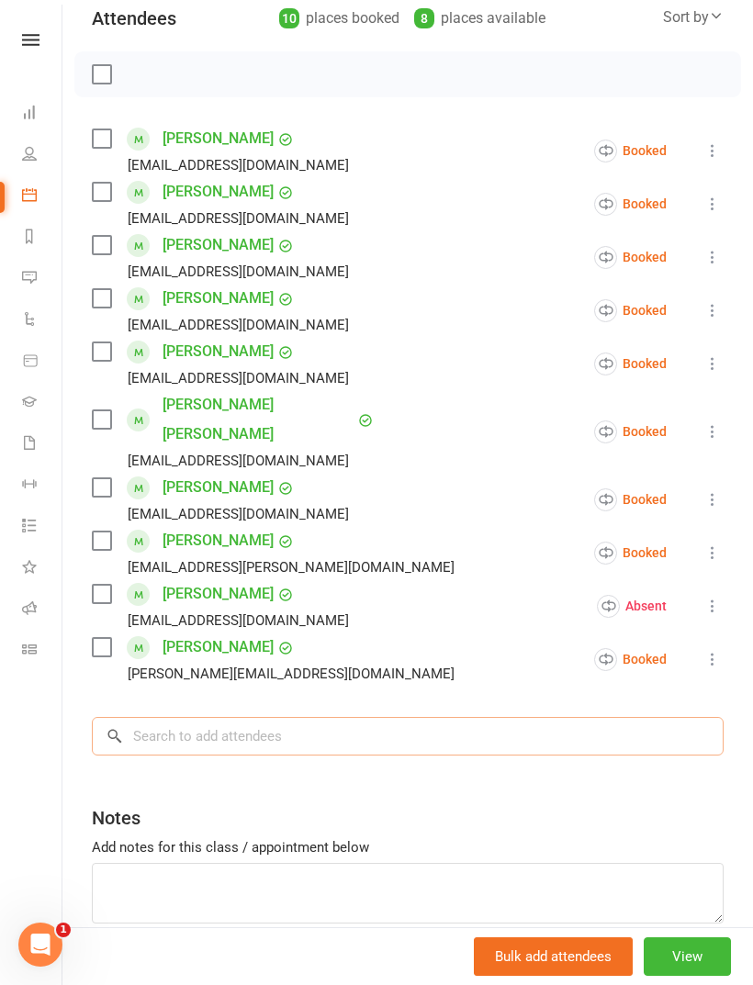
click at [265, 717] on input "search" at bounding box center [407, 736] width 631 height 39
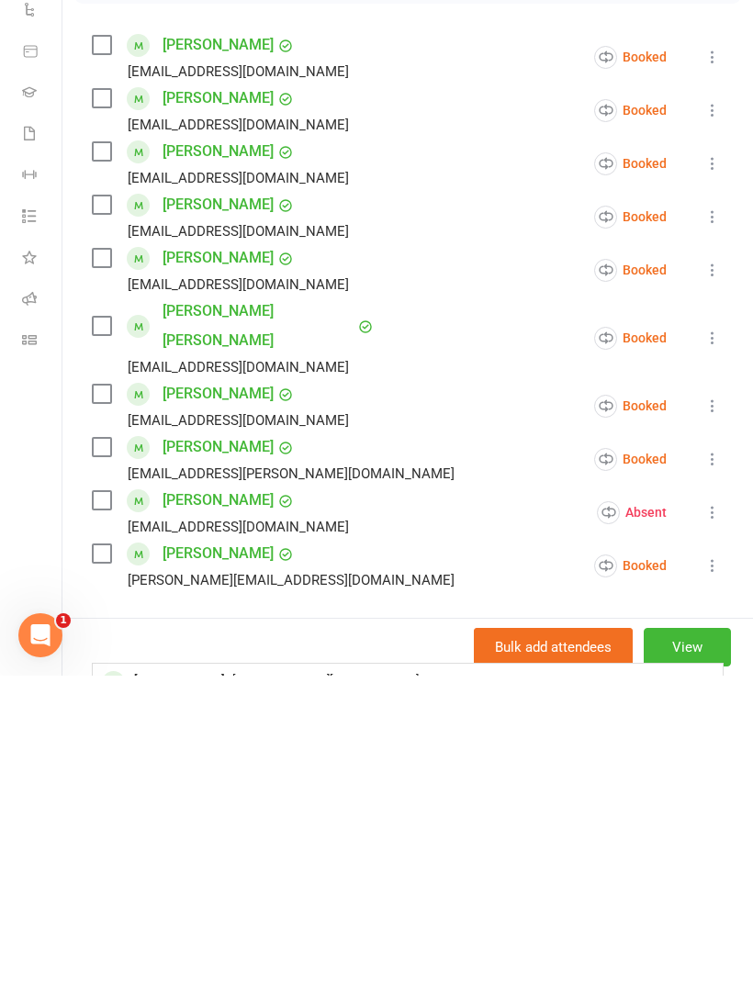
scroll to position [0, 0]
type input "[PERSON_NAME]"
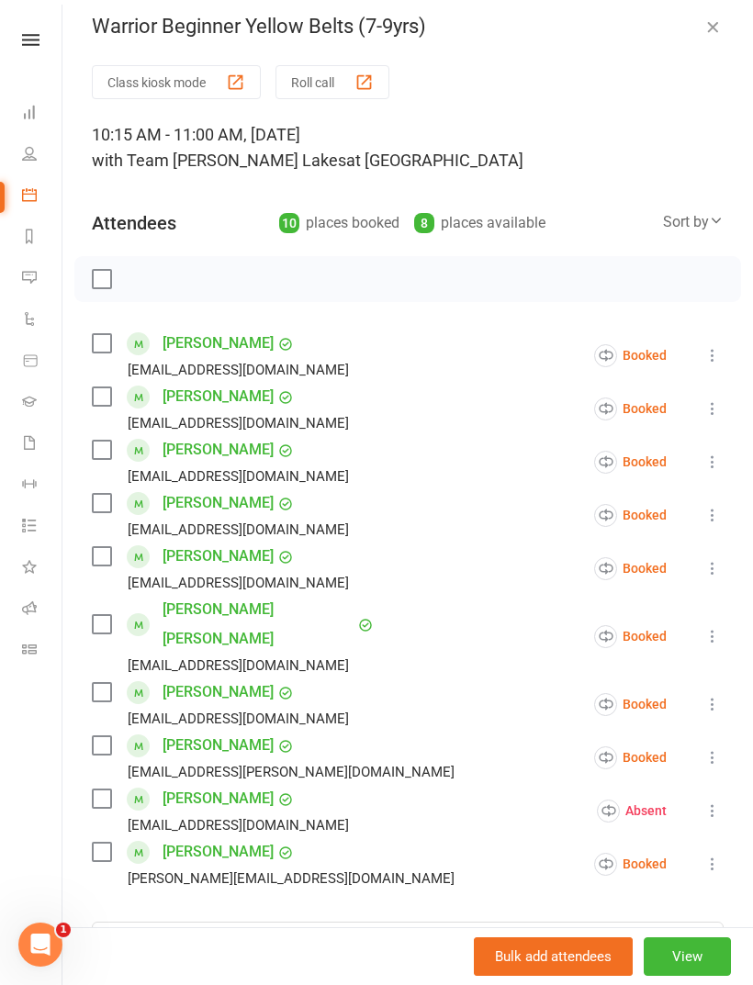
scroll to position [12, 0]
click at [338, 68] on button "Roll call" at bounding box center [332, 81] width 114 height 34
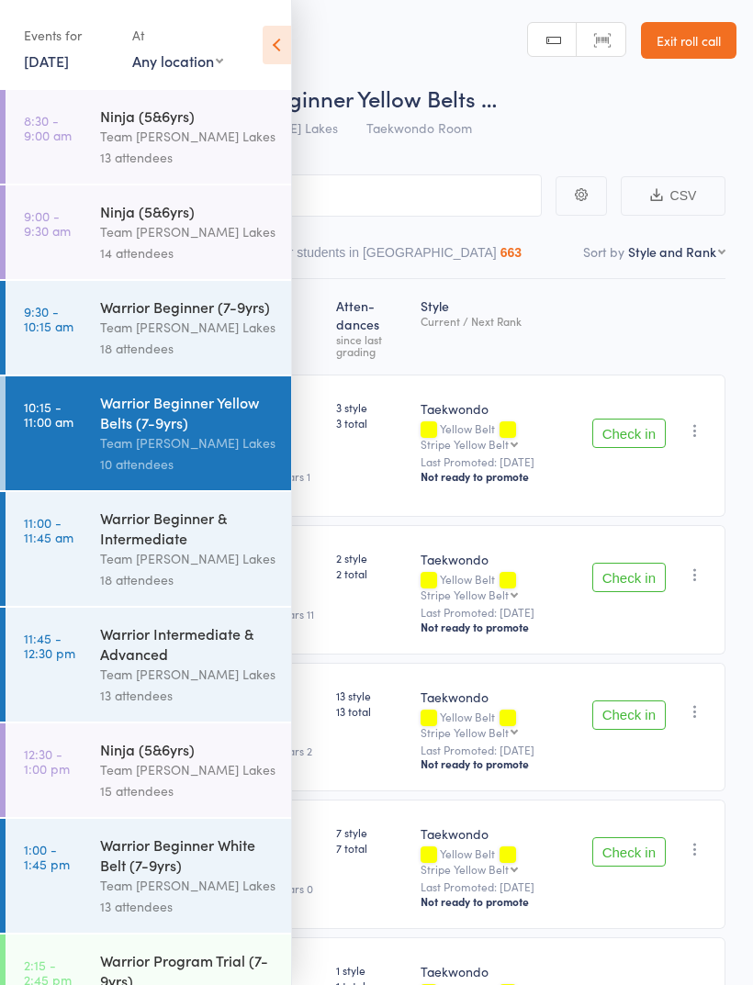
click at [290, 41] on icon at bounding box center [276, 45] width 28 height 39
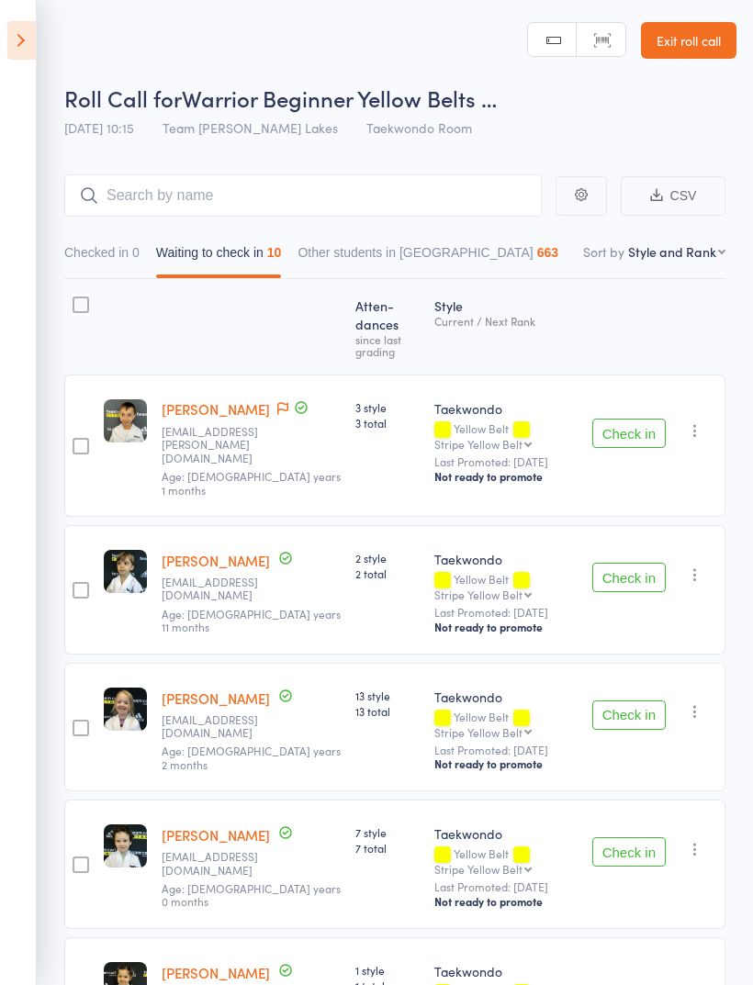
click at [698, 42] on link "Exit roll call" at bounding box center [688, 40] width 95 height 37
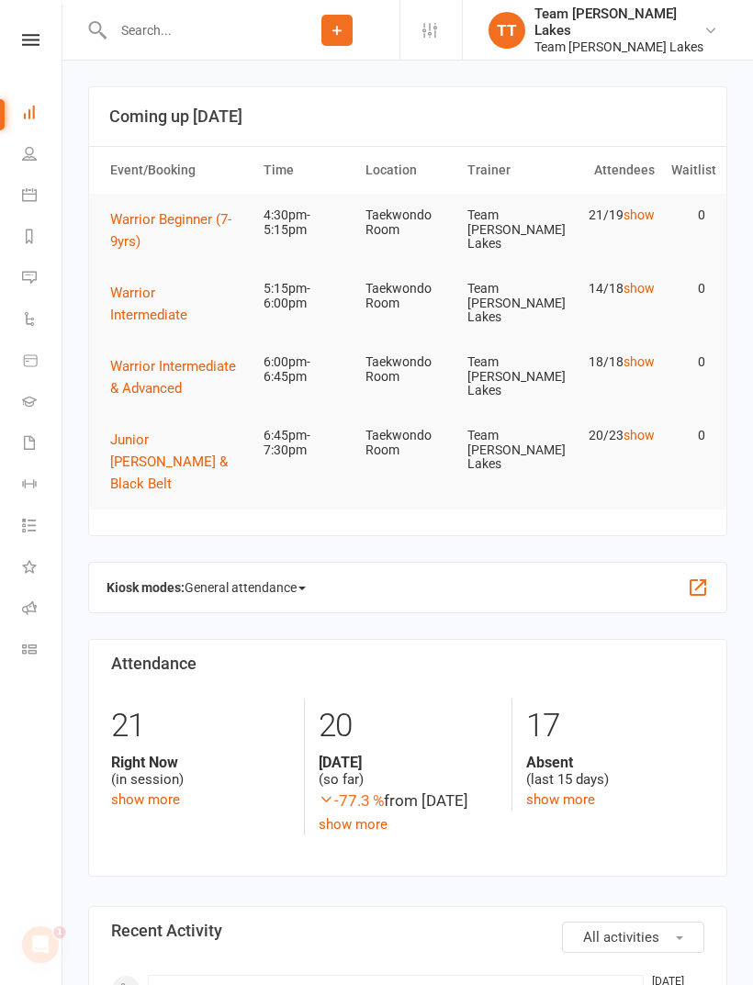
click at [29, 195] on icon at bounding box center [29, 194] width 15 height 15
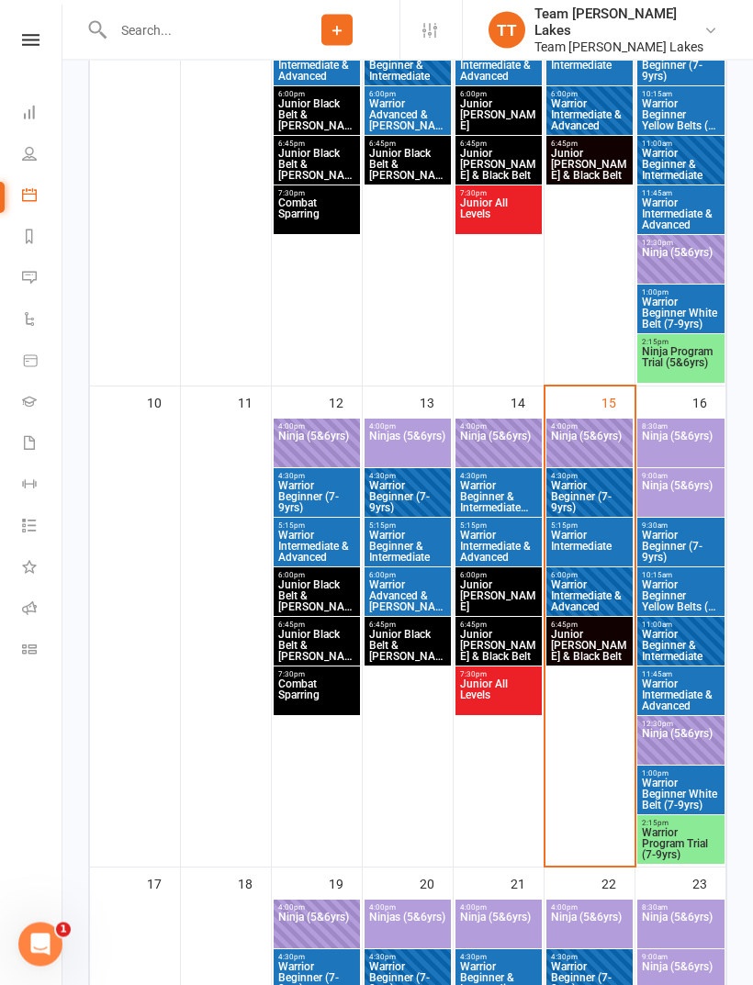
scroll to position [1030, 0]
click at [689, 585] on span "Warrior Beginner Yellow Belts (7-9yrs)" at bounding box center [681, 595] width 80 height 33
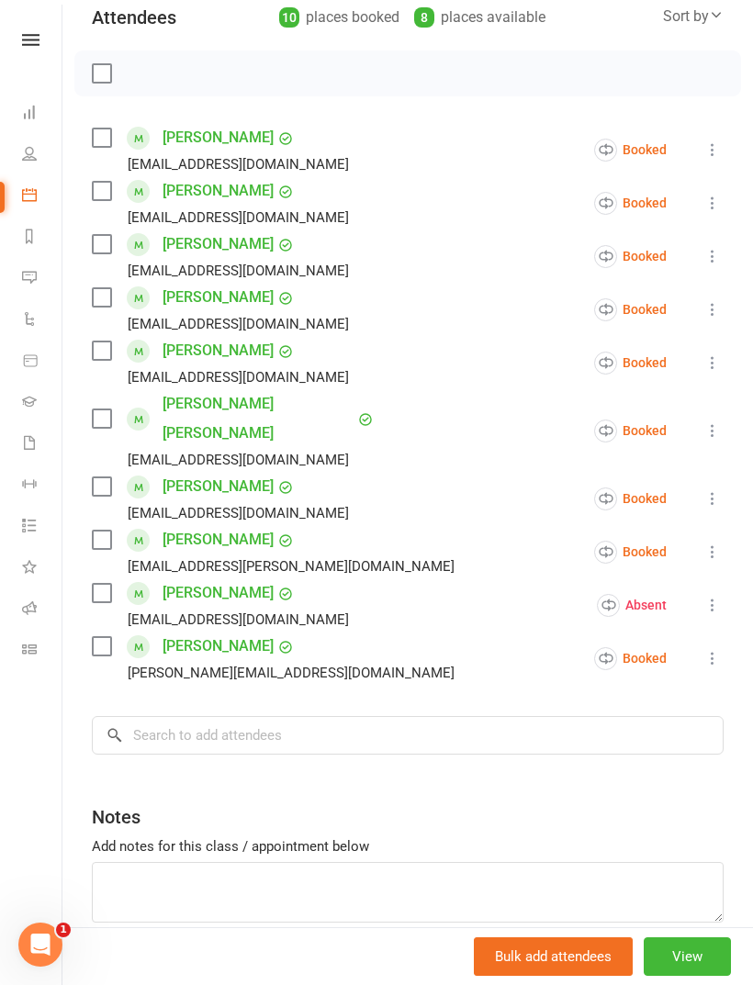
scroll to position [216, 0]
click at [275, 717] on input "search" at bounding box center [407, 736] width 631 height 39
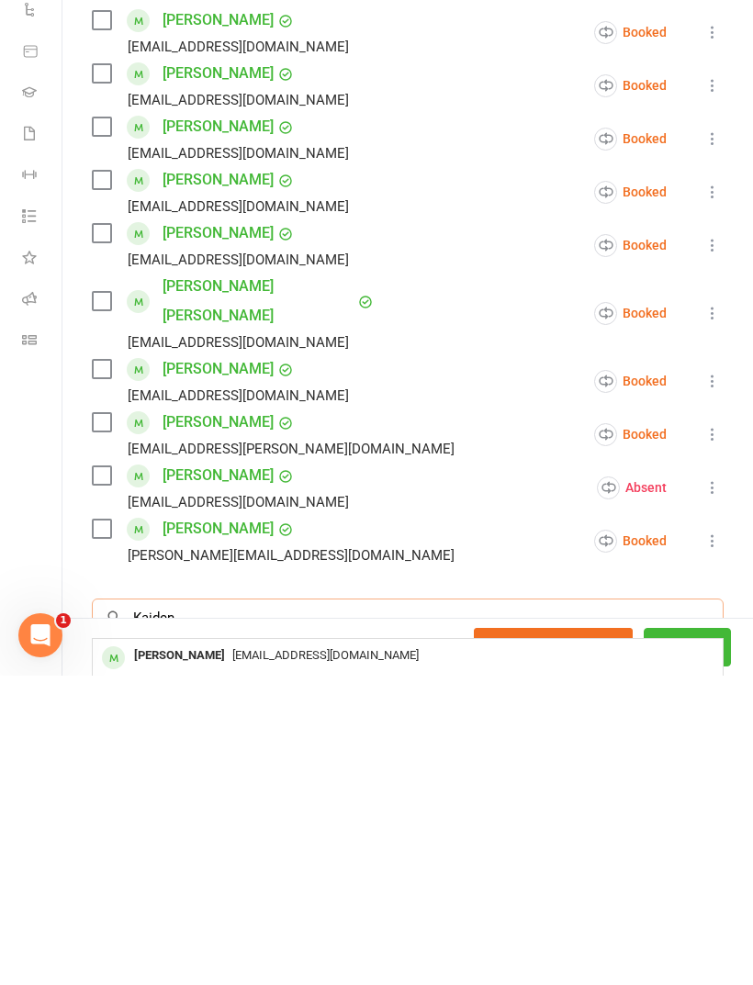
scroll to position [20, 0]
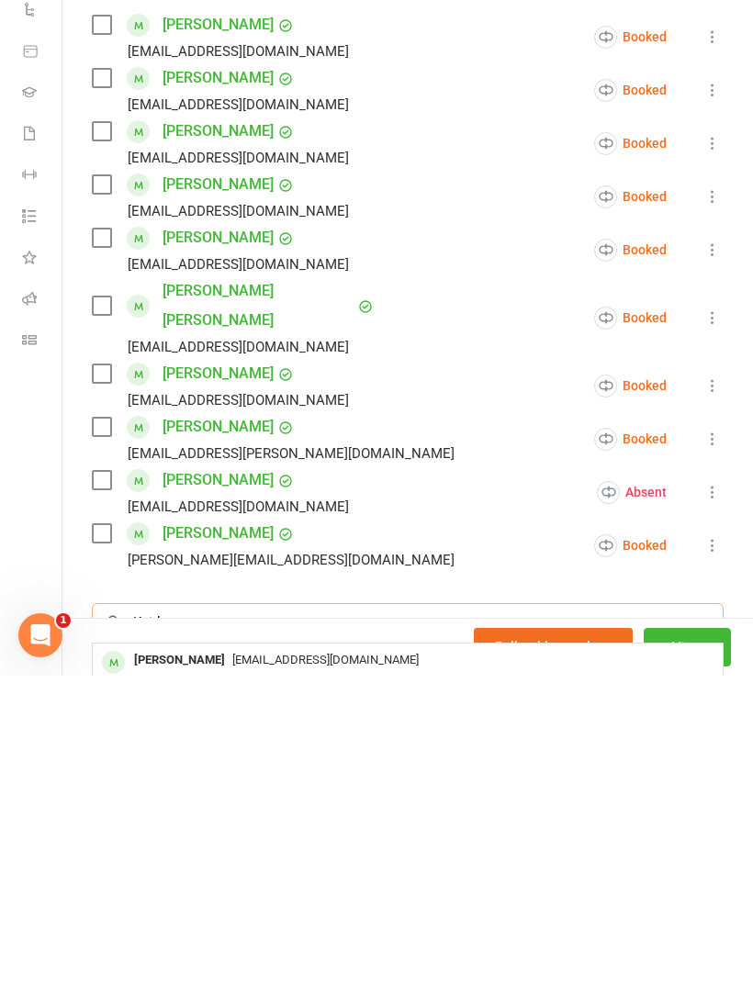
type input "Kaiden"
click at [297, 962] on span "[EMAIL_ADDRESS][DOMAIN_NAME]" at bounding box center [325, 969] width 186 height 14
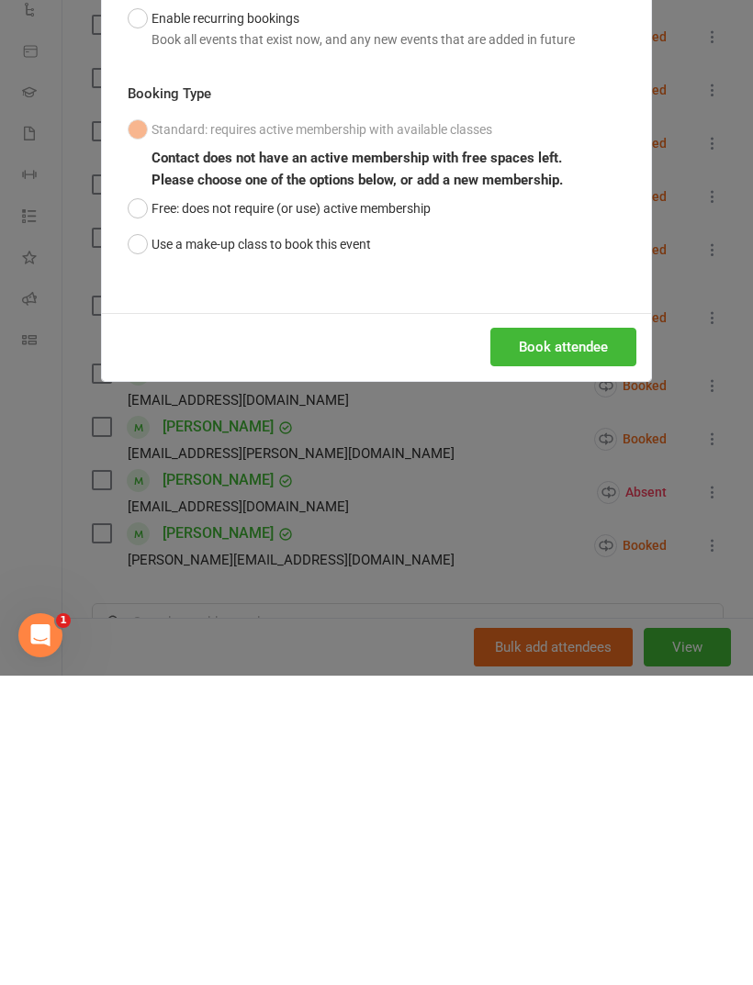
scroll to position [1370, 0]
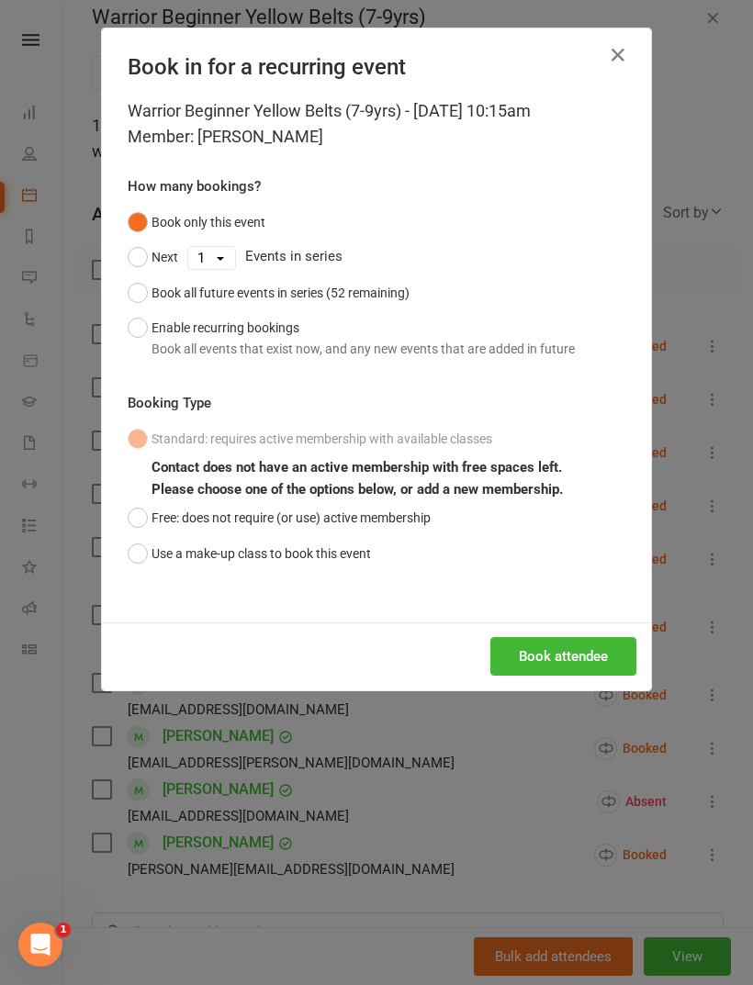
click at [140, 556] on button "Use a make-up class to book this event" at bounding box center [249, 553] width 243 height 35
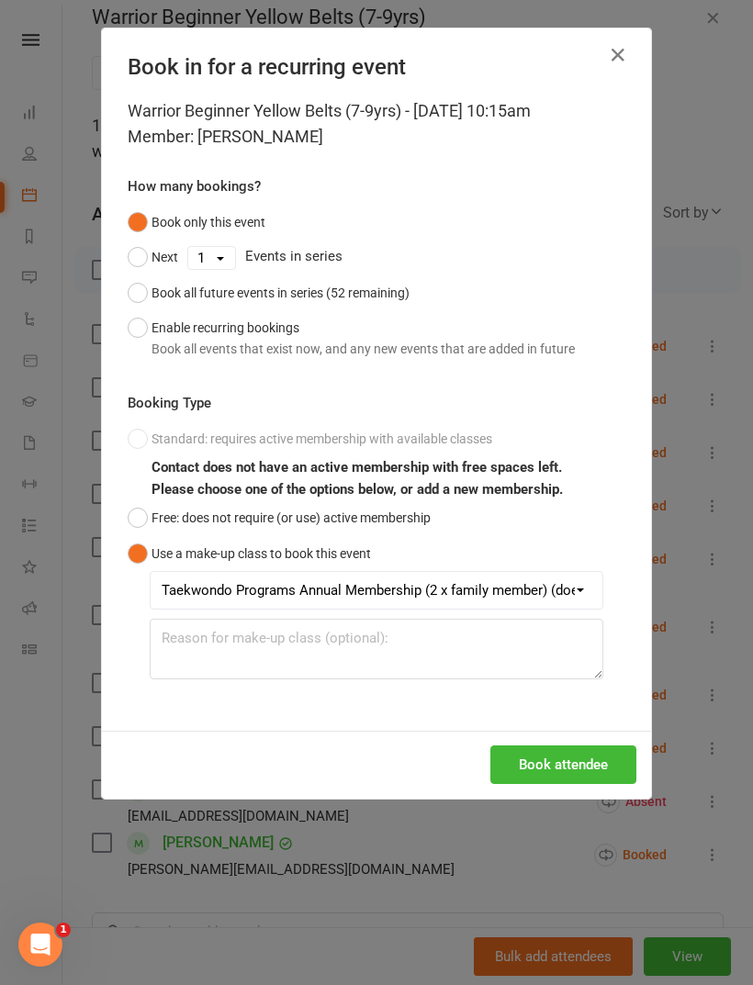
click at [582, 757] on button "Book attendee" at bounding box center [563, 764] width 146 height 39
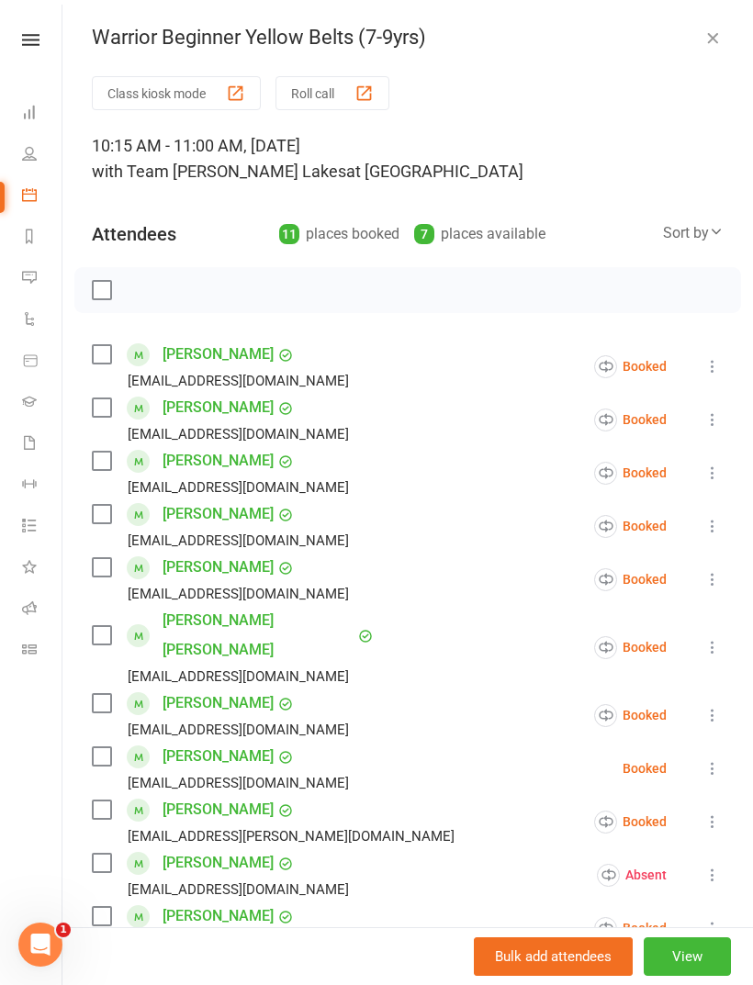
scroll to position [0, 0]
click at [703, 22] on div "Warrior Beginner Yellow Belts (7-9yrs) Class kiosk mode Roll call 10:15 AM - 11…" at bounding box center [407, 492] width 690 height 985
click at [705, 33] on icon "button" at bounding box center [712, 37] width 18 height 18
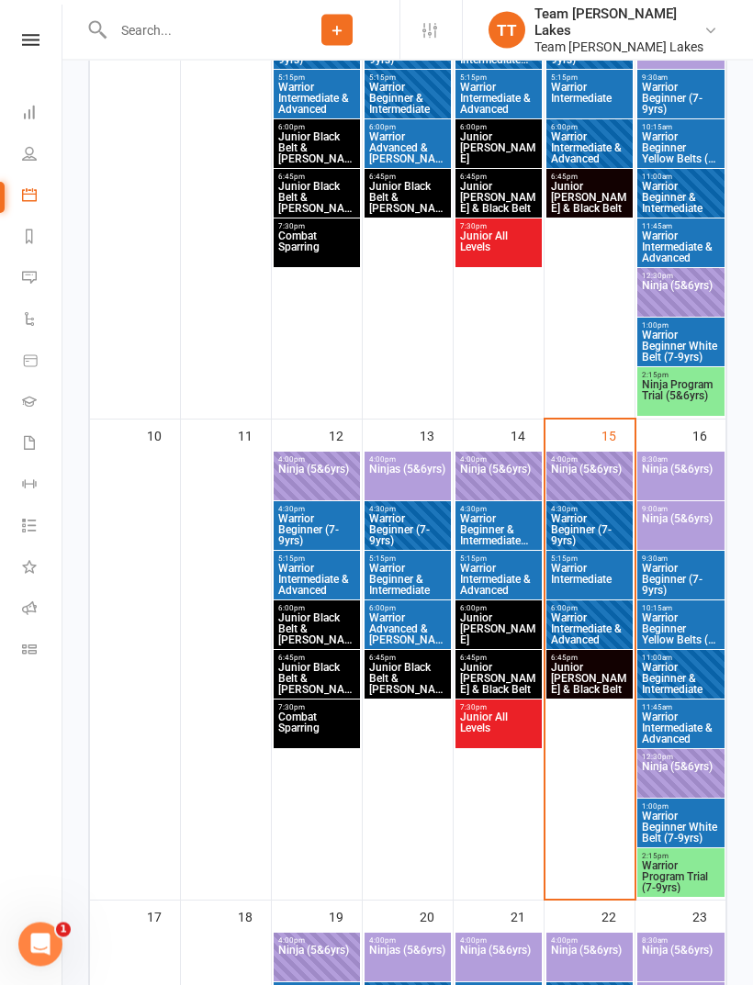
scroll to position [997, 0]
click at [686, 619] on span "Warrior Beginner Yellow Belts (7-9yrs)" at bounding box center [681, 628] width 80 height 33
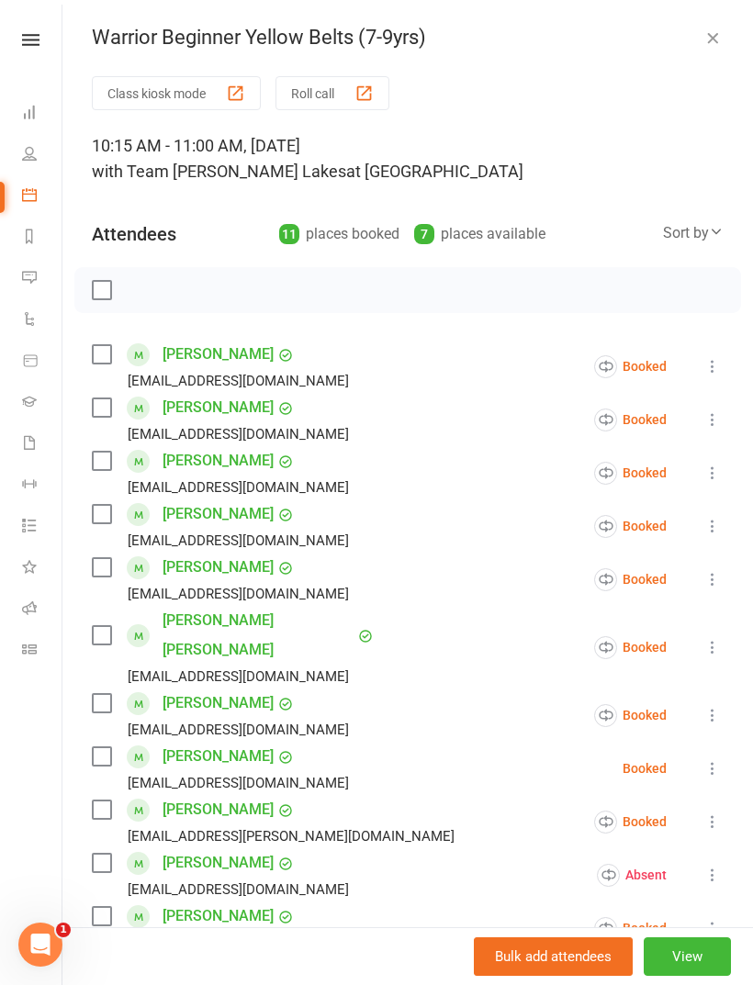
scroll to position [0, 0]
click at [709, 28] on icon "button" at bounding box center [712, 37] width 18 height 18
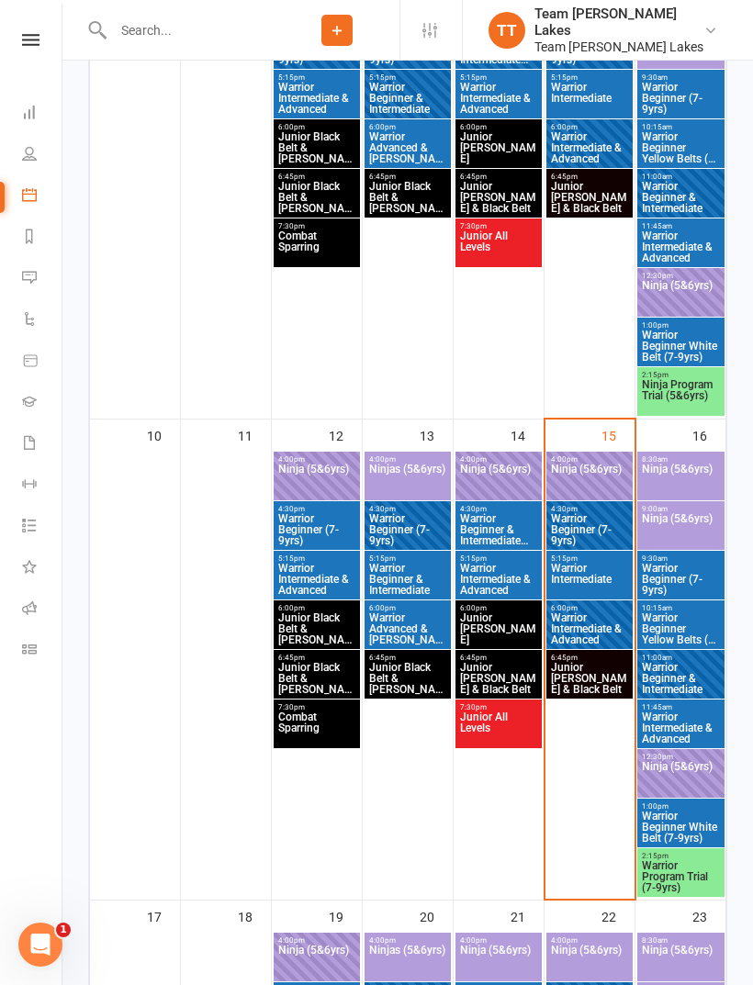
click at [594, 523] on span "Warrior Beginner (7-9yrs)" at bounding box center [589, 529] width 79 height 33
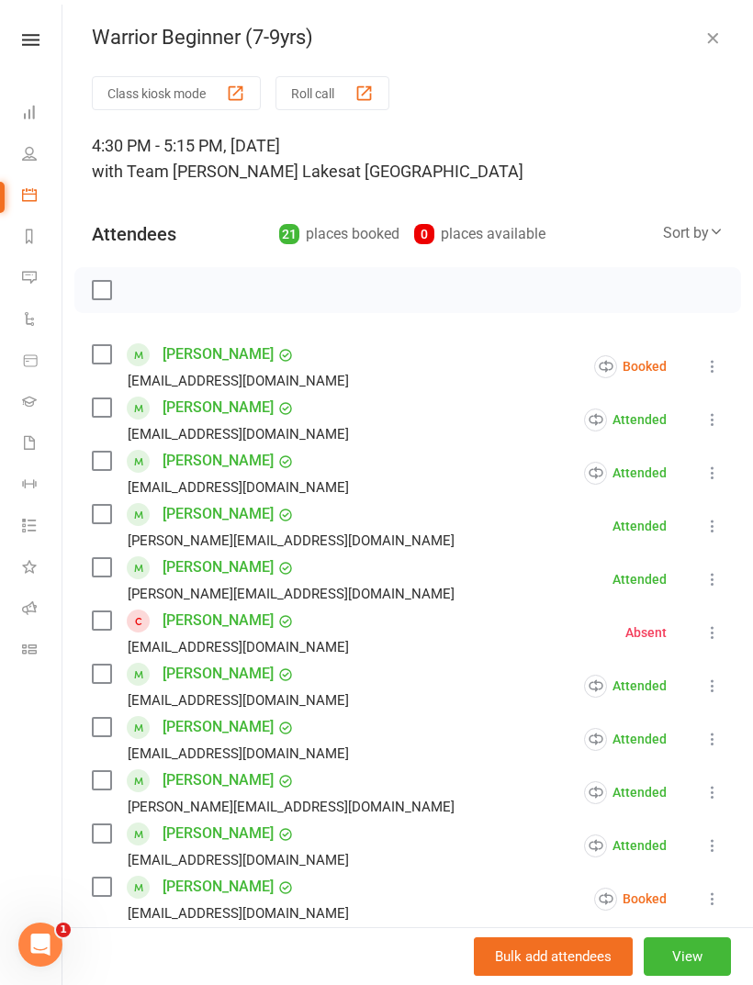
click at [342, 89] on button "Roll call" at bounding box center [332, 93] width 114 height 34
click at [33, 181] on link "Calendar" at bounding box center [42, 196] width 41 height 41
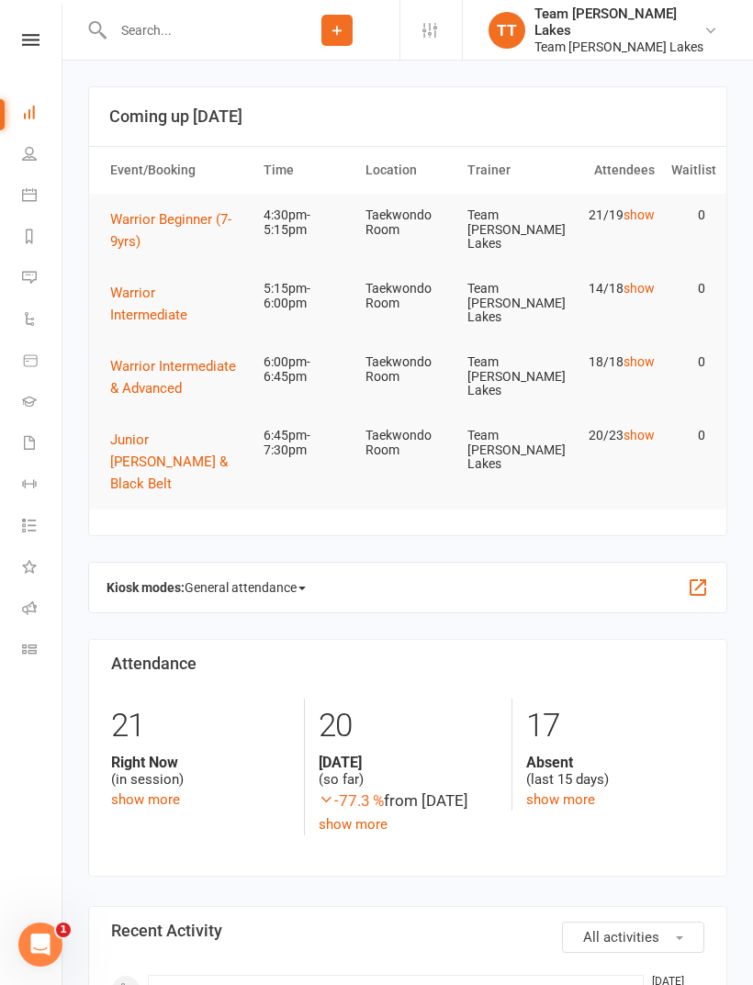
click at [28, 190] on icon at bounding box center [29, 194] width 15 height 15
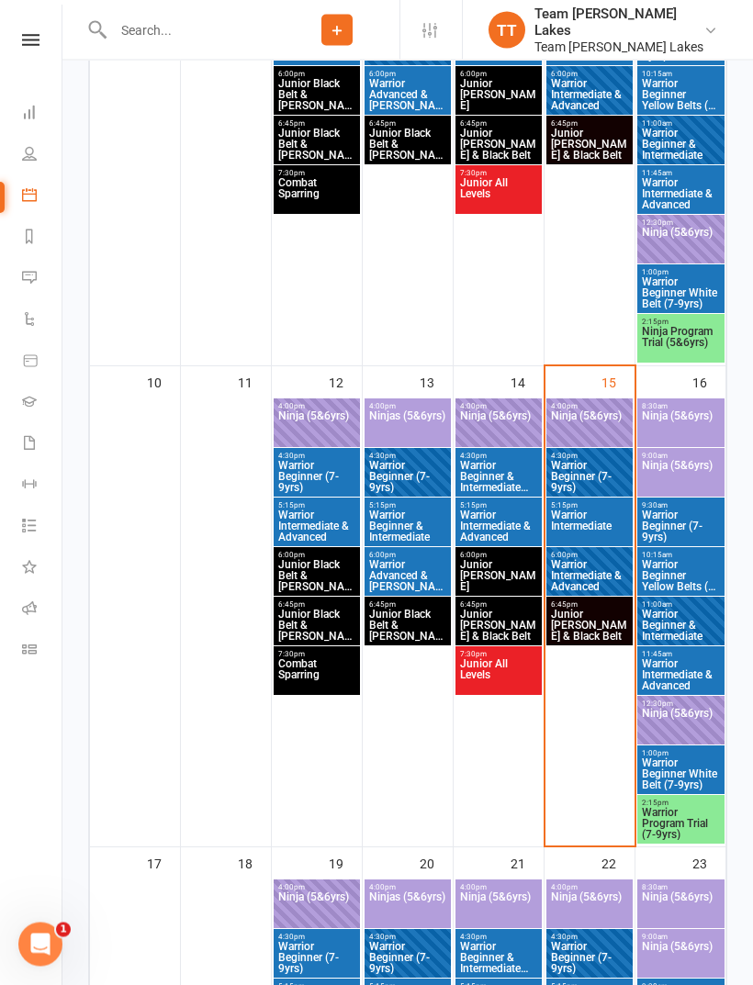
scroll to position [1063, 0]
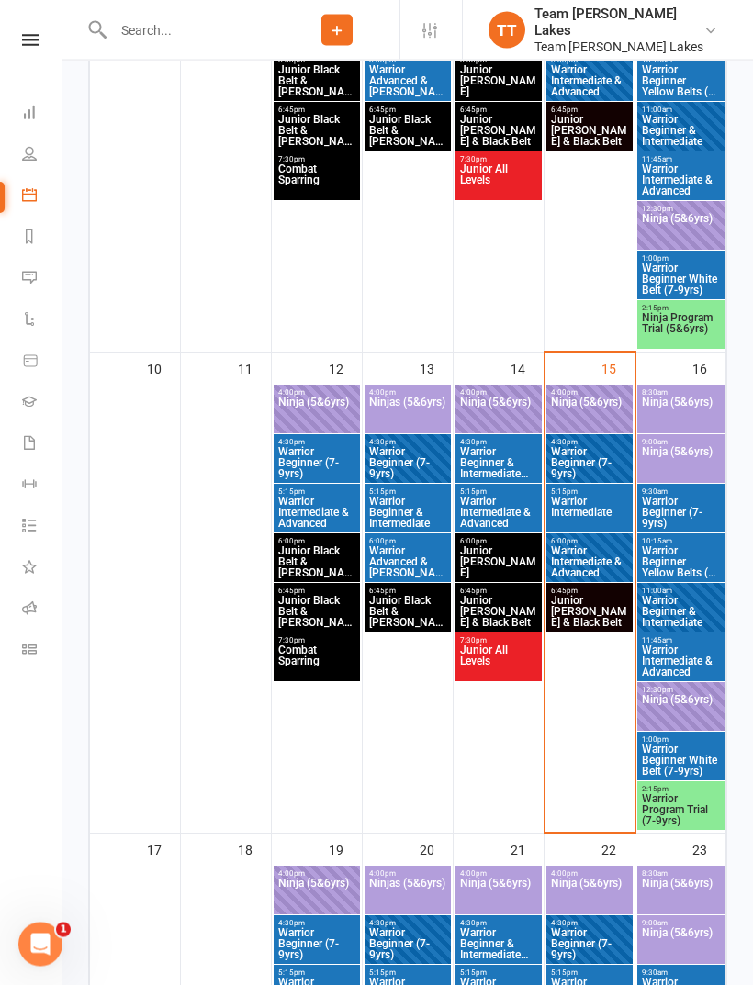
click at [598, 439] on span "4:30pm - 5:15pm" at bounding box center [589, 443] width 79 height 8
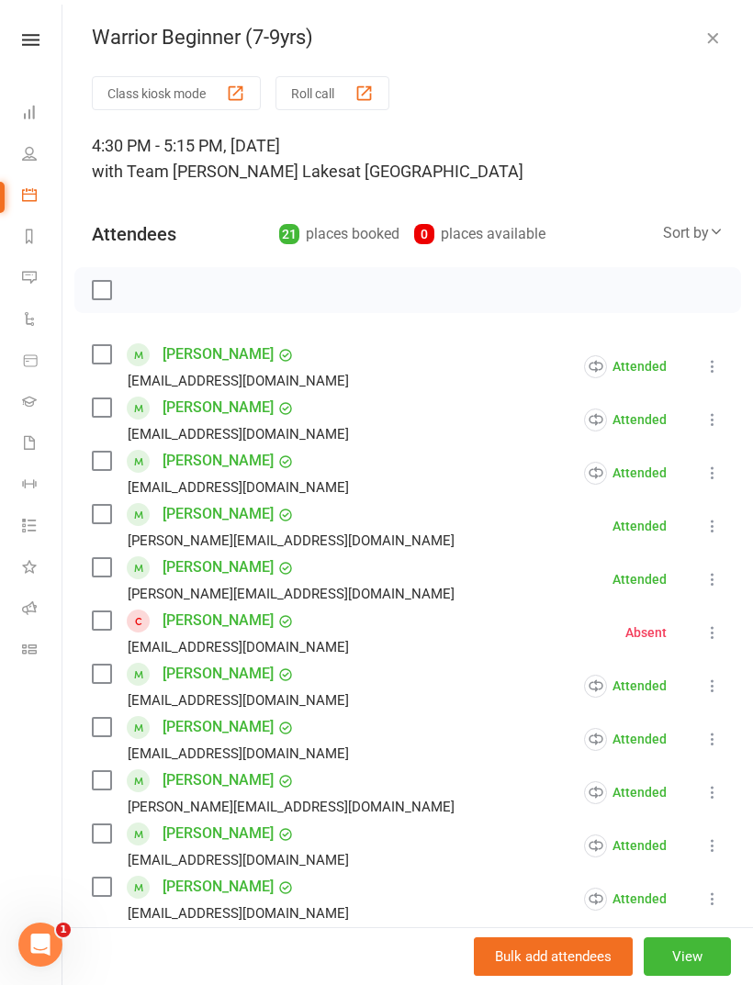
click at [323, 84] on button "Roll call" at bounding box center [332, 93] width 114 height 34
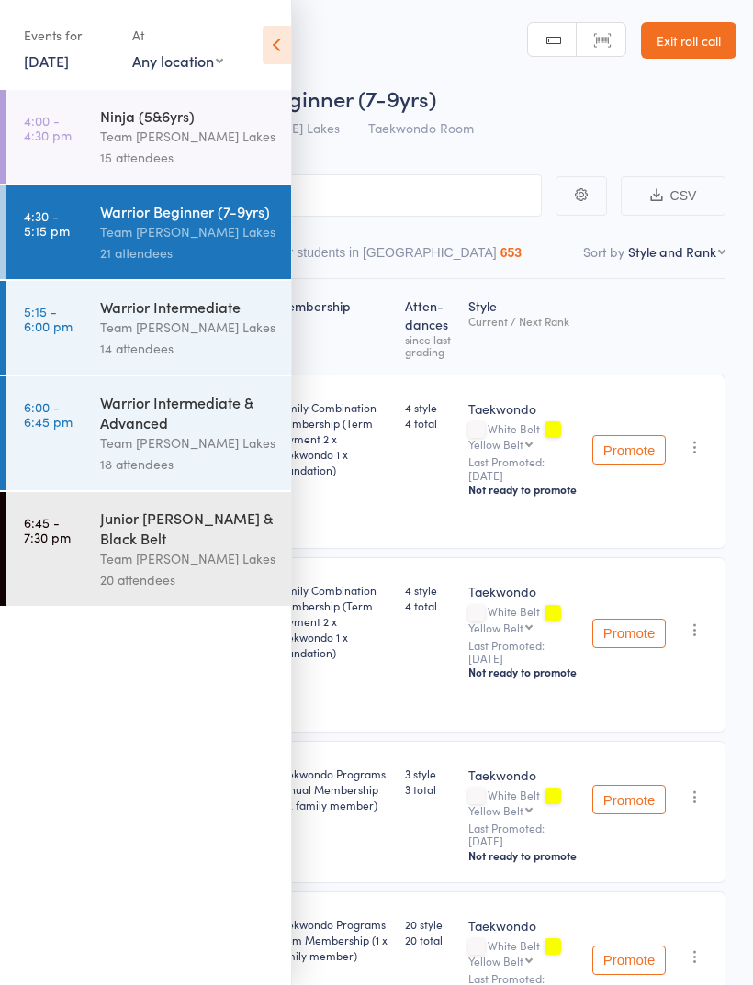
click at [276, 39] on icon at bounding box center [276, 45] width 28 height 39
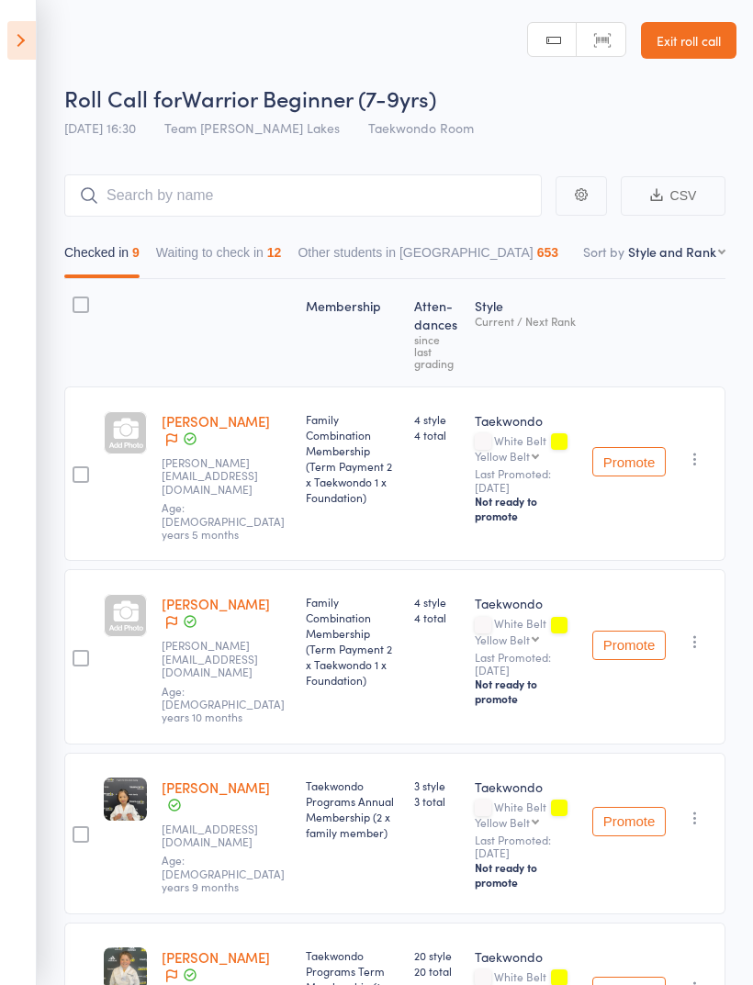
click at [244, 246] on button "Waiting to check in 12" at bounding box center [219, 257] width 126 height 42
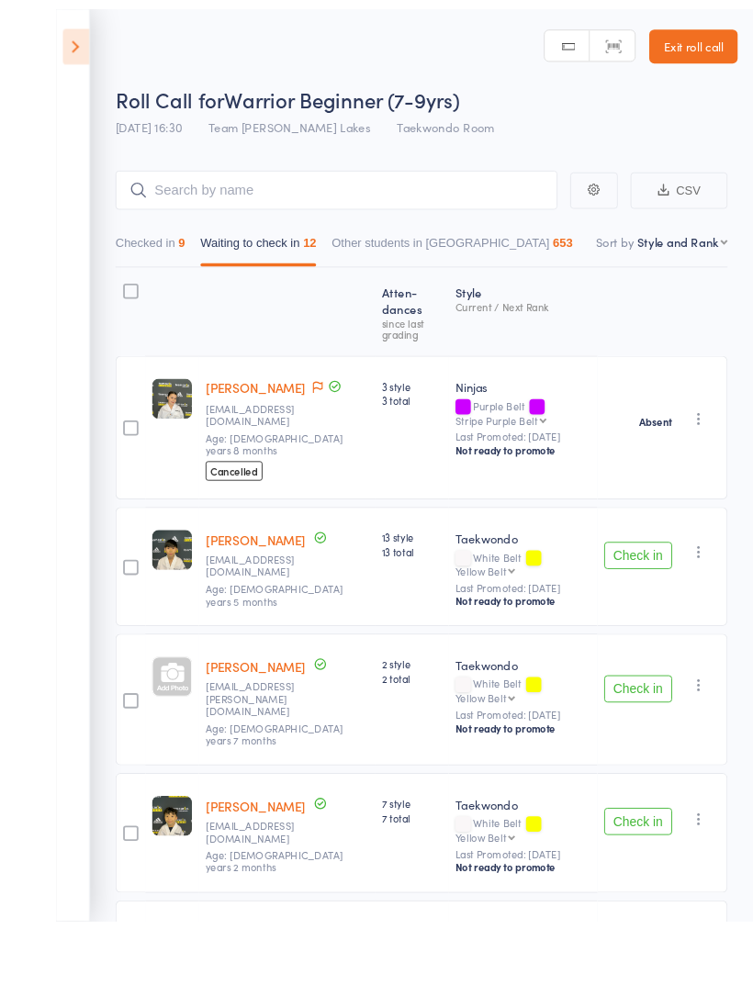
scroll to position [27, 0]
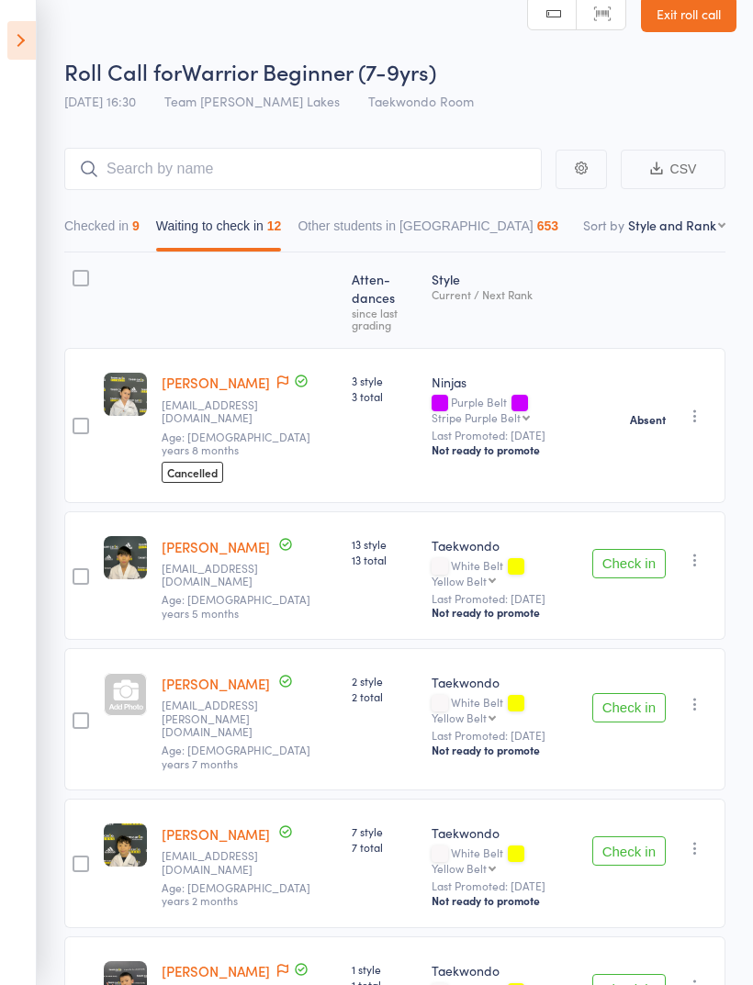
click at [698, 551] on icon "button" at bounding box center [695, 560] width 18 height 18
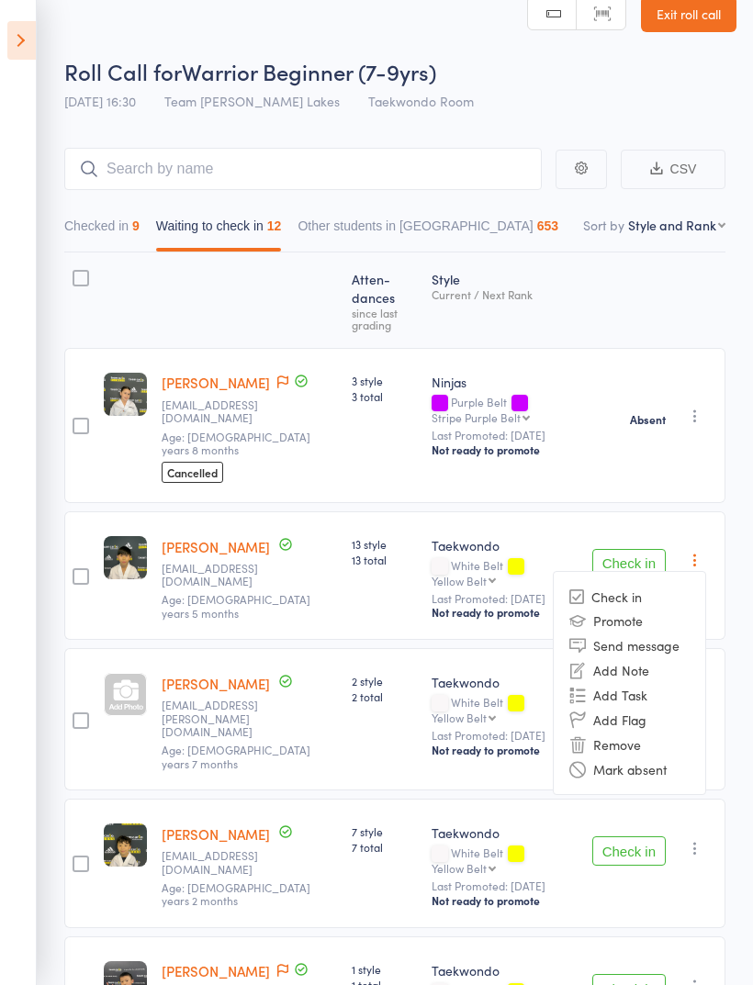
click at [661, 756] on li "Mark absent" at bounding box center [628, 768] width 151 height 25
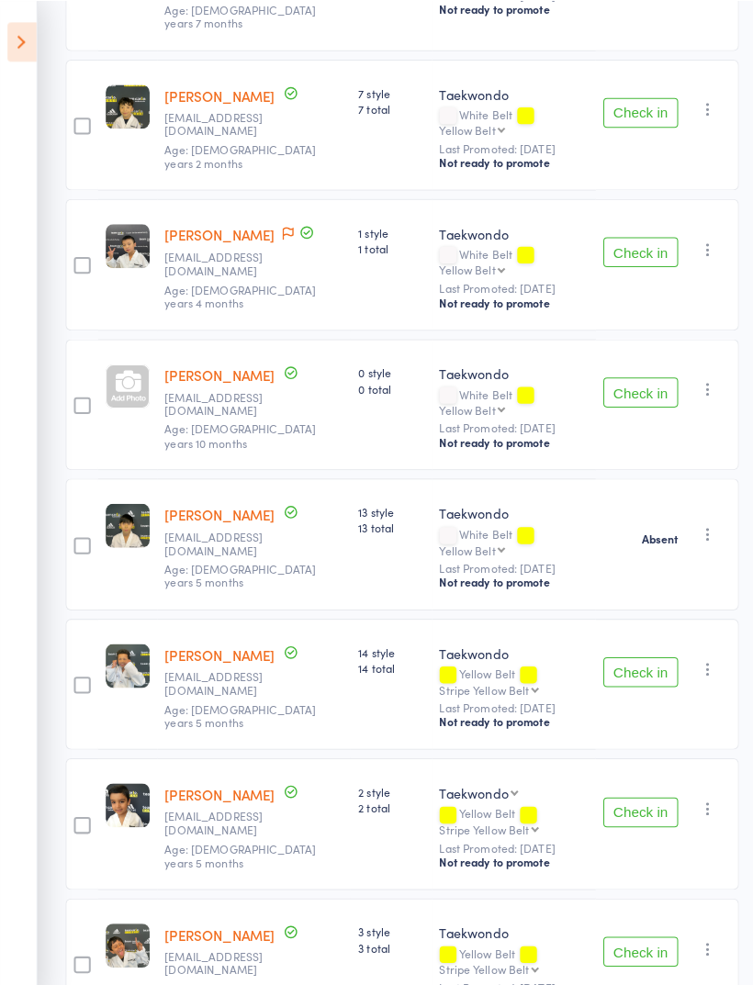
scroll to position [630, 0]
click at [635, 783] on button "Check in" at bounding box center [628, 797] width 73 height 29
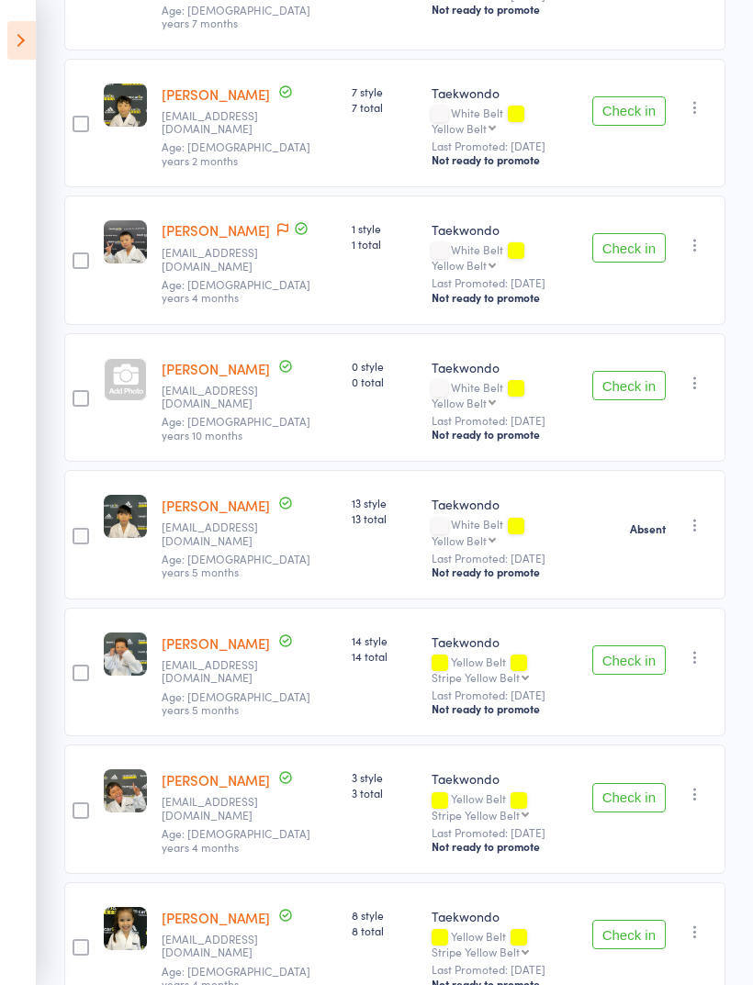
click at [624, 783] on button "Check in" at bounding box center [628, 797] width 73 height 29
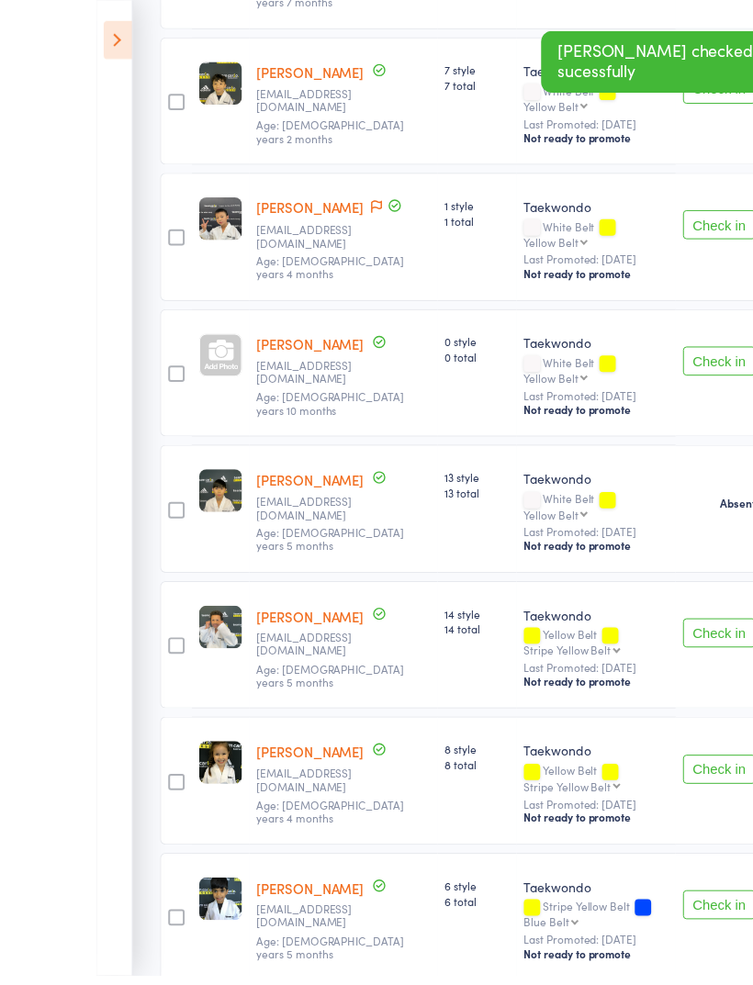
scroll to position [657, 0]
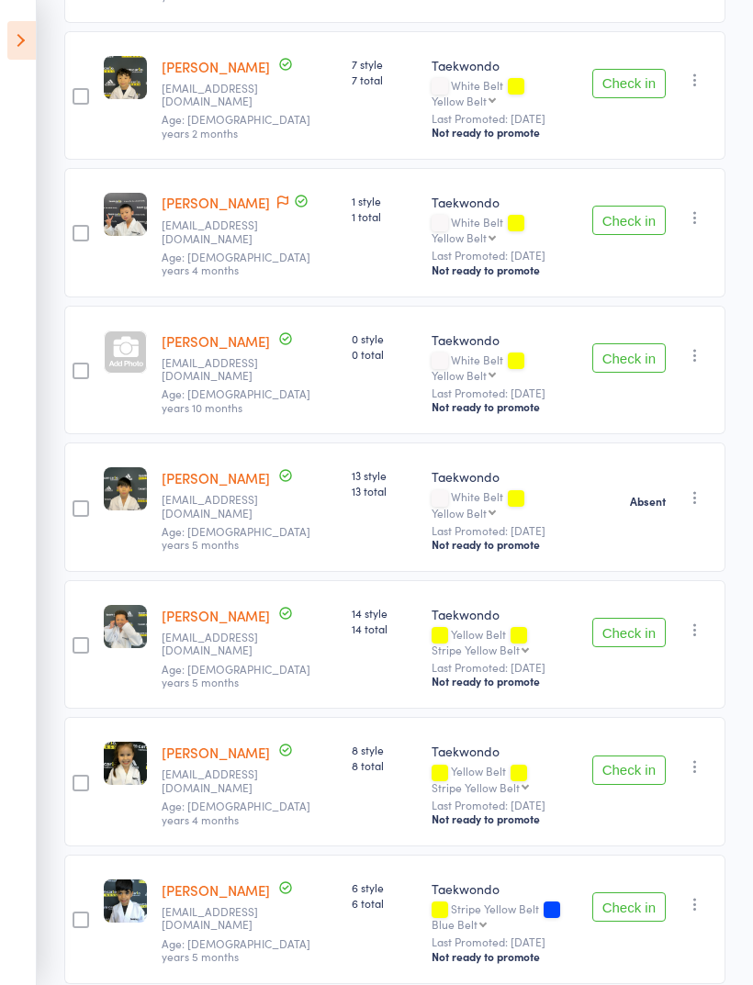
click at [424, 442] on div "Taekwondo White Belt Yellow Belt Yellow Belt Stripe Yellow Belt Blue Belt Strip…" at bounding box center [504, 506] width 161 height 129
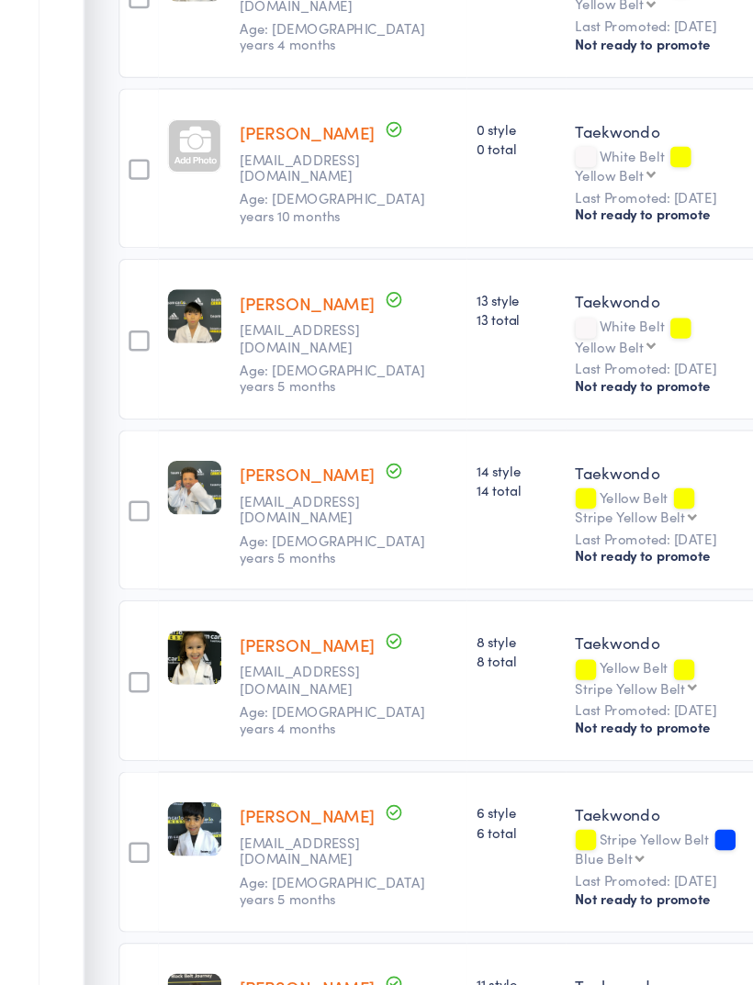
scroll to position [763, 0]
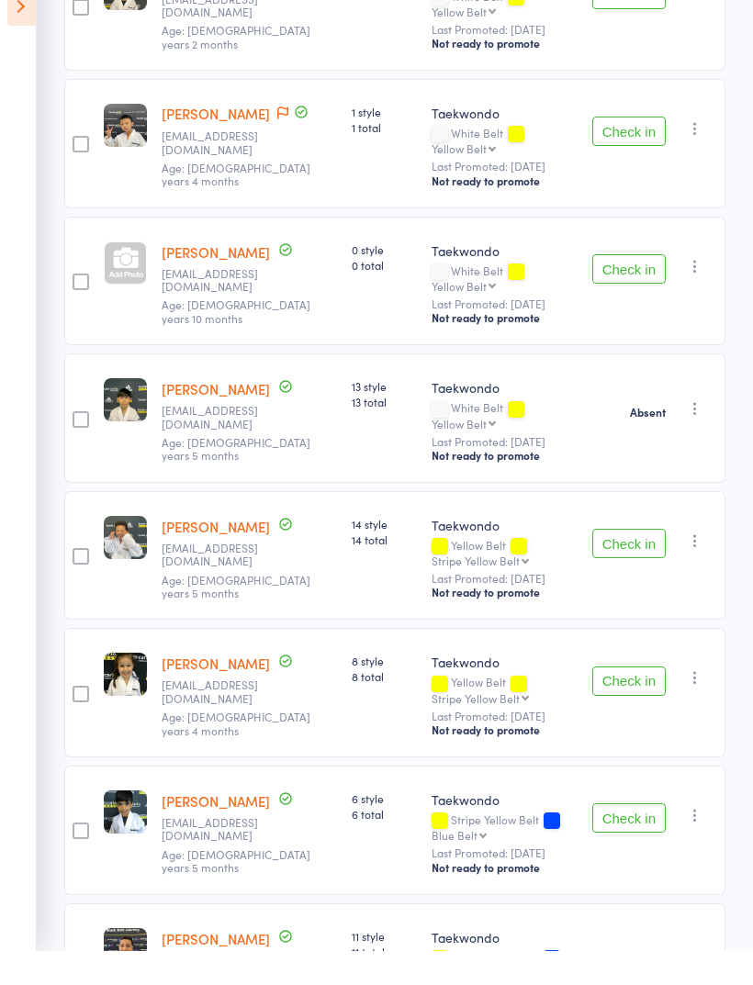
click at [620, 837] on button "Check in" at bounding box center [628, 851] width 73 height 29
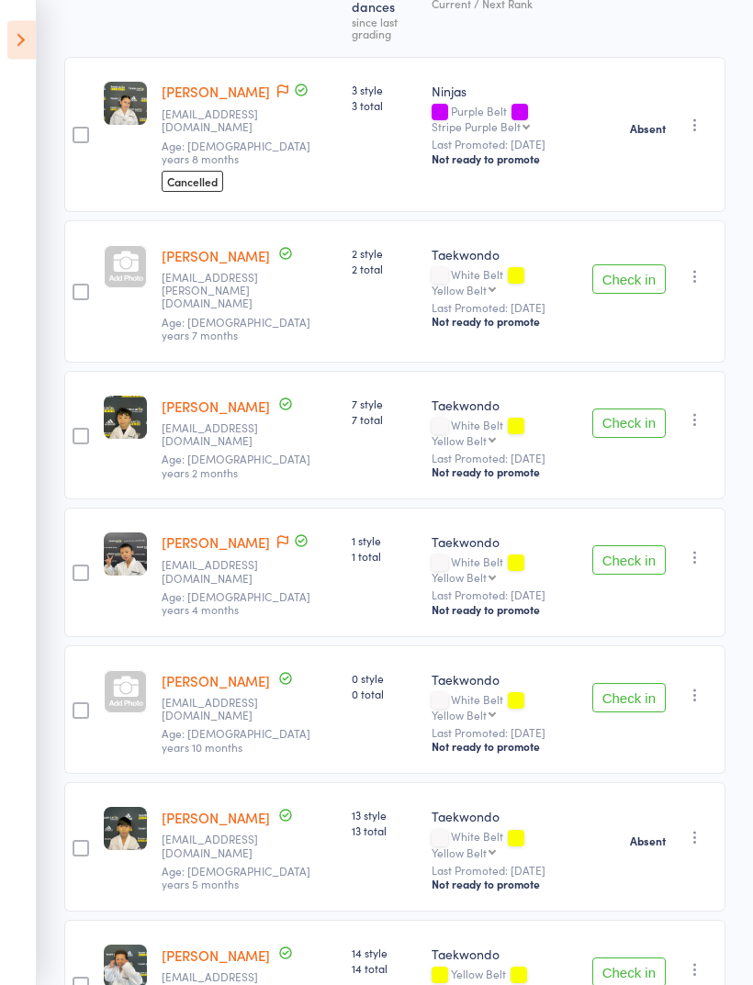
scroll to position [318, 0]
click at [634, 683] on button "Check in" at bounding box center [628, 697] width 73 height 29
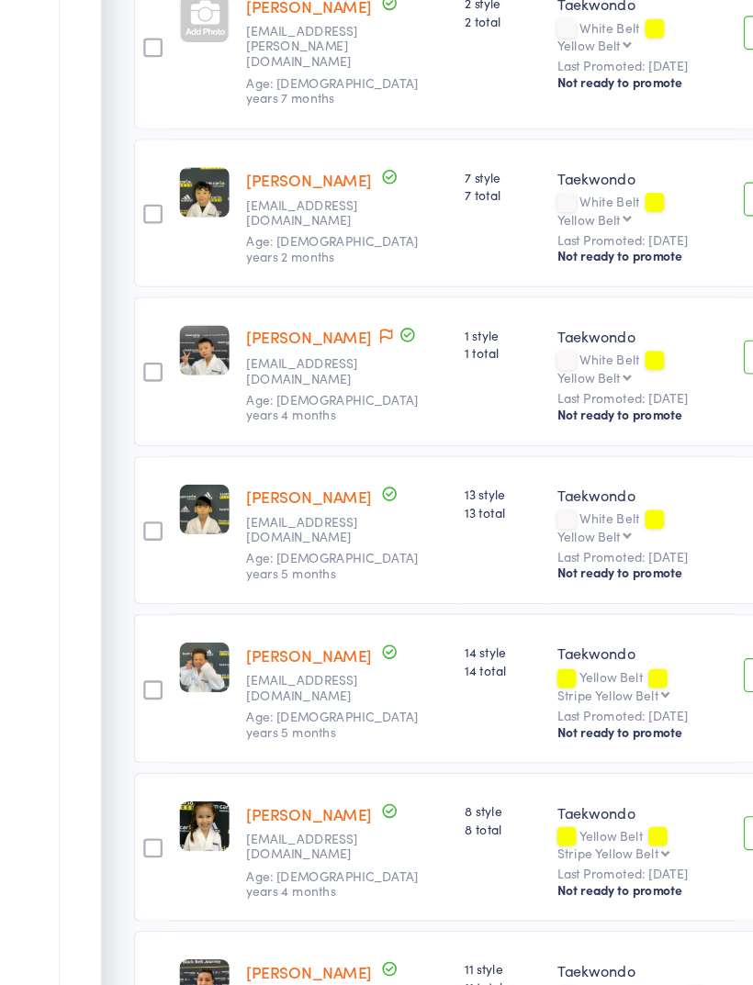
scroll to position [507, 0]
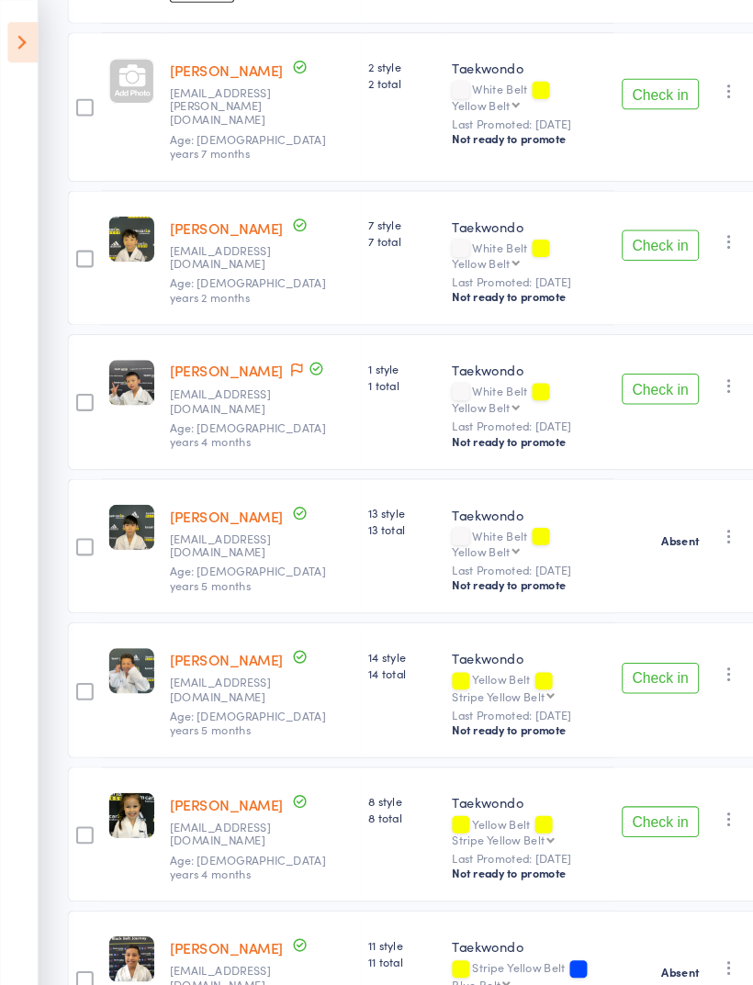
click at [624, 768] on button "Check in" at bounding box center [628, 782] width 73 height 29
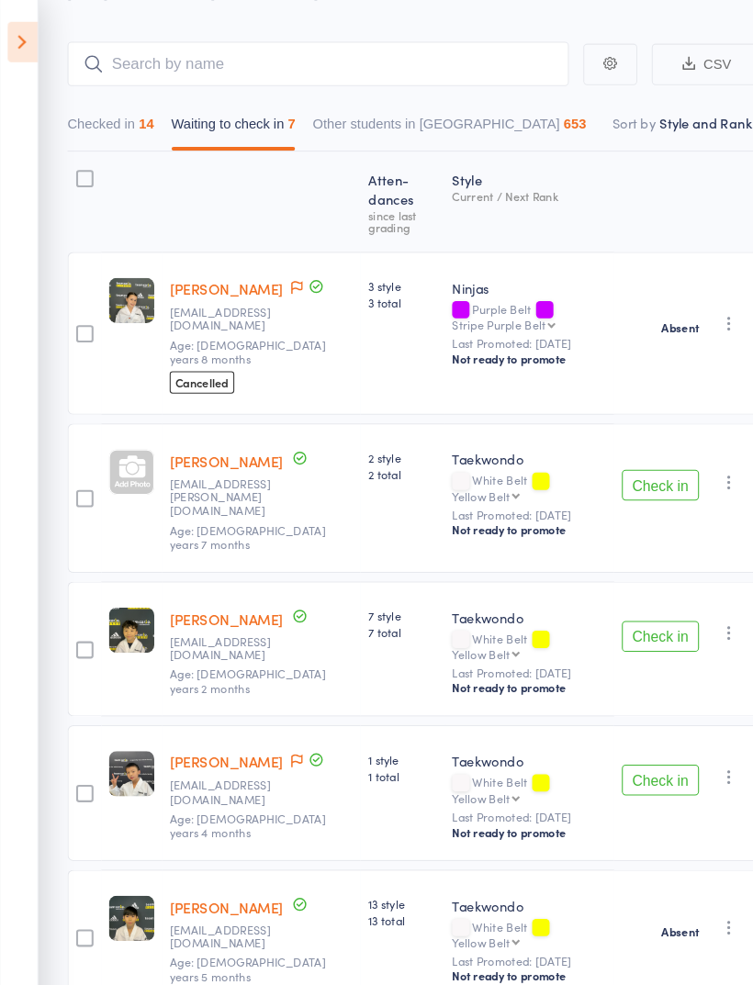
scroll to position [135, 0]
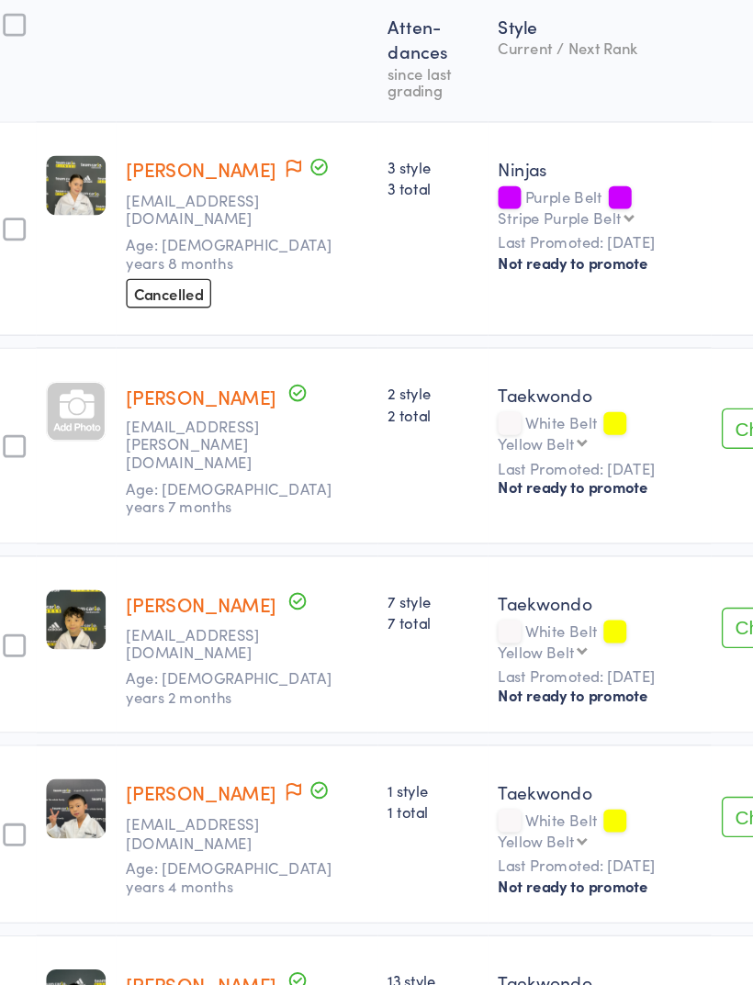
click at [592, 728] on button "Check in" at bounding box center [628, 742] width 73 height 29
click at [592, 447] on button "Check in" at bounding box center [628, 461] width 73 height 29
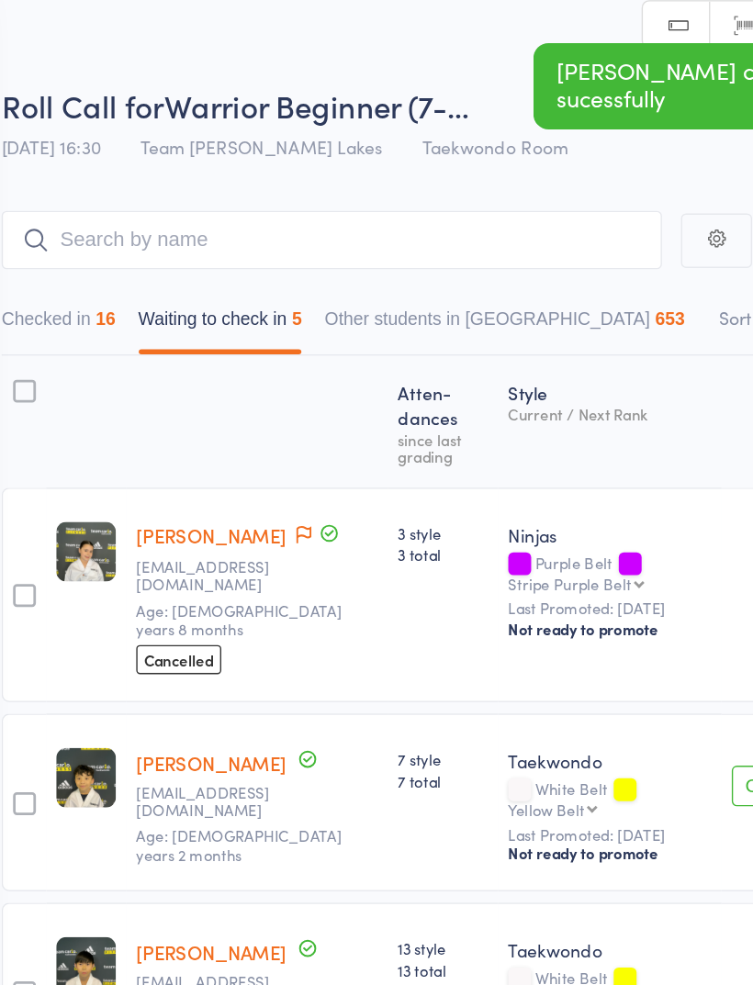
scroll to position [0, 0]
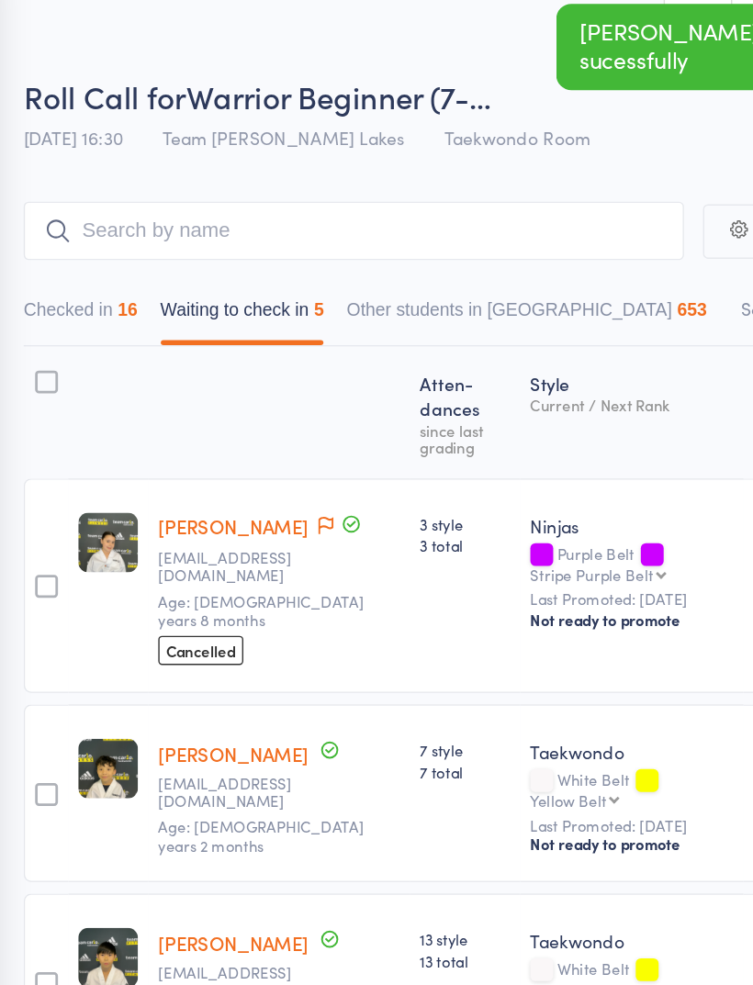
click at [194, 236] on button "Waiting to check in 5" at bounding box center [222, 257] width 118 height 42
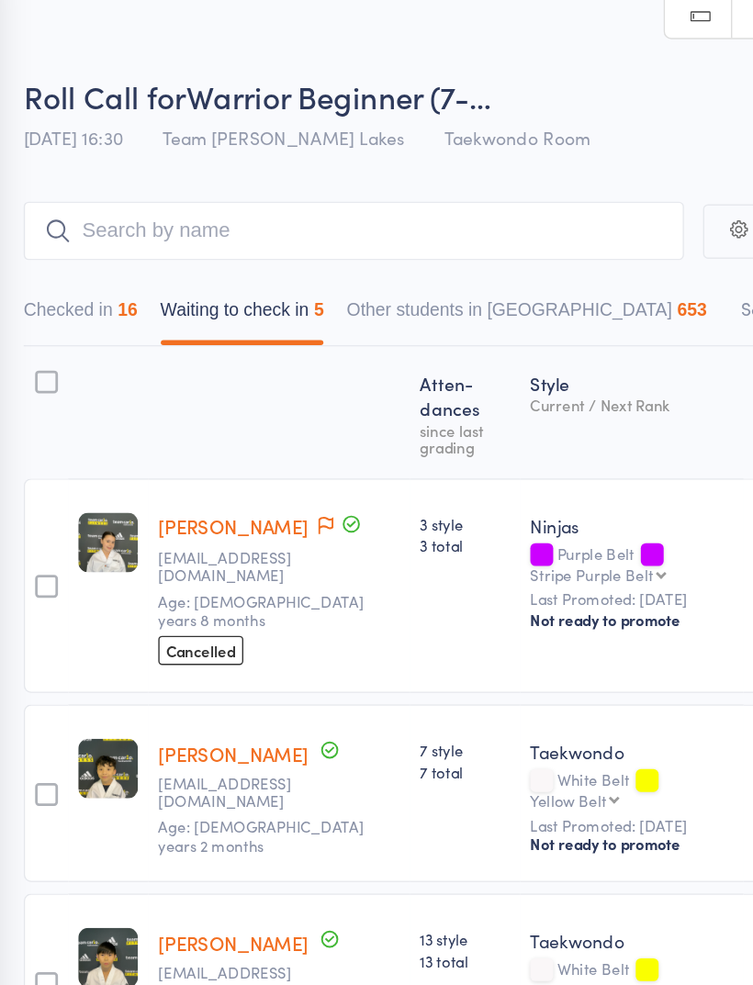
click at [175, 236] on button "Waiting to check in 5" at bounding box center [222, 257] width 118 height 42
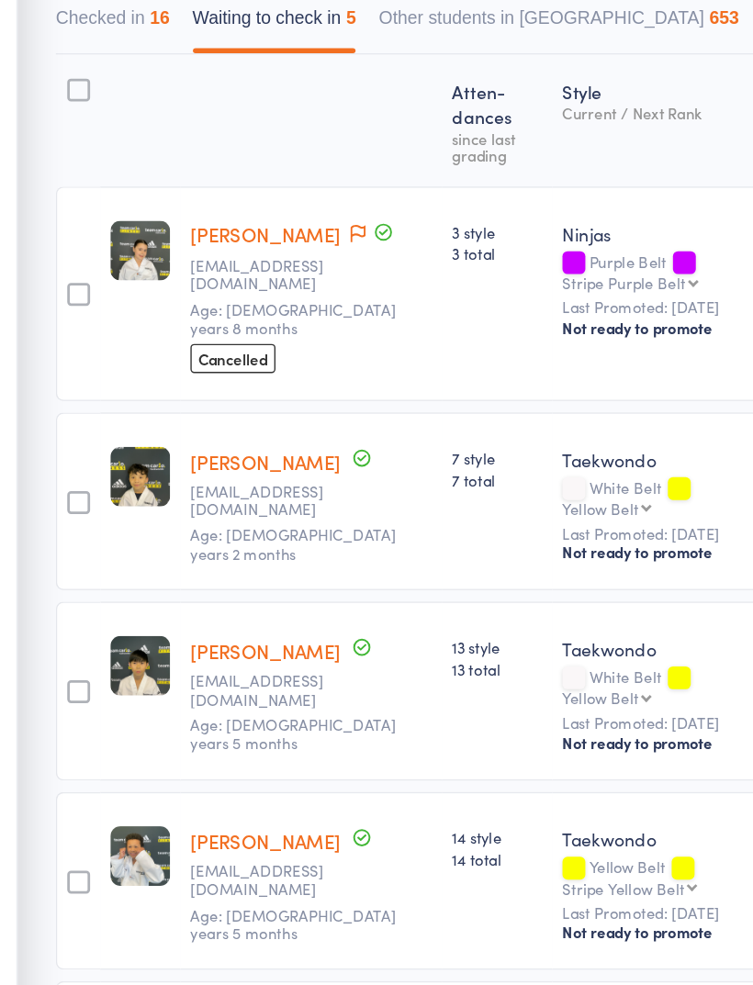
scroll to position [14, 0]
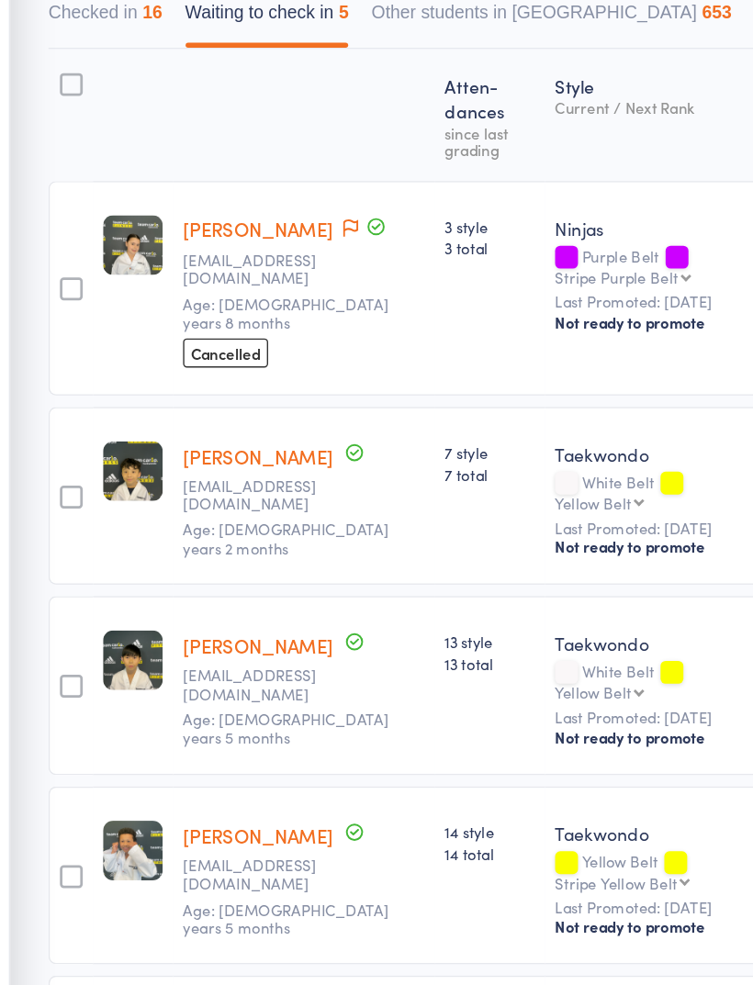
click at [73, 283] on div at bounding box center [81, 291] width 17 height 17
click at [76, 285] on input "checkbox" at bounding box center [76, 285] width 0 height 0
click at [508, 928] on button "Mark absent" at bounding box center [561, 947] width 109 height 39
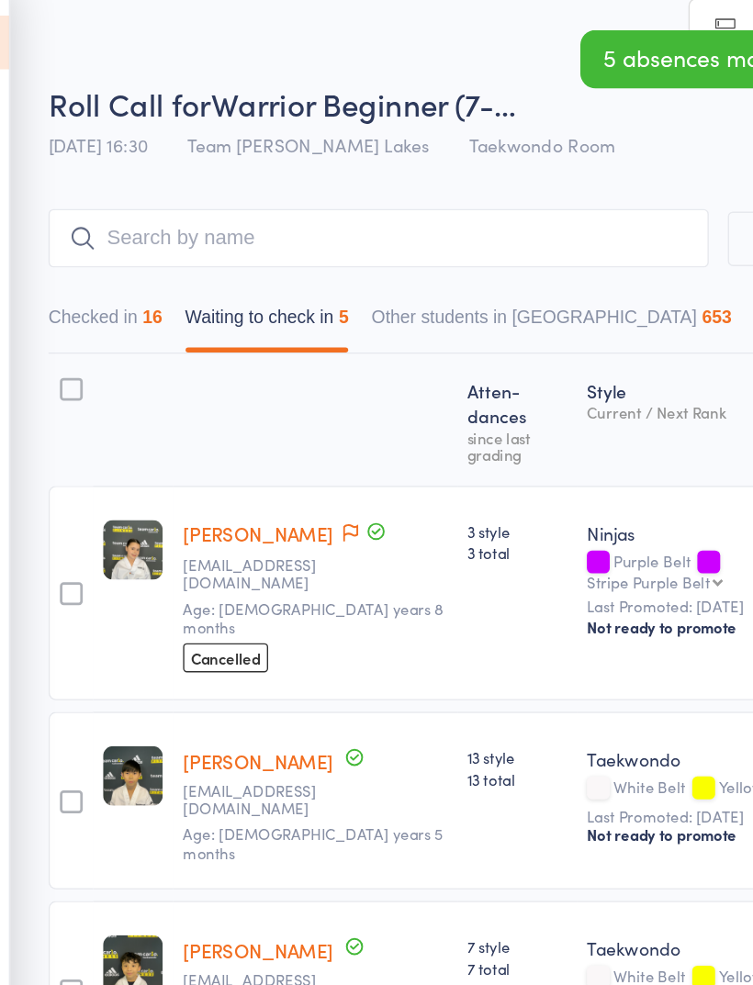
scroll to position [10, 0]
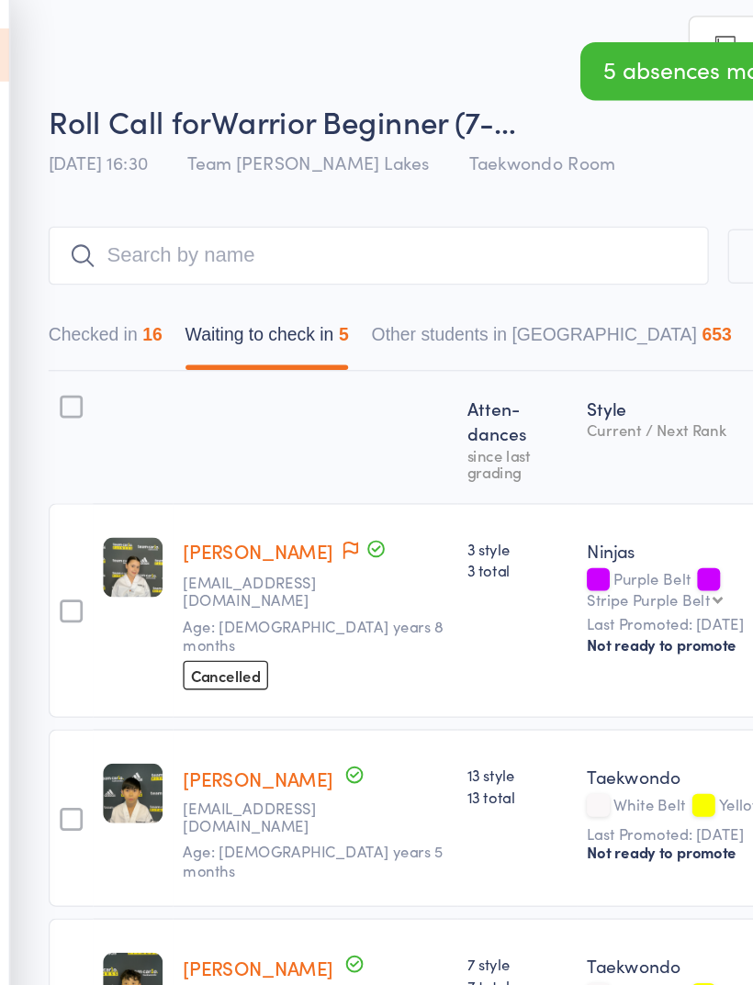
click at [73, 233] on button "Checked in 16" at bounding box center [105, 247] width 83 height 42
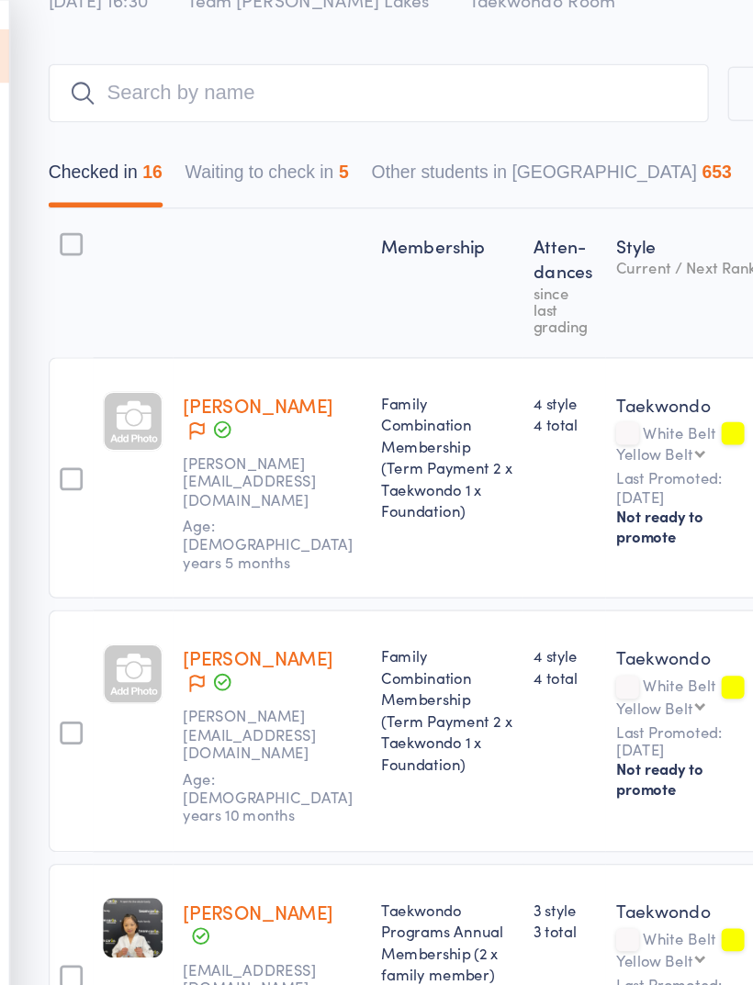
scroll to position [128, 0]
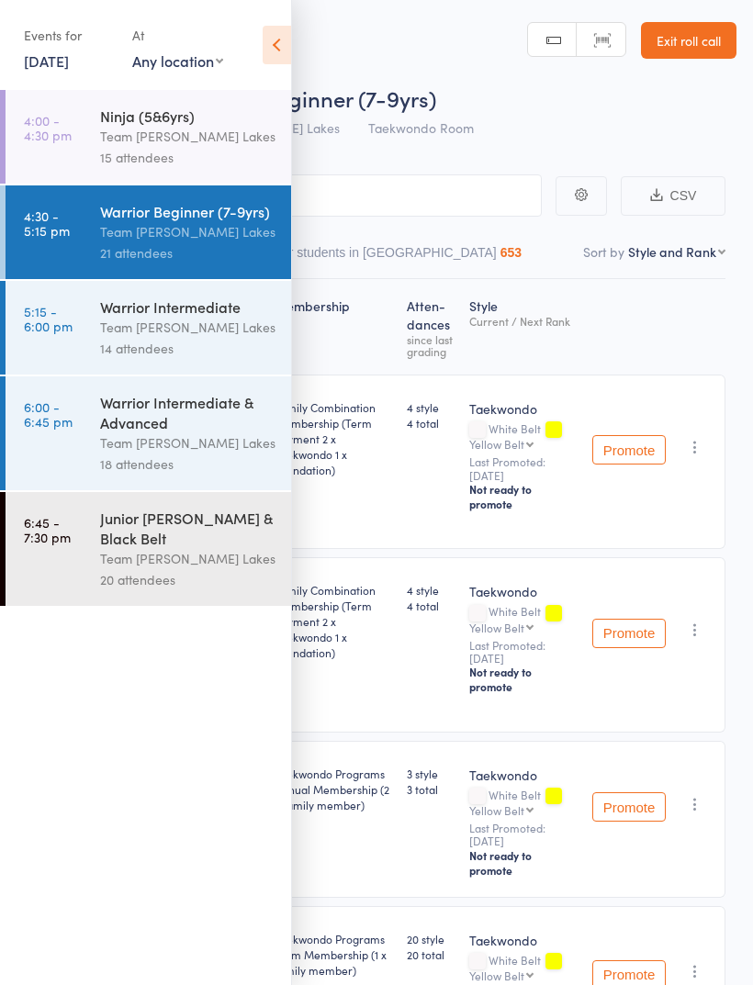
click at [267, 42] on icon at bounding box center [276, 45] width 28 height 39
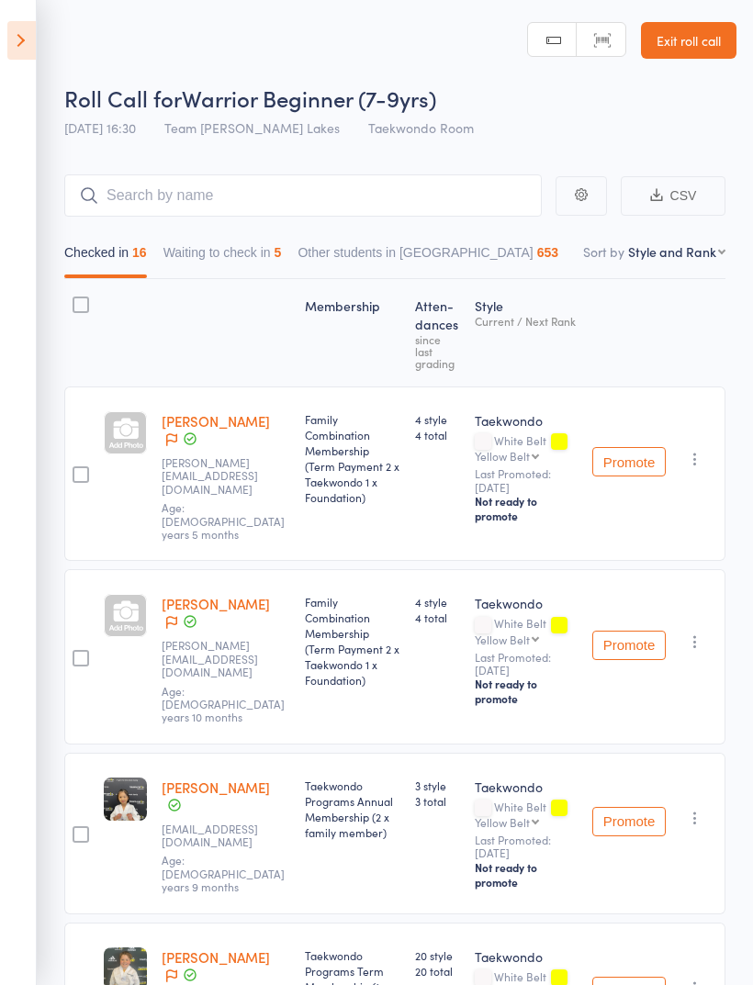
click at [702, 33] on link "Exit roll call" at bounding box center [688, 40] width 95 height 37
